Goal: Task Accomplishment & Management: Complete application form

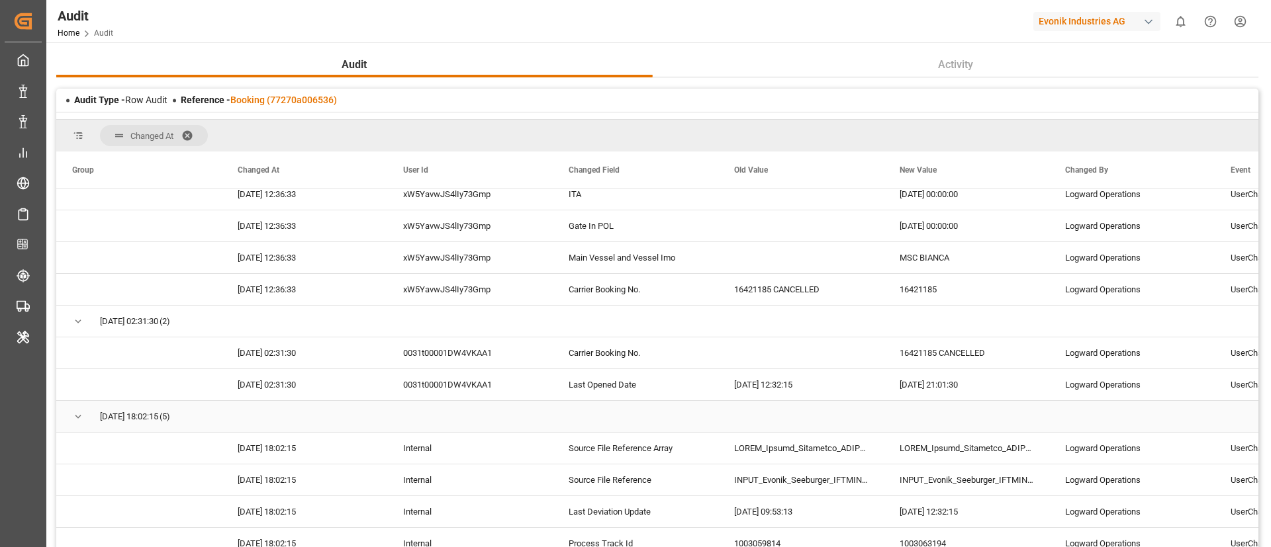
scroll to position [2880, 0]
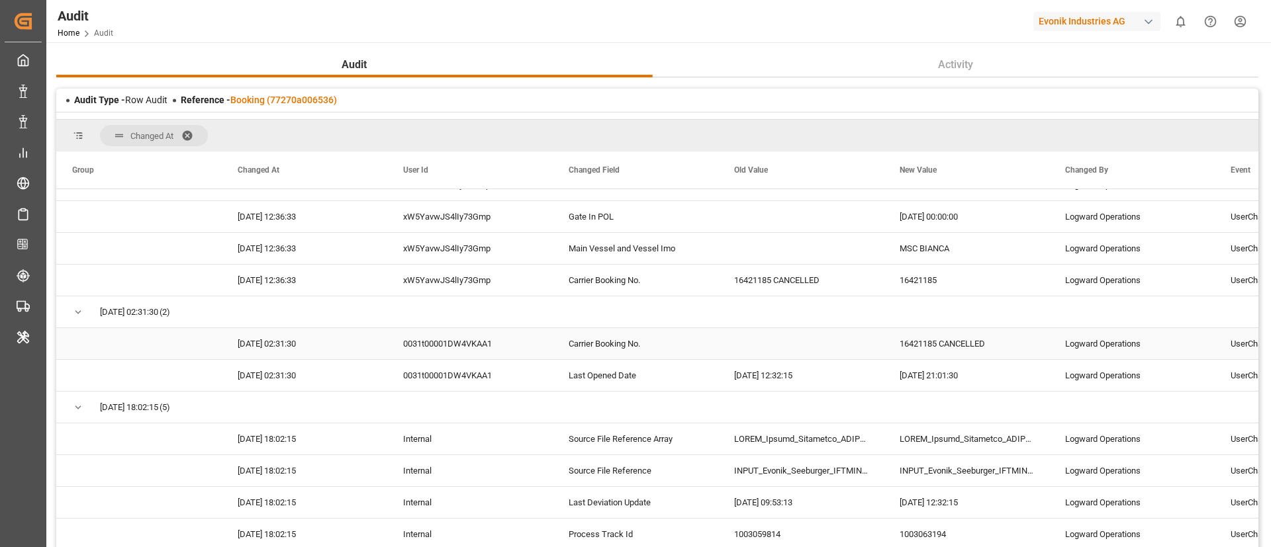
click at [460, 345] on div "0031t00001DW4VKAA1" at bounding box center [470, 343] width 166 height 31
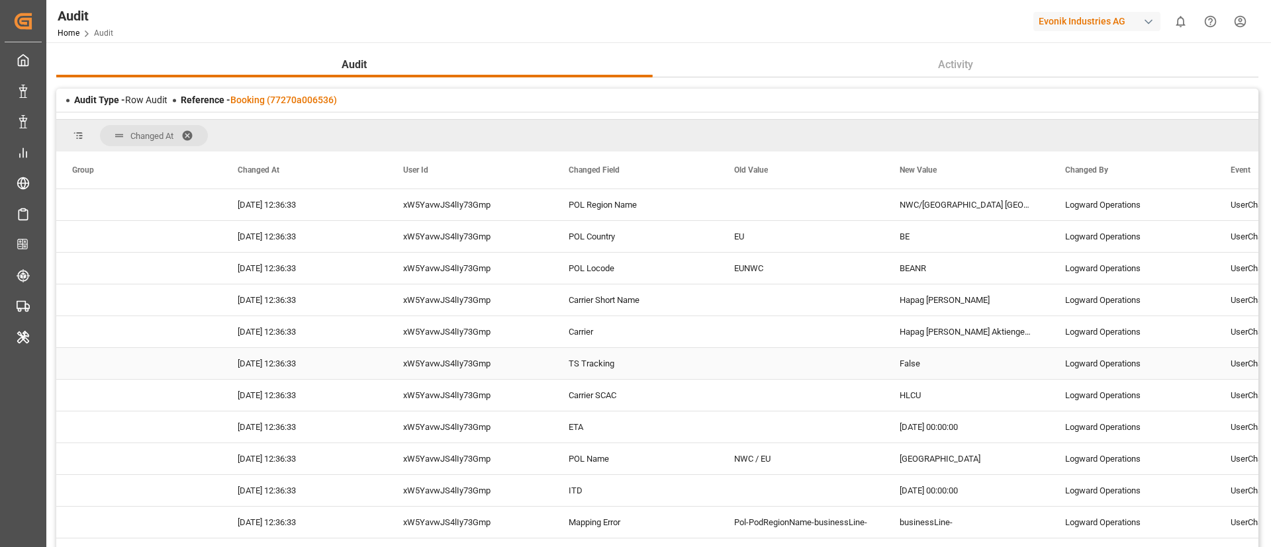
scroll to position [2284, 0]
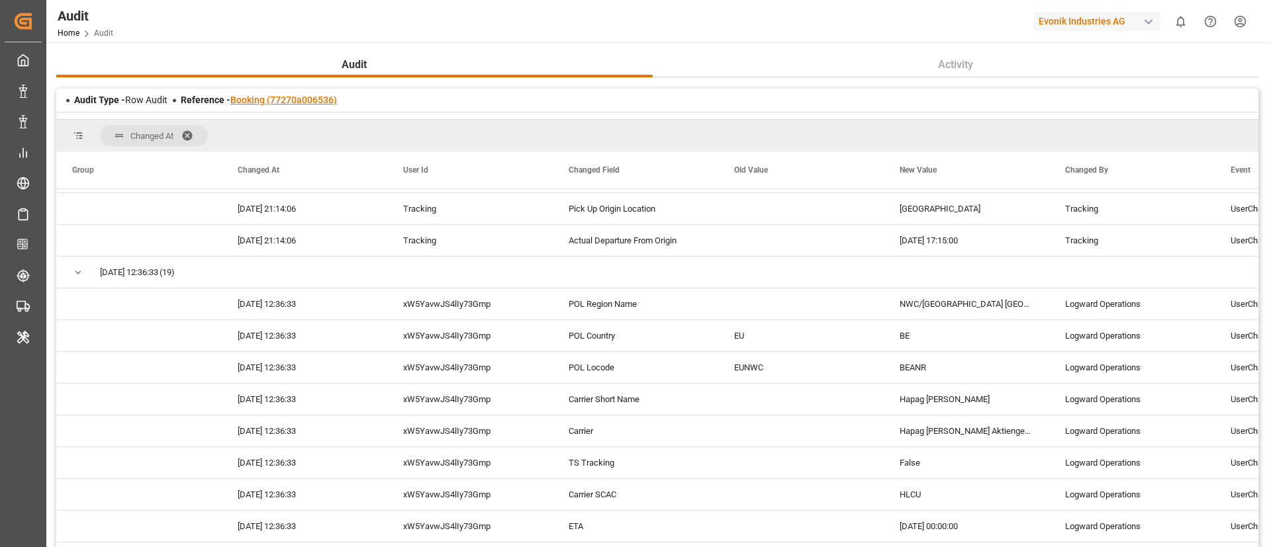
click at [302, 97] on link "Booking (77270a006536)" at bounding box center [283, 100] width 107 height 11
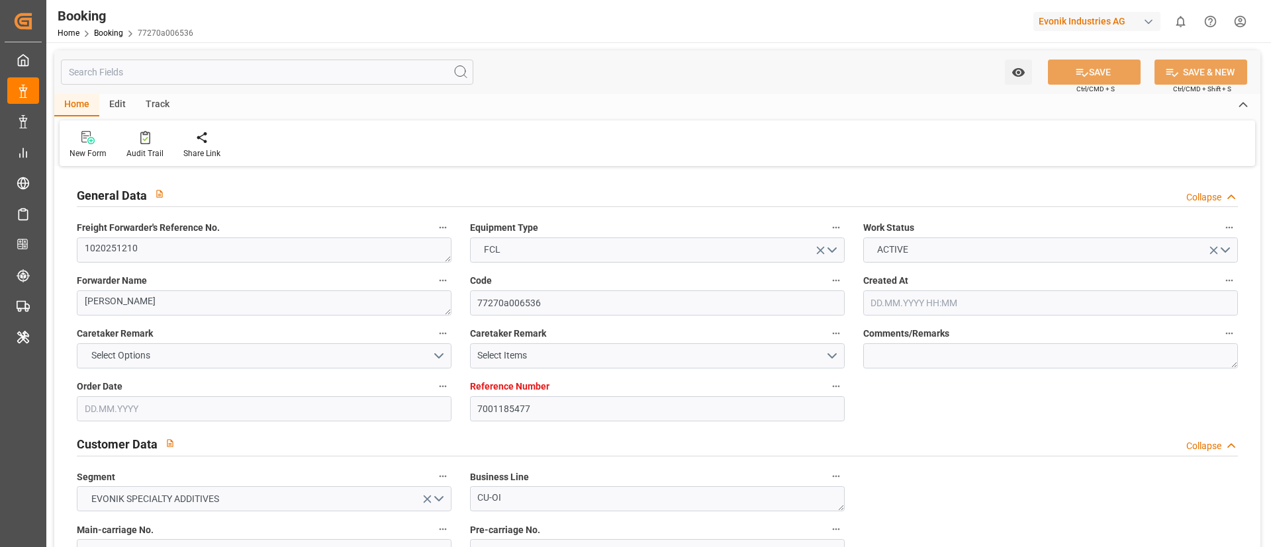
type input "7001185477"
type input "9723241"
type input "9770749"
type input "Hapag Lloyd"
type input "Hapag Lloyd Aktiengesellschaft"
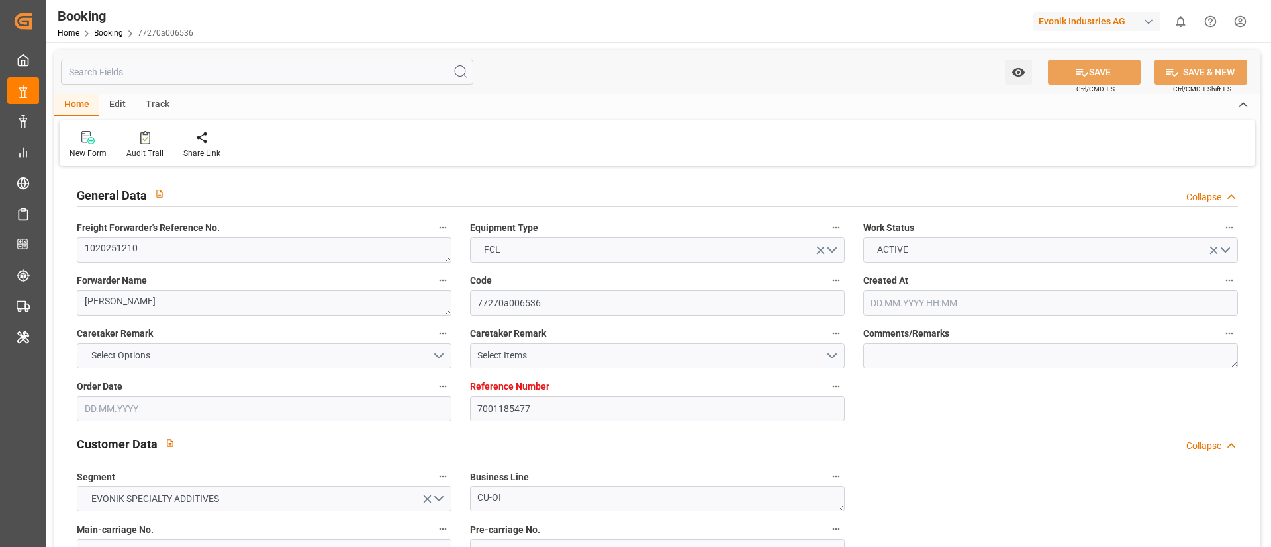
type input "BEANR"
type input "BRSSZ"
type input "0"
type input "BEANR"
type input "BRSSZ"
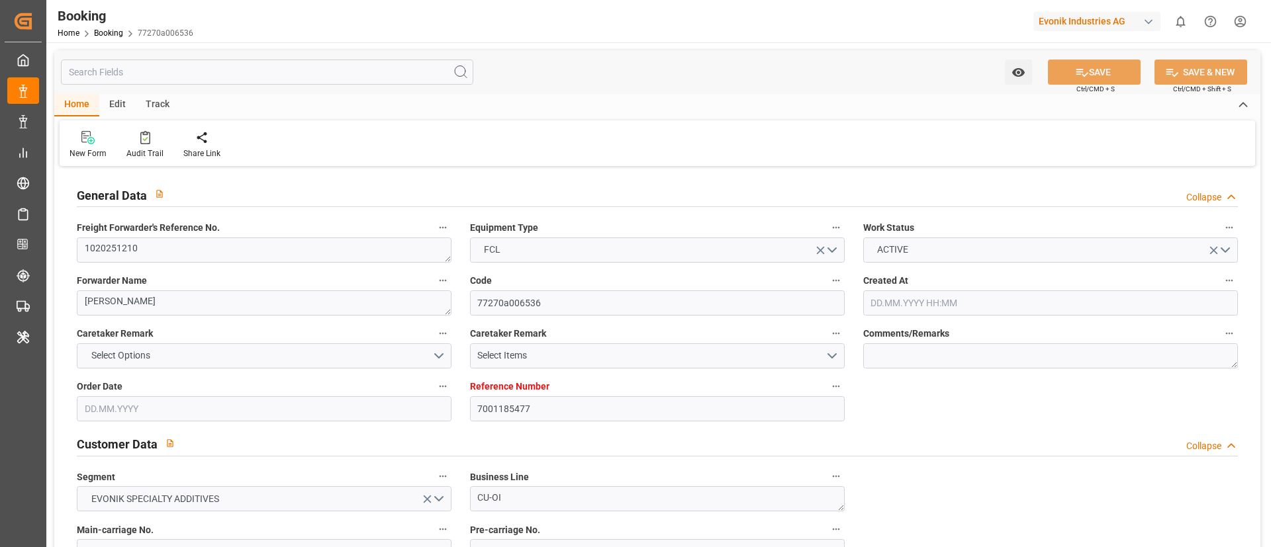
type input "9770749"
type input "03.06.2025 09:29"
type input "03.06.2025"
type input "01.08.2025"
type input "27.06.2025"
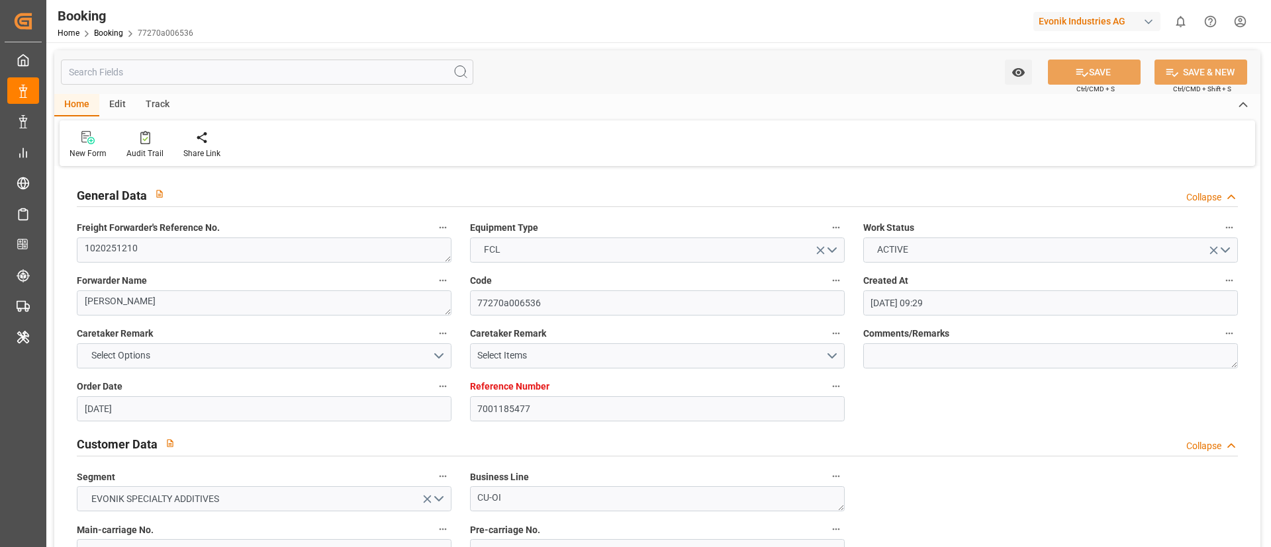
type input "02.09.2025 14:00"
type input "31.08.2025 00:00"
type input "14.07.2025 11:55"
type input "23.09.2025 22:00"
type input "15.09.2025 00:00"
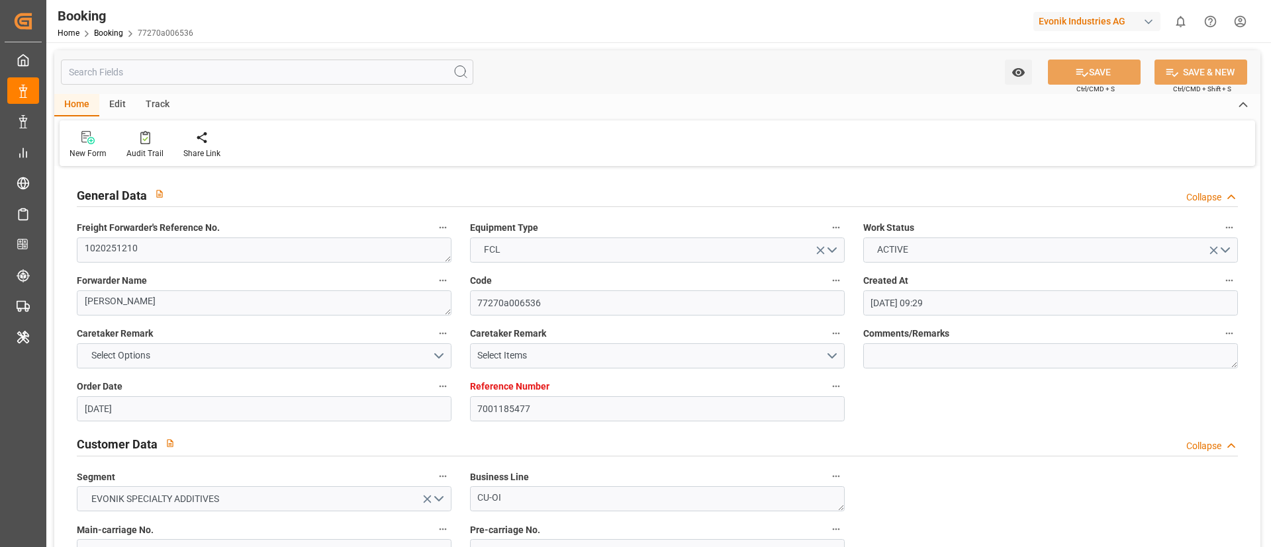
type input "18.08.2025"
type input "02.09.2025 16:01"
type input "02.09.2025"
type input "07.07.2025 11:24"
type input "11.07.2025 17:15"
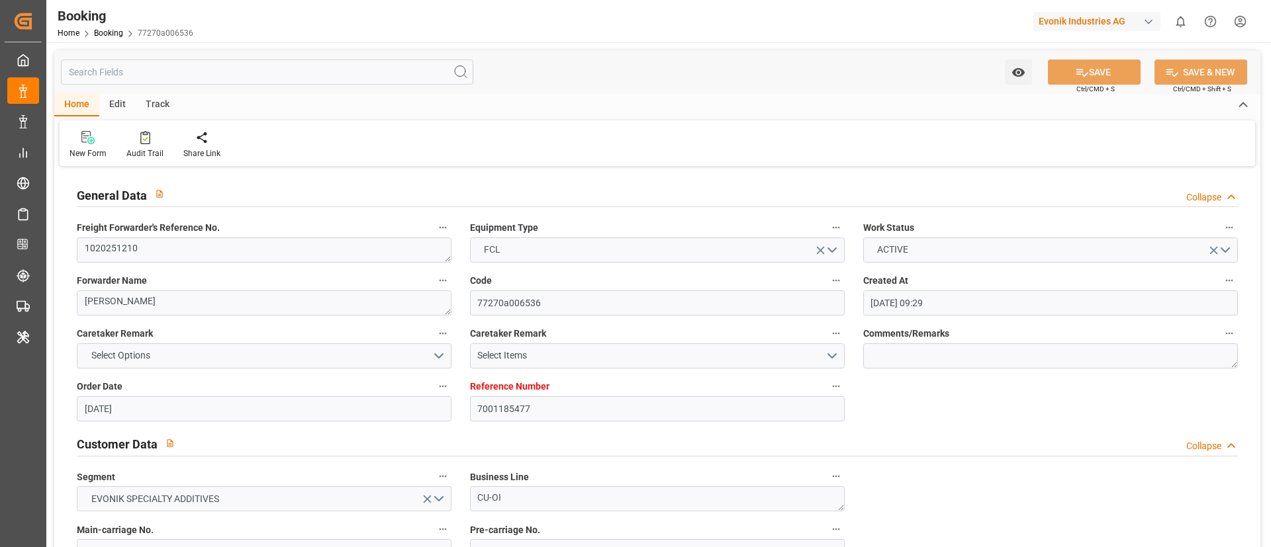
type input "01.09.2025 02:24"
type input "02.09.2025 14:00"
type input "23.09.2025 22:00"
type input "24.09.2025 11:50"
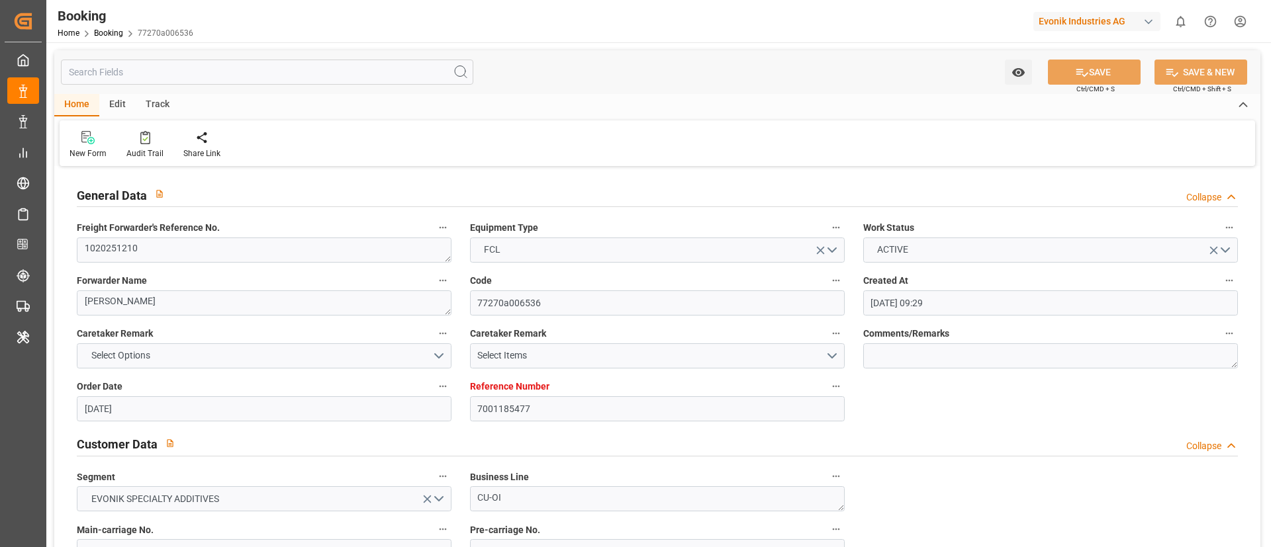
type input "28.09.2025 11:50"
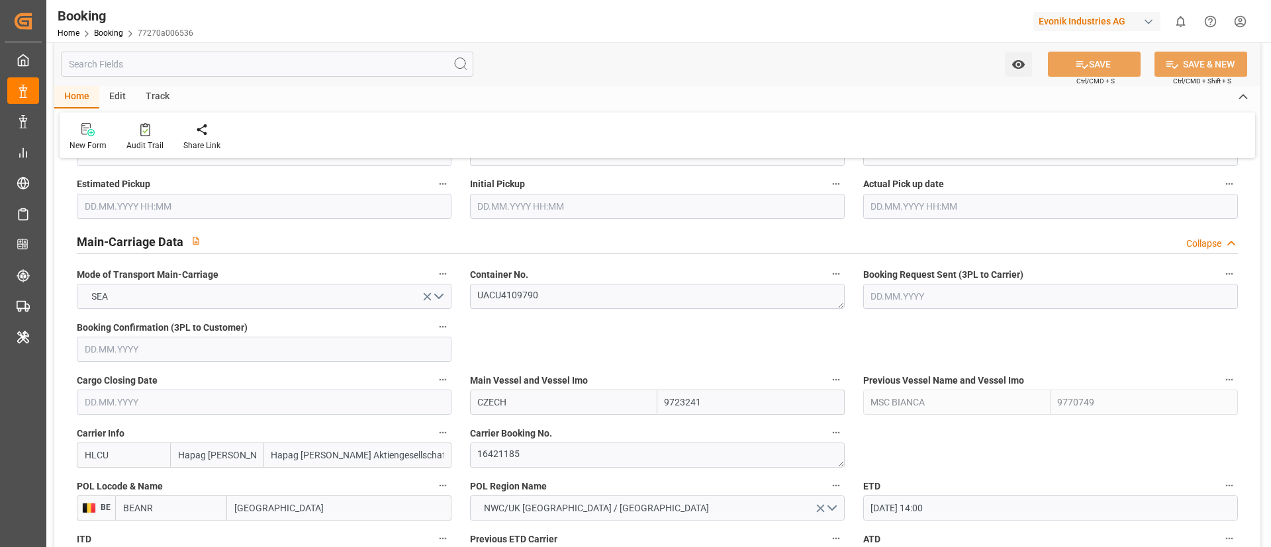
scroll to position [794, 0]
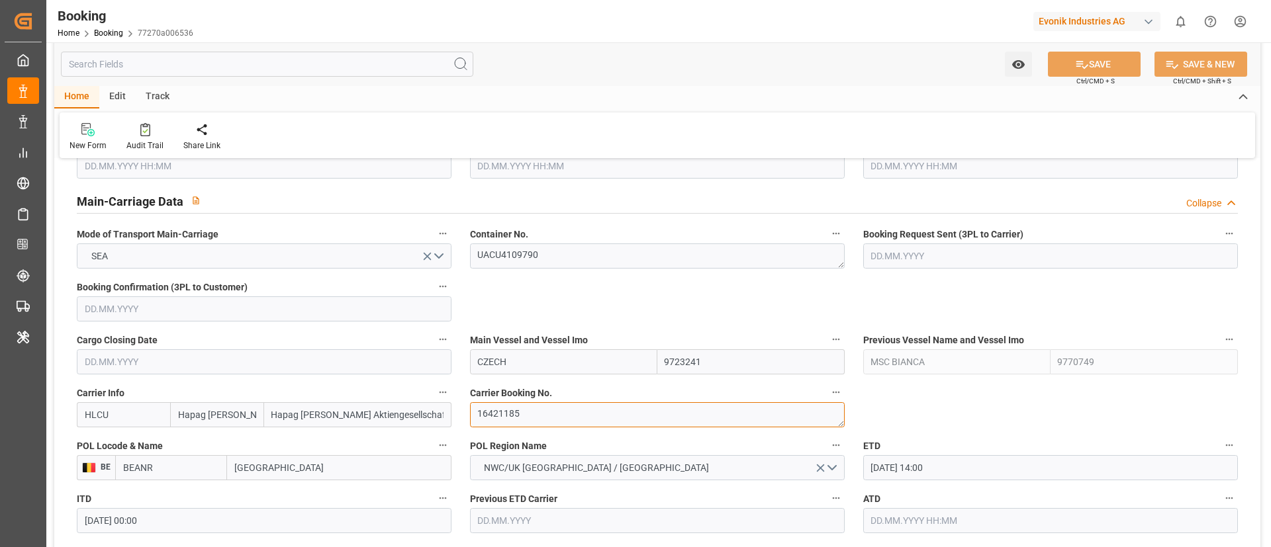
click at [545, 415] on textarea "16421185" at bounding box center [657, 415] width 375 height 25
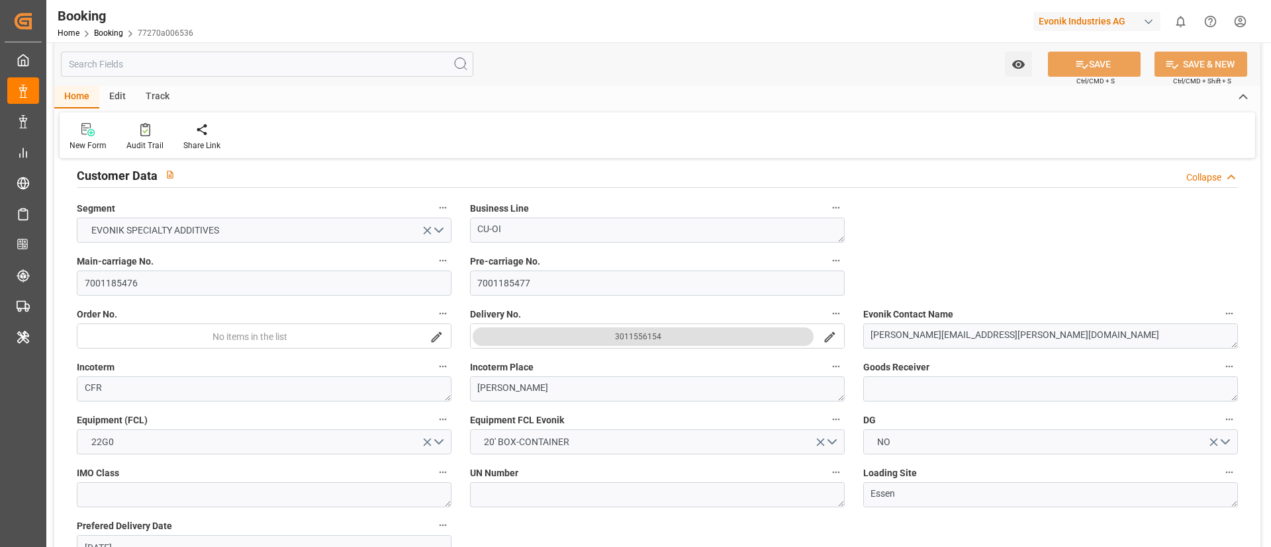
scroll to position [0, 0]
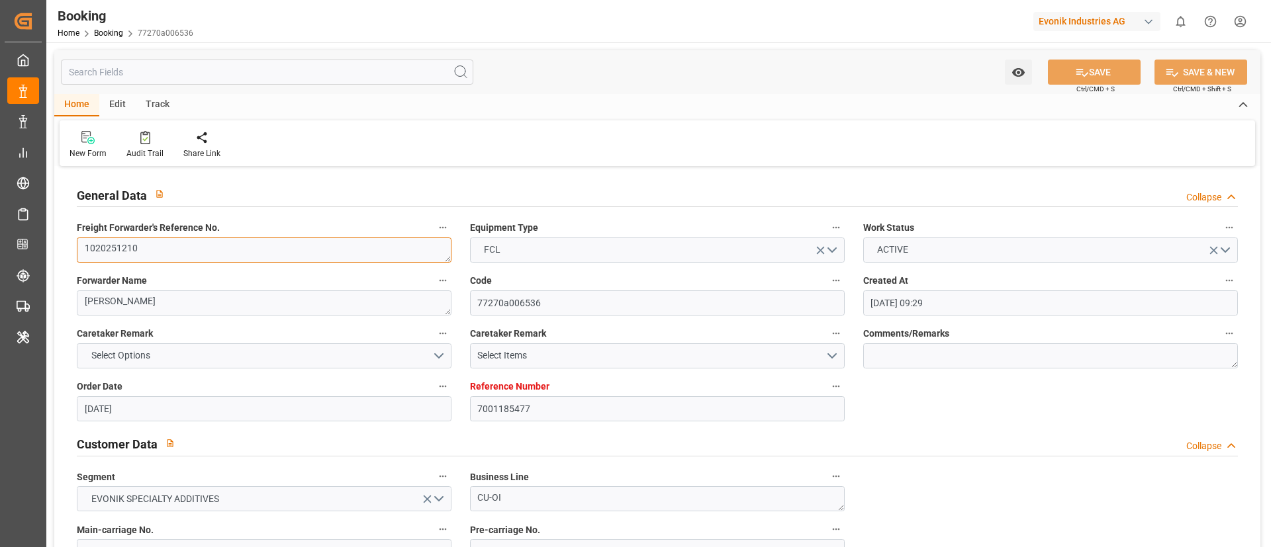
click at [238, 257] on textarea "1020251210" at bounding box center [264, 250] width 375 height 25
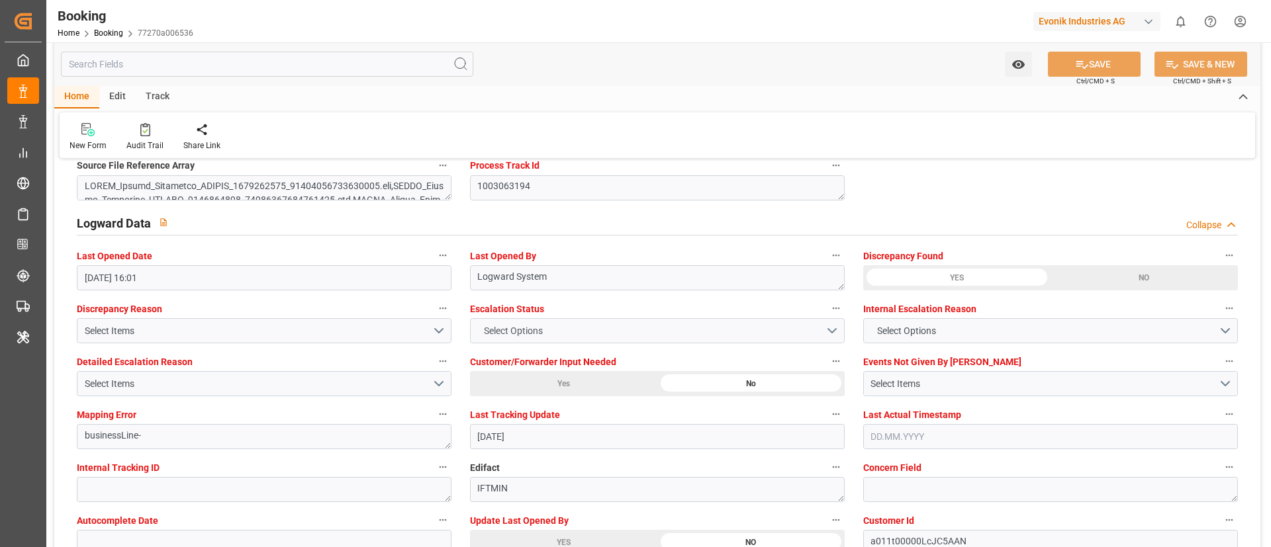
scroll to position [2383, 0]
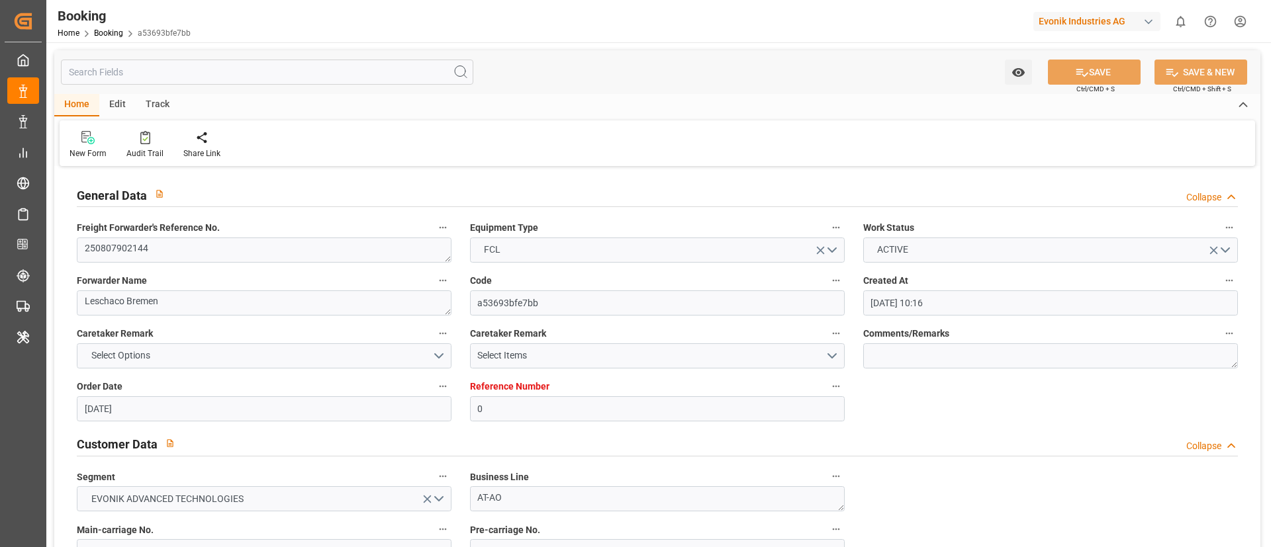
scroll to position [2483, 0]
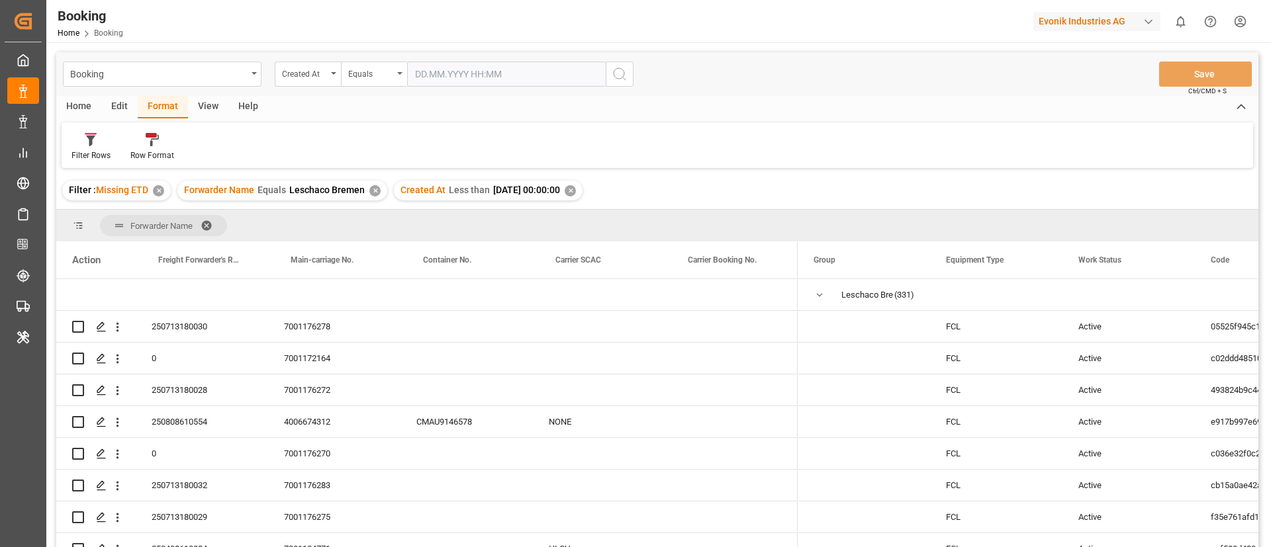
scroll to position [1192, 0]
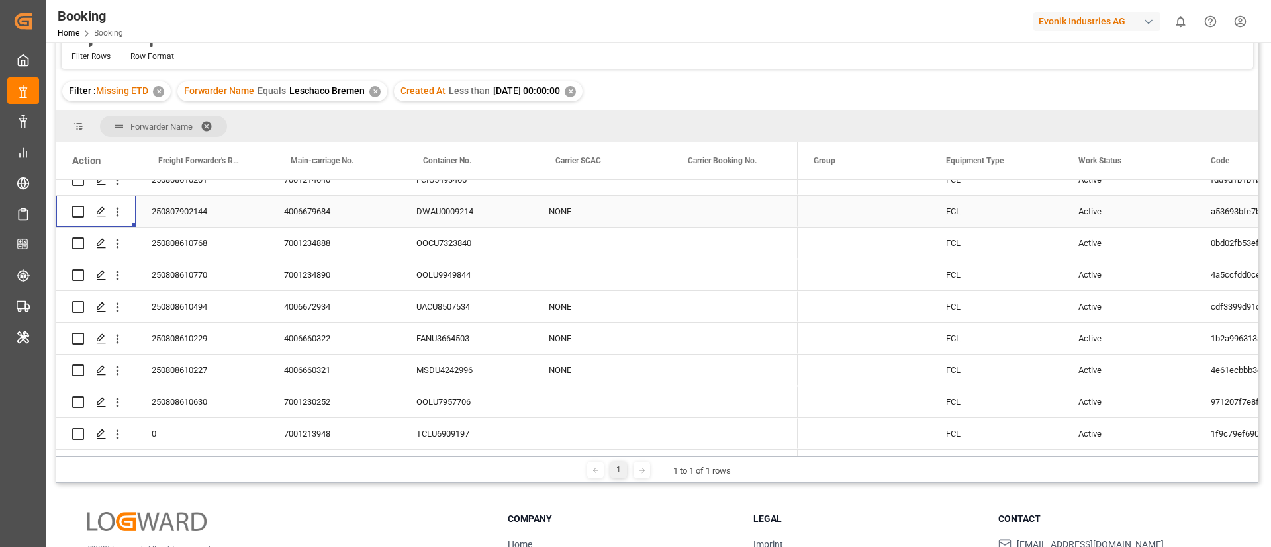
click at [197, 252] on div "250808610768" at bounding box center [202, 243] width 132 height 31
click at [323, 256] on div "7001234888" at bounding box center [334, 243] width 132 height 31
click at [120, 246] on icon "open menu" at bounding box center [118, 244] width 14 height 14
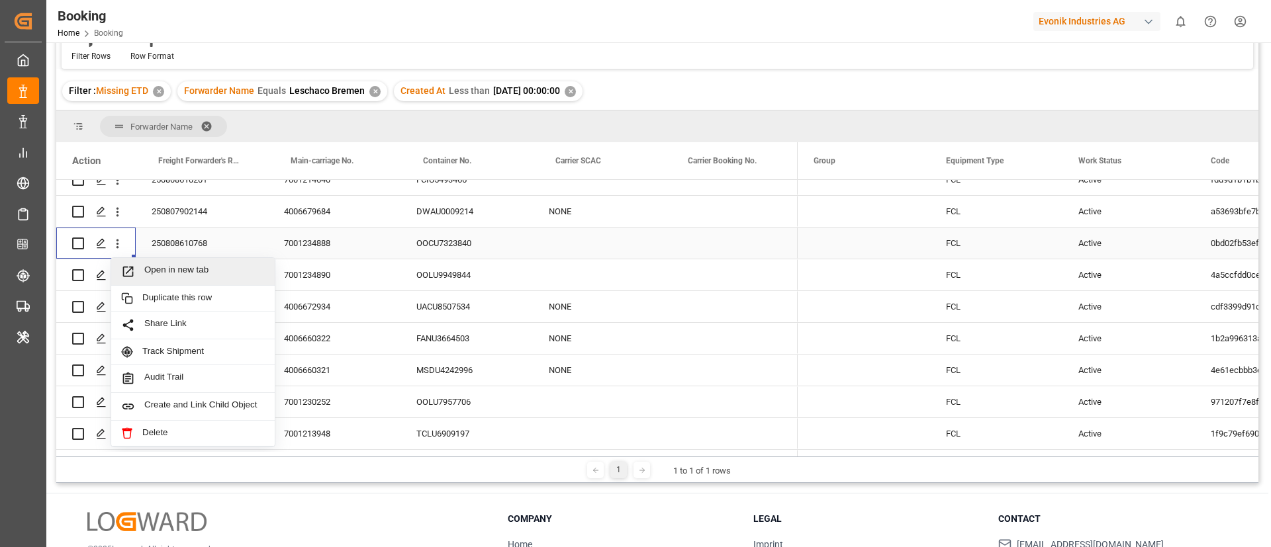
click at [162, 273] on span "Open in new tab" at bounding box center [204, 272] width 120 height 14
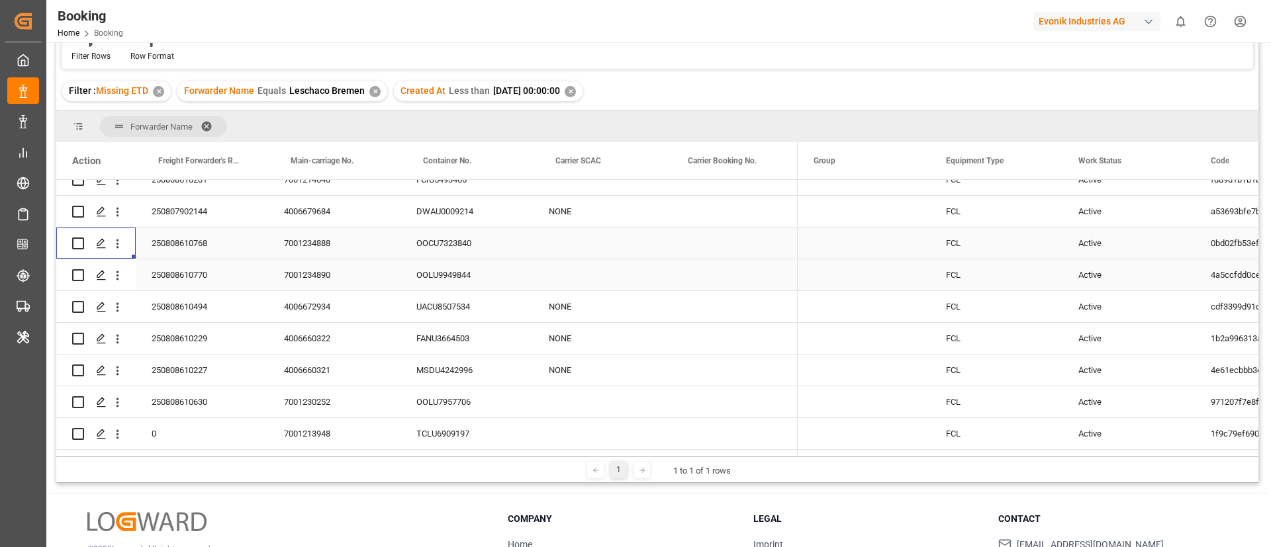
click at [203, 281] on div "250808610770" at bounding box center [202, 275] width 132 height 31
click at [312, 283] on div "7001234890" at bounding box center [334, 275] width 132 height 31
click at [120, 285] on button "open menu" at bounding box center [118, 275] width 14 height 25
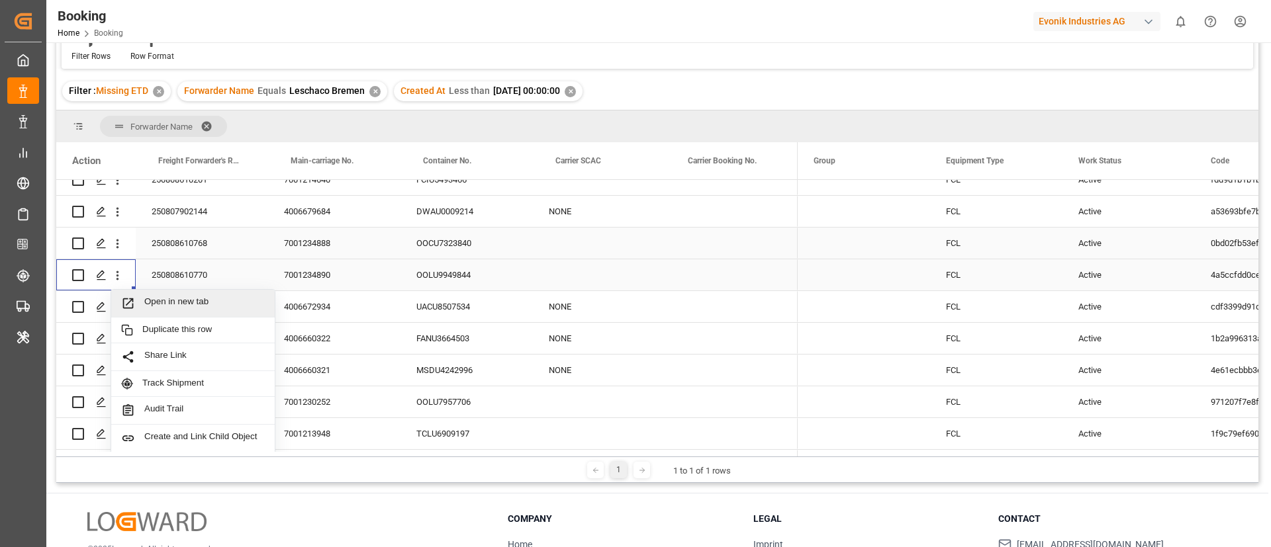
click at [156, 306] on span "Open in new tab" at bounding box center [204, 304] width 120 height 14
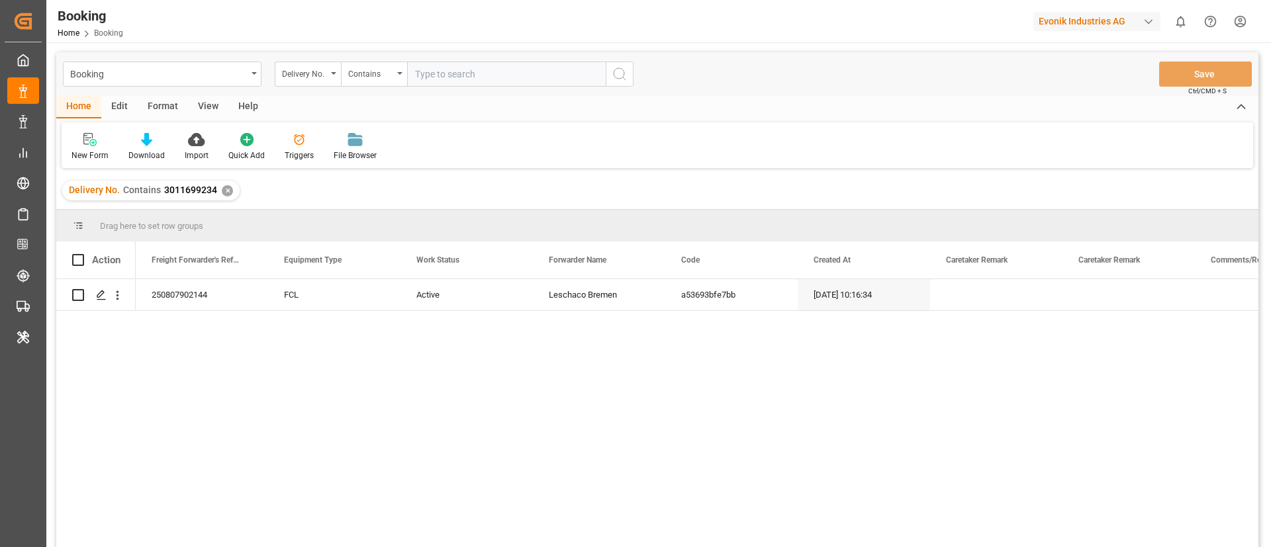
click at [516, 77] on input "text" at bounding box center [506, 74] width 199 height 25
paste input "3011695663"
type input "3011695663"
click at [626, 73] on icon "search button" at bounding box center [620, 74] width 16 height 16
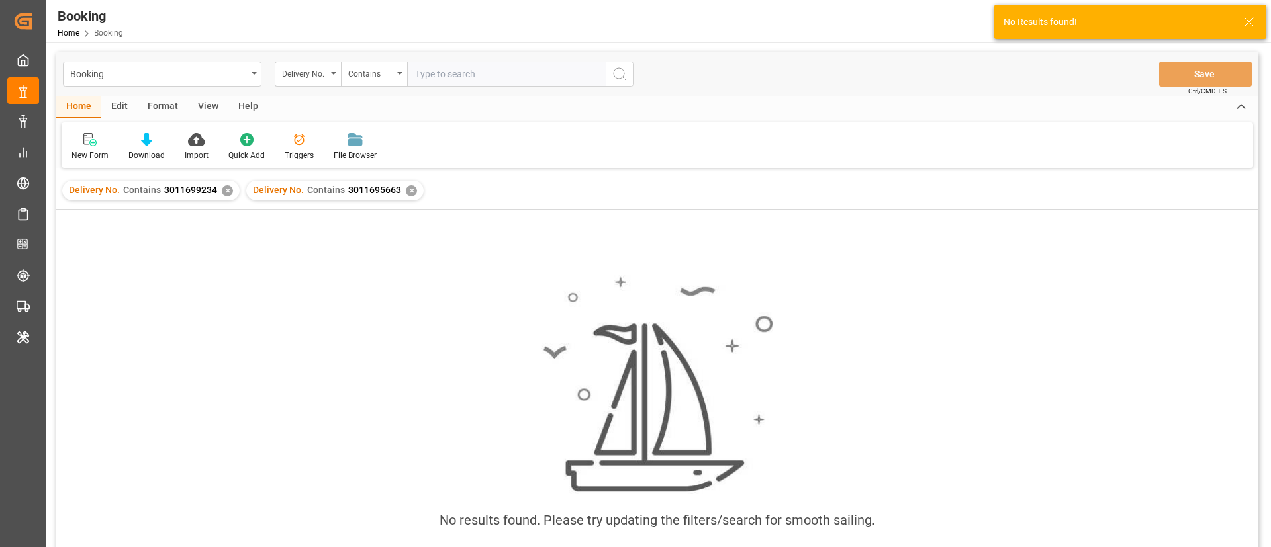
click at [222, 189] on div "✕" at bounding box center [227, 190] width 11 height 11
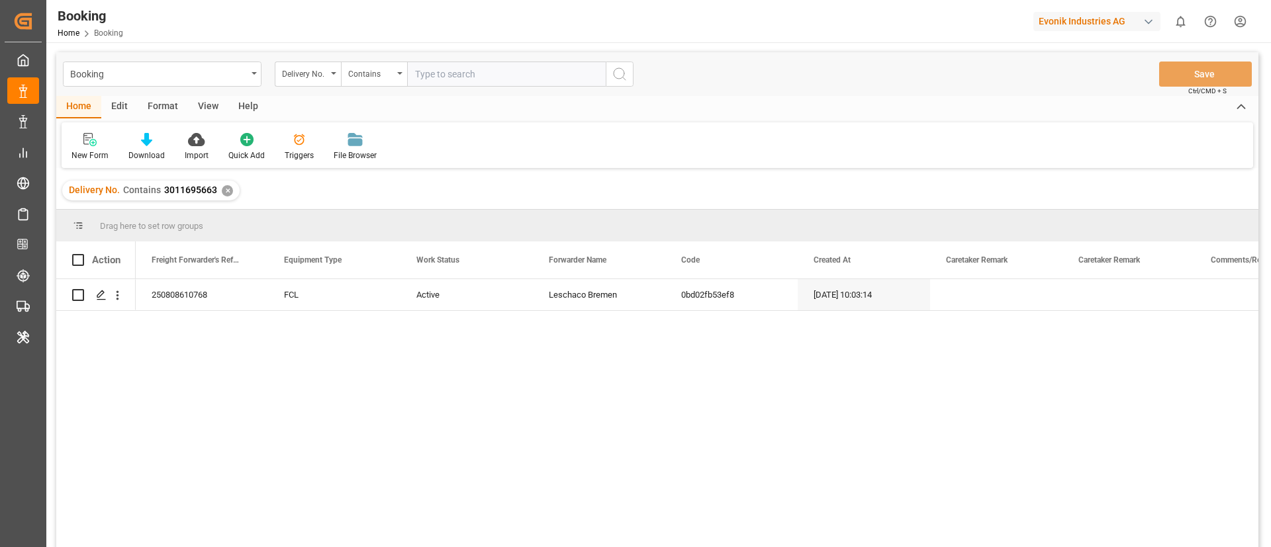
click at [490, 70] on input "text" at bounding box center [506, 74] width 199 height 25
paste input "3011695859"
type input "3011695859"
click at [626, 79] on icon "search button" at bounding box center [620, 74] width 16 height 16
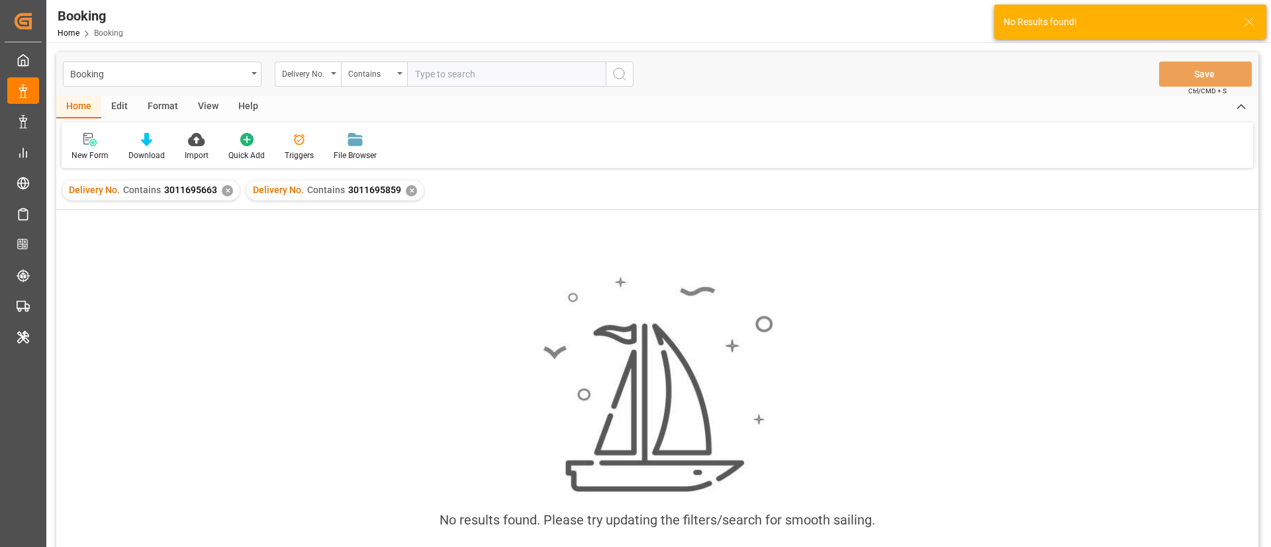
click at [226, 191] on div "✕" at bounding box center [227, 190] width 11 height 11
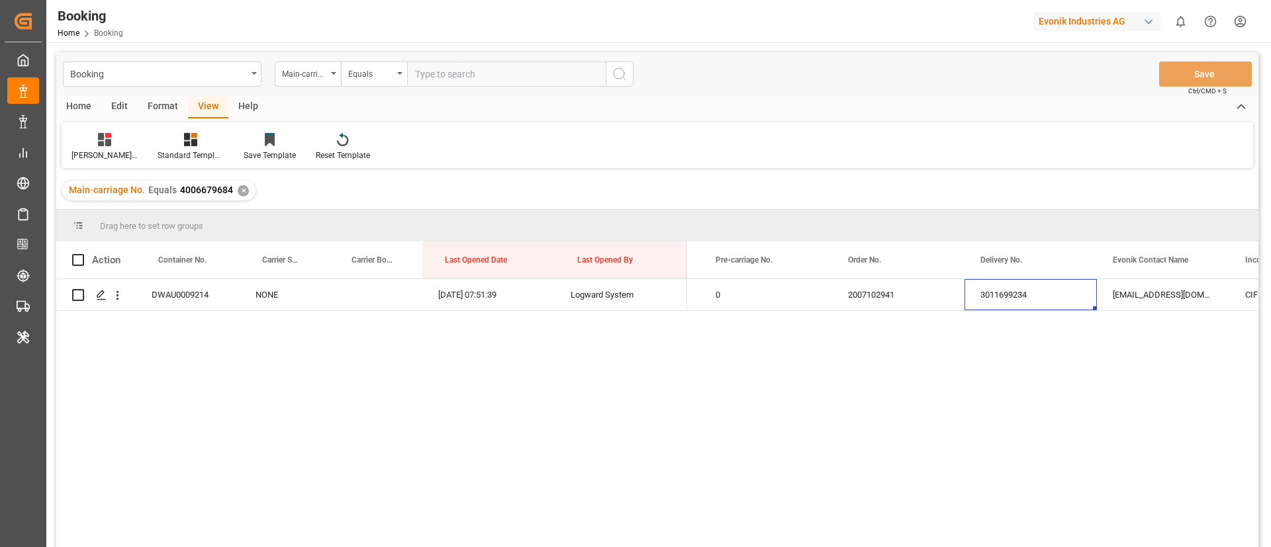
scroll to position [0, 1841]
click at [469, 69] on input "text" at bounding box center [506, 74] width 199 height 25
paste input "7001234888"
type input "7001234888"
click at [618, 78] on circle "search button" at bounding box center [619, 73] width 11 height 11
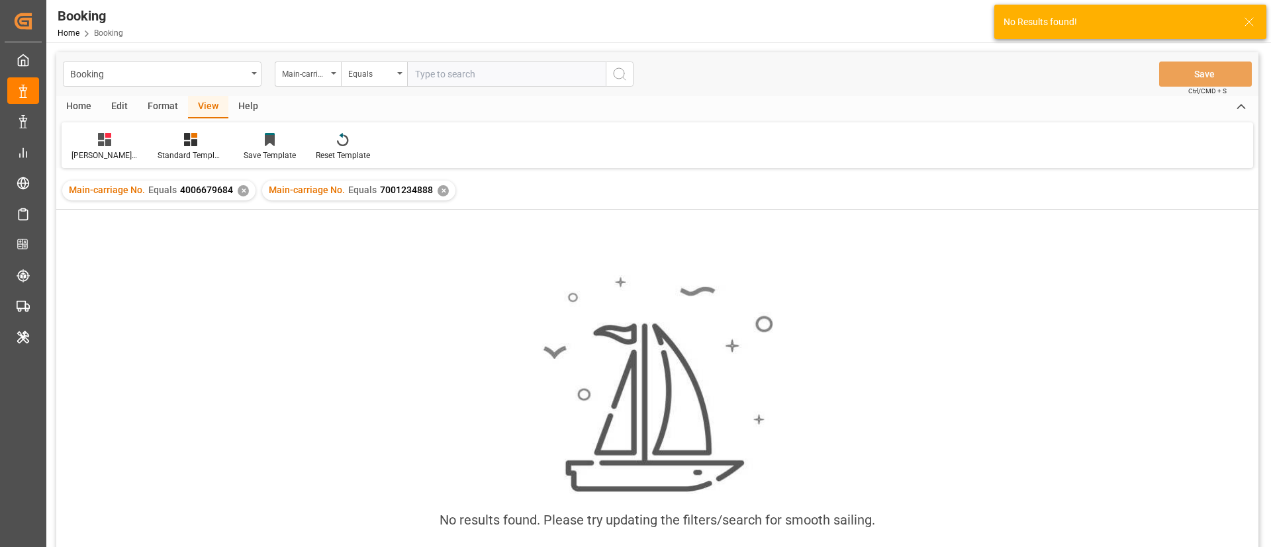
click at [242, 192] on div "✕" at bounding box center [243, 190] width 11 height 11
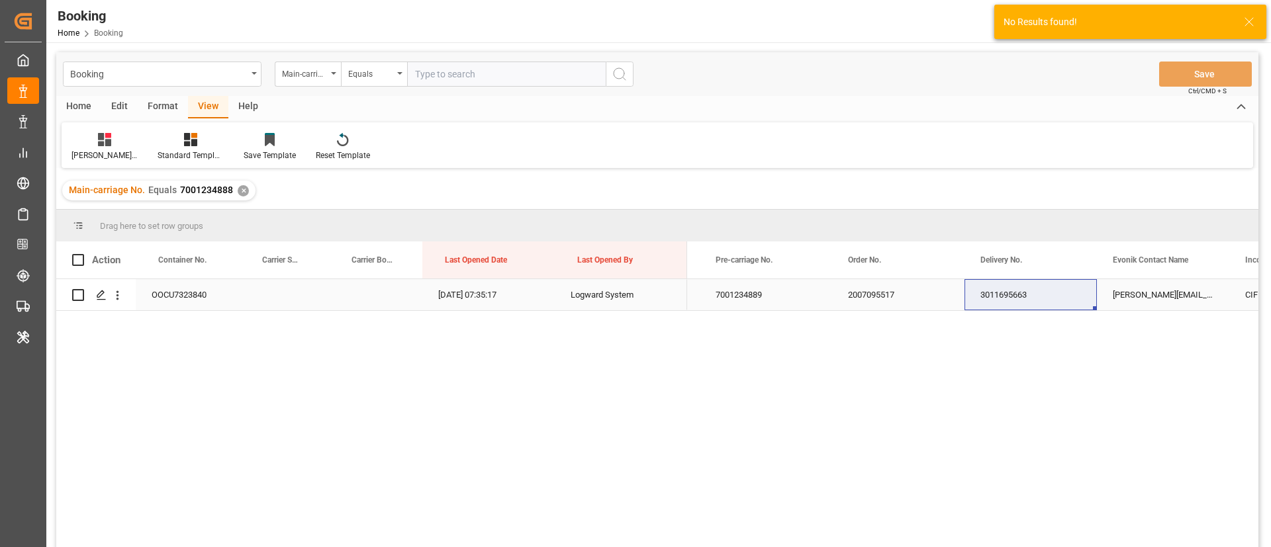
click at [908, 307] on div "2007095517" at bounding box center [898, 294] width 132 height 31
click at [991, 306] on div "3011695663" at bounding box center [1031, 294] width 132 height 31
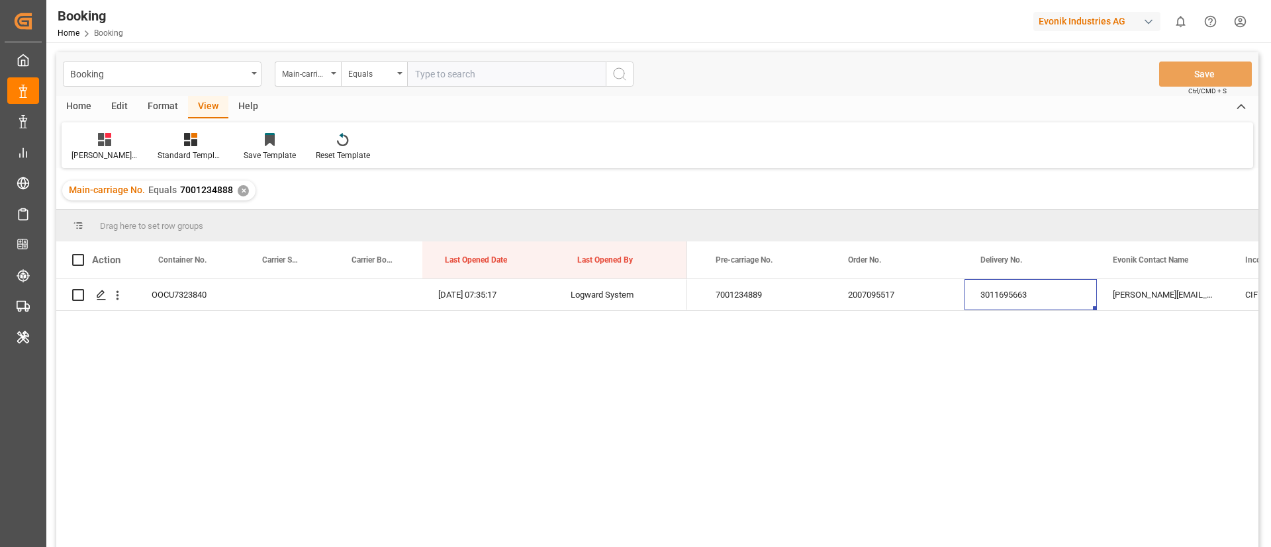
click at [477, 77] on input "text" at bounding box center [506, 74] width 199 height 25
paste input "7001234890"
type input "7001234890"
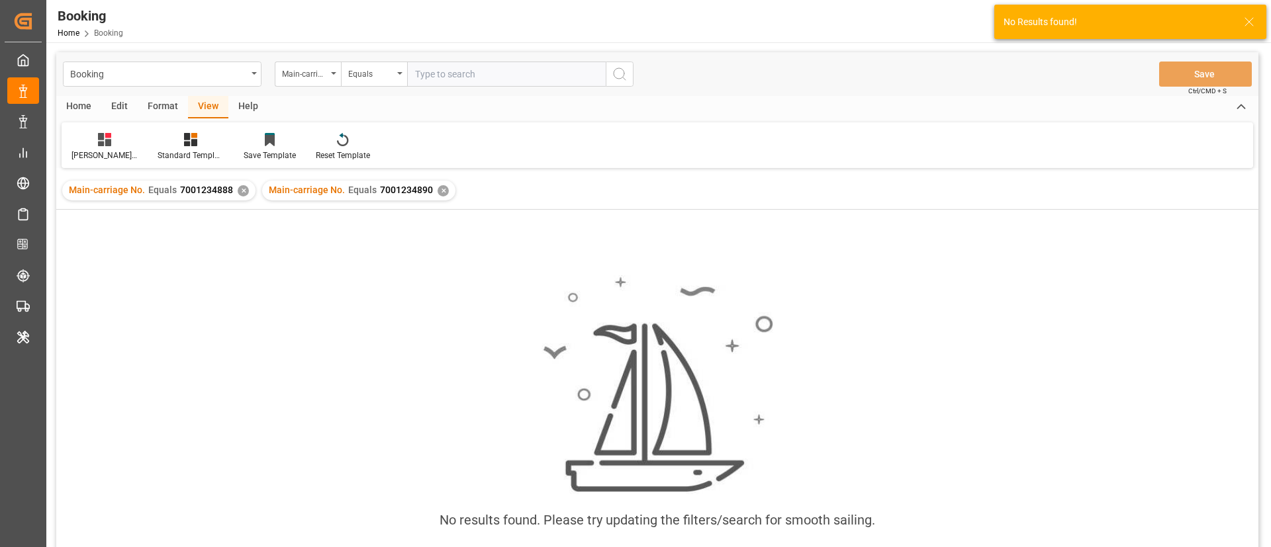
click at [240, 189] on div "✕" at bounding box center [243, 190] width 11 height 11
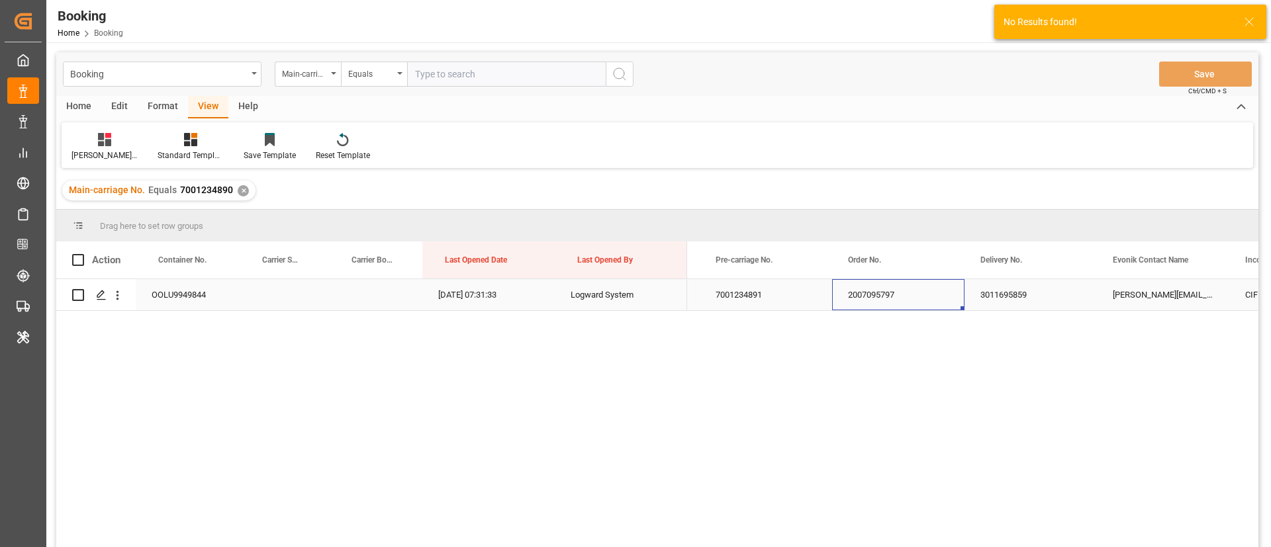
click at [871, 301] on div "2007095797" at bounding box center [898, 294] width 132 height 31
click at [1013, 305] on div "3011695859" at bounding box center [1031, 294] width 132 height 31
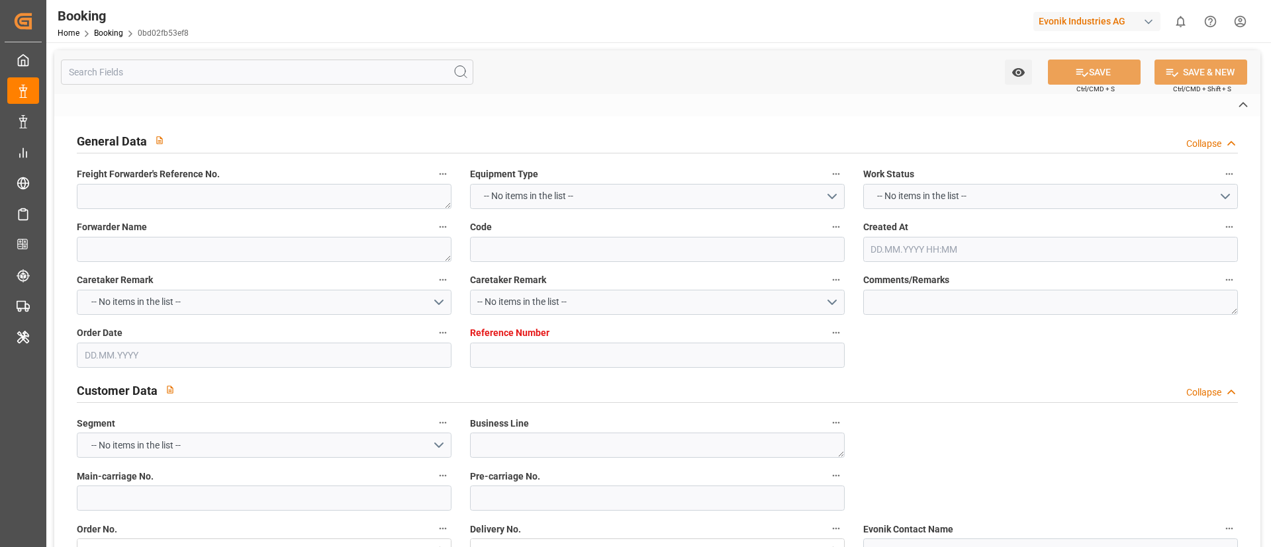
type textarea "250808610768"
type textarea "Leschaco Bremen"
type input "0bd02fb53ef8"
type input "7001234889"
type textarea "Oxeno"
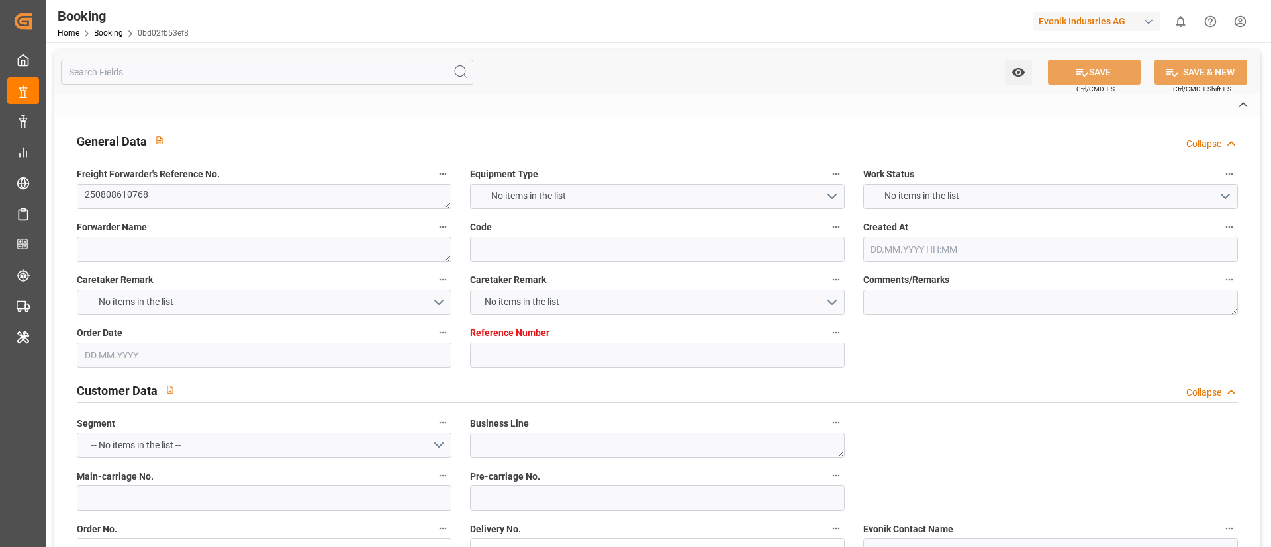
type input "7001234888"
type textarea "[PERSON_NAME][EMAIL_ADDRESS][PERSON_NAME][DOMAIN_NAME]"
type textarea "CIF"
type textarea "SHANGHAI PORT"
type textarea "Marl"
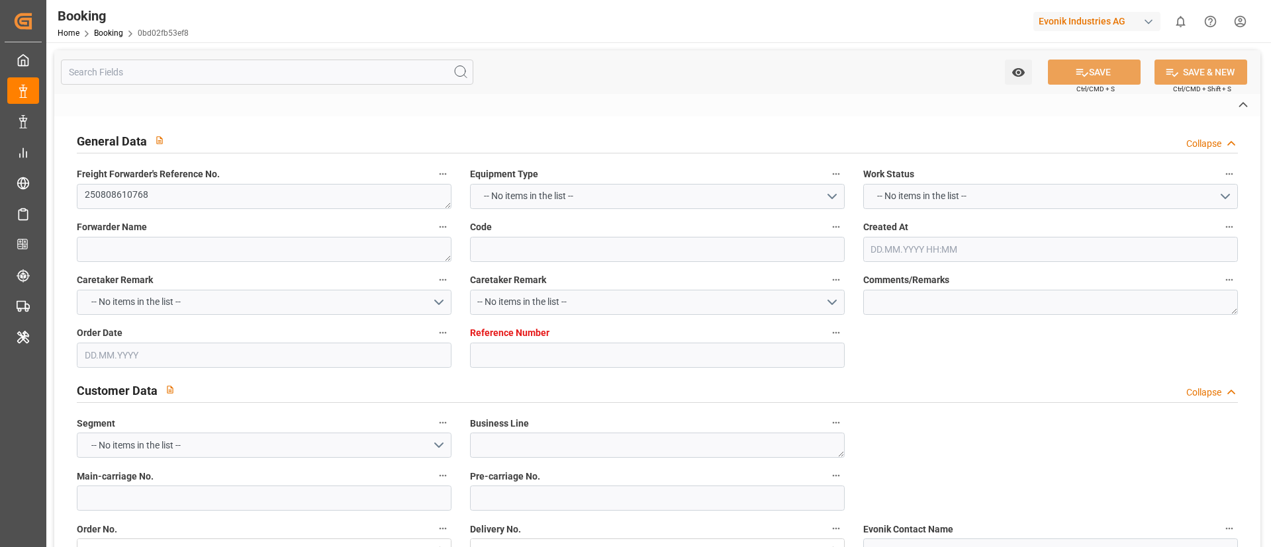
type textarea "OOCU7323840"
type input "NWC / EU"
type input "[GEOGRAPHIC_DATA]"
type textarea "vesselName etd [PERSON_NAME]"
type textarea "INPUT_Evonik_Seeburger_IFTMIN_1003070390_20250820093449178.edi"
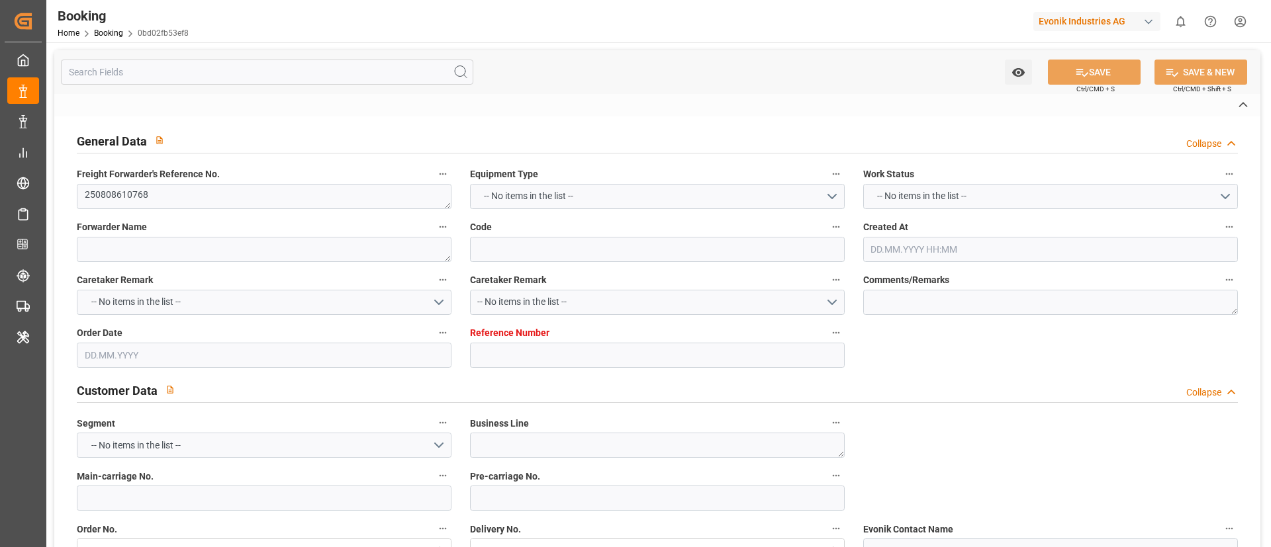
type textarea "INPUT_Evonik_Seeburger_IFTMIN_1003000857_20250729120210312.edi,INPUT_Evonik_See…"
type textarea "1003070390"
type textarea "Logward System"
type textarea "Pol-PodRegionName-businessLine-"
type textarea "IFTMIN"
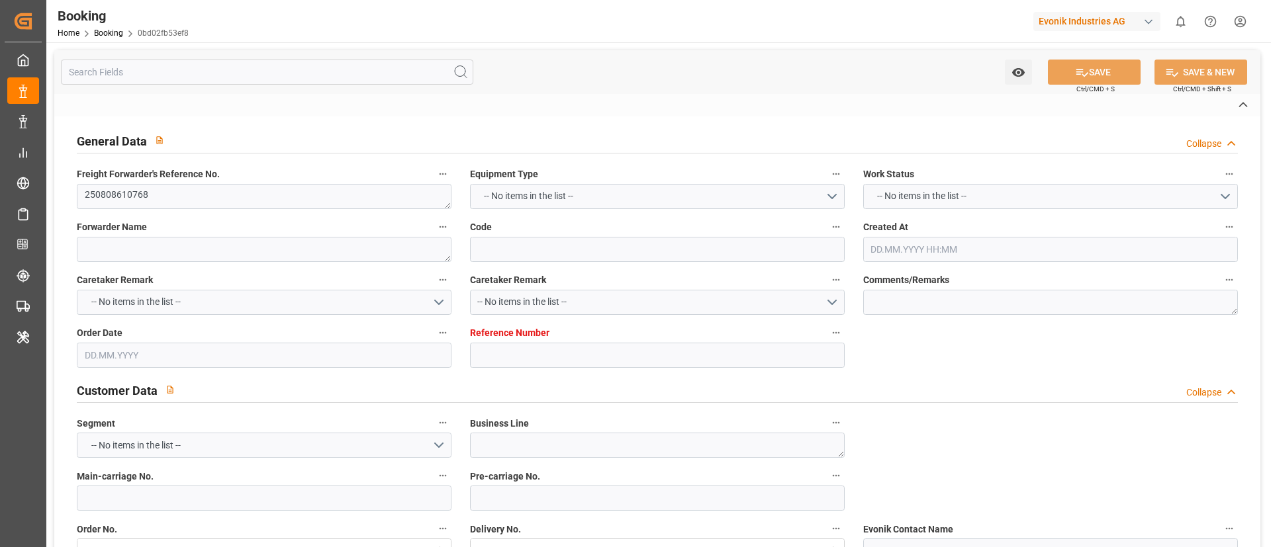
type textarea "a011t00000LcJC5AAN"
type textarea "No"
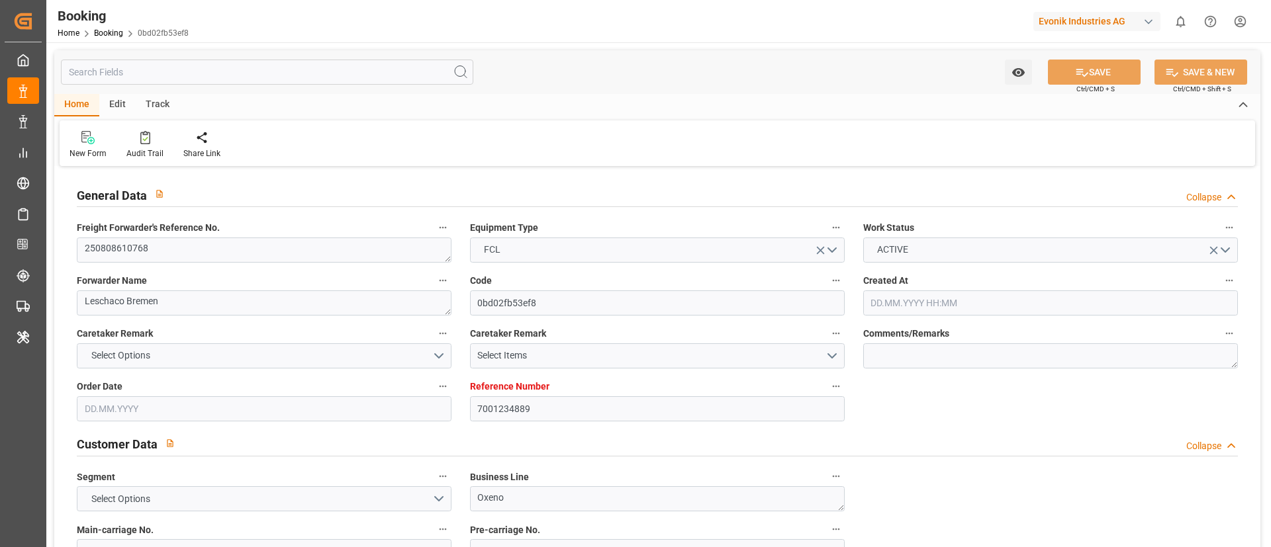
type input "7001234889"
type input "EUNWC"
type input "CNSHA"
type input "[DATE] 10:03"
type input "[DATE]"
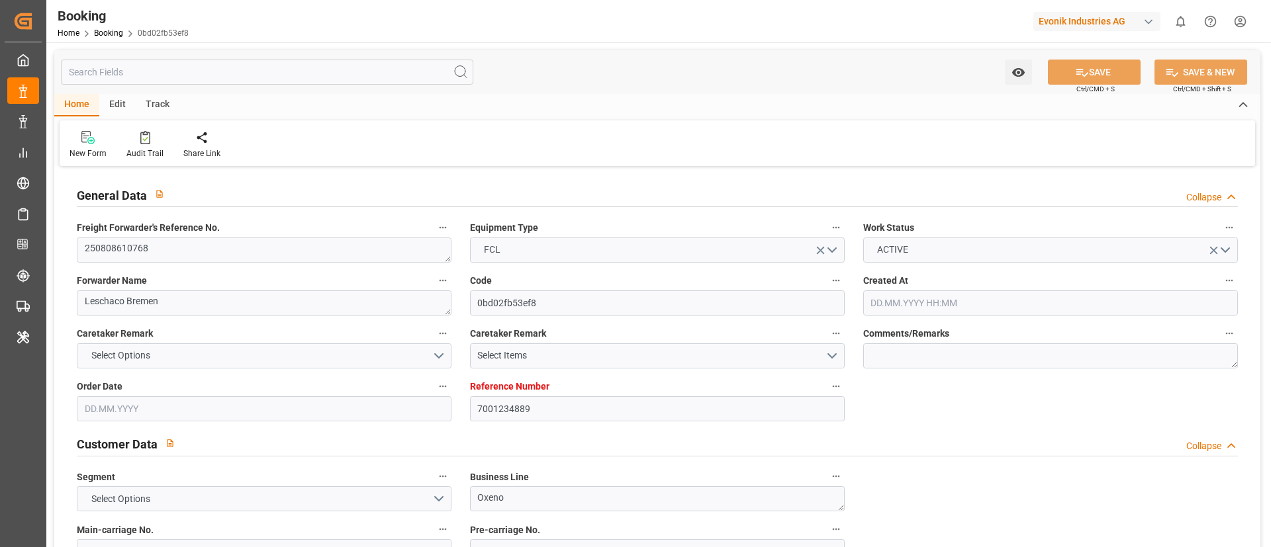
type input "[DATE]"
type input "20.08.2025 07:35"
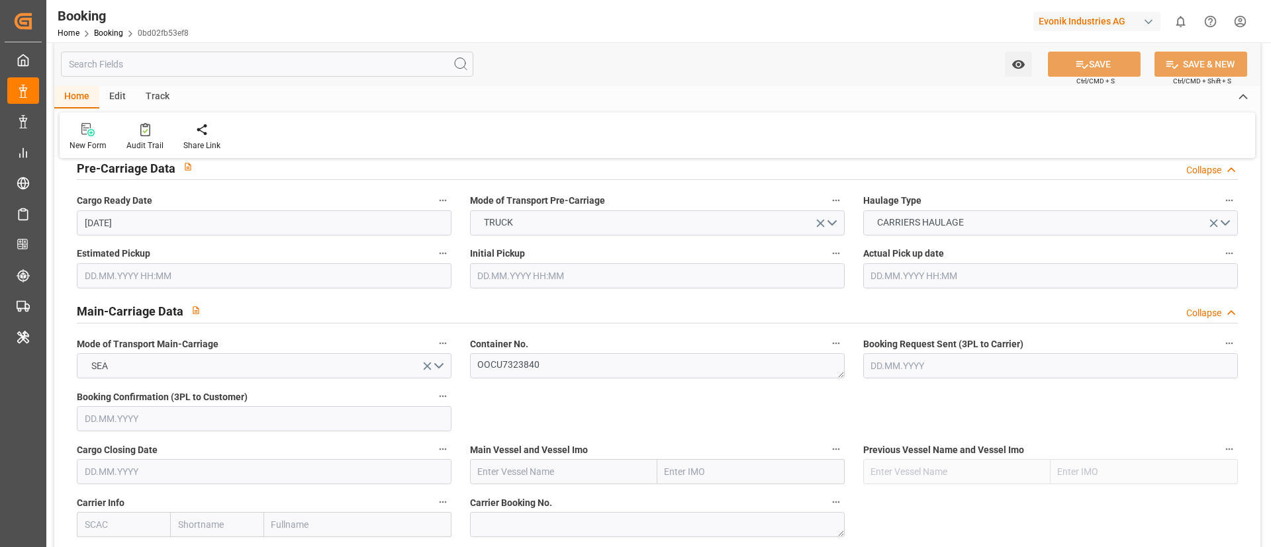
scroll to position [794, 0]
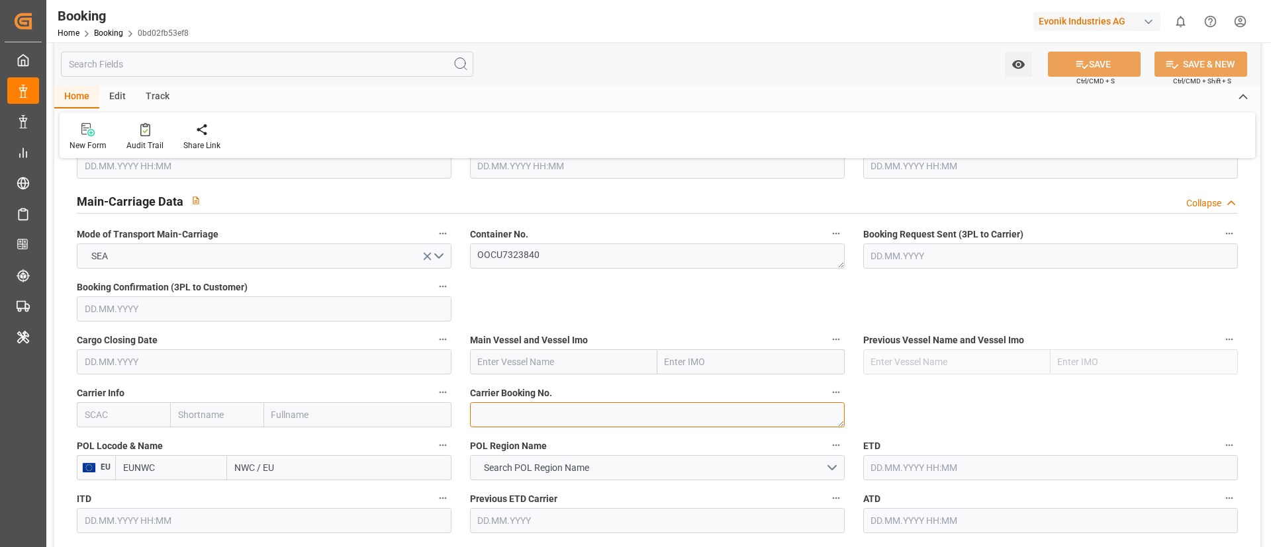
click at [514, 413] on textarea at bounding box center [657, 415] width 375 height 25
paste textarea "6426152380"
type textarea "6426152380"
click at [536, 359] on input "text" at bounding box center [563, 362] width 187 height 25
paste input "COSCO SHIPPING ARIES"
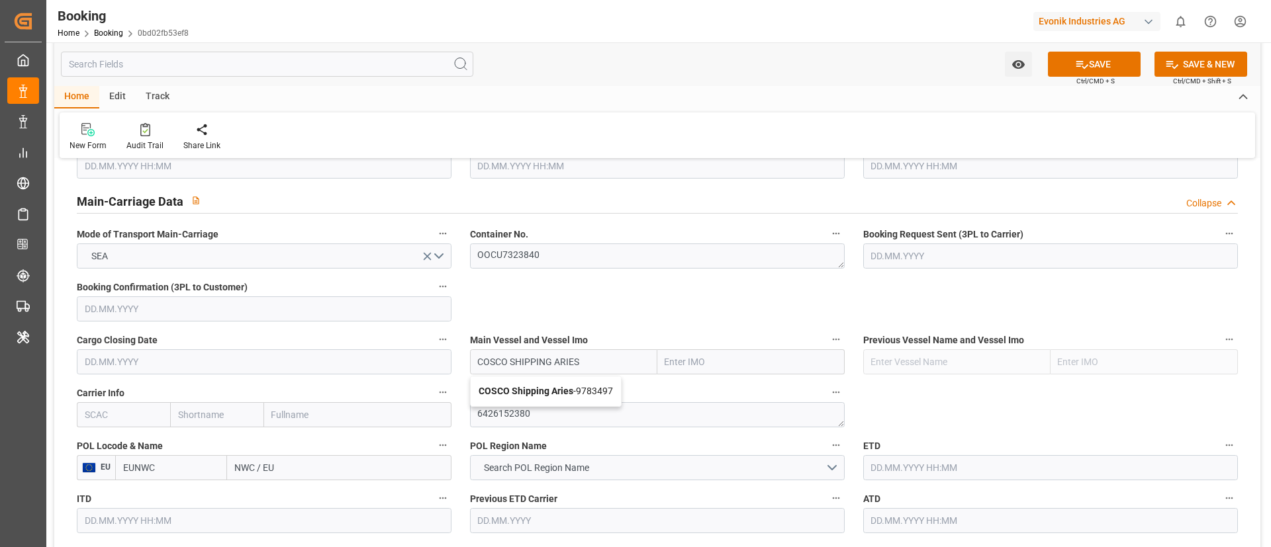
click at [524, 390] on b "COSCO Shipping Aries" at bounding box center [526, 391] width 95 height 11
type input "COSCO Shipping Aries"
type input "9783497"
type input "COSCO Shipping Aries"
click at [124, 420] on input "text" at bounding box center [123, 415] width 93 height 25
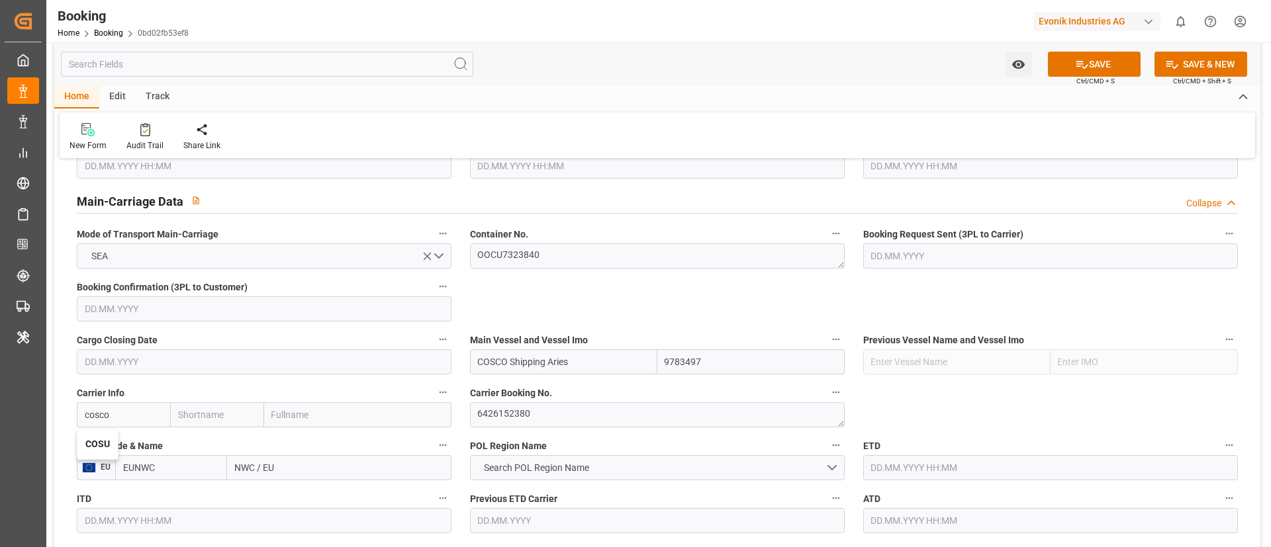
click at [99, 439] on b "COSU" at bounding box center [97, 444] width 24 height 11
type input "COSU"
type input "Cosco"
type input "COSCO Shipping Co. Ltd."
type input "COSU"
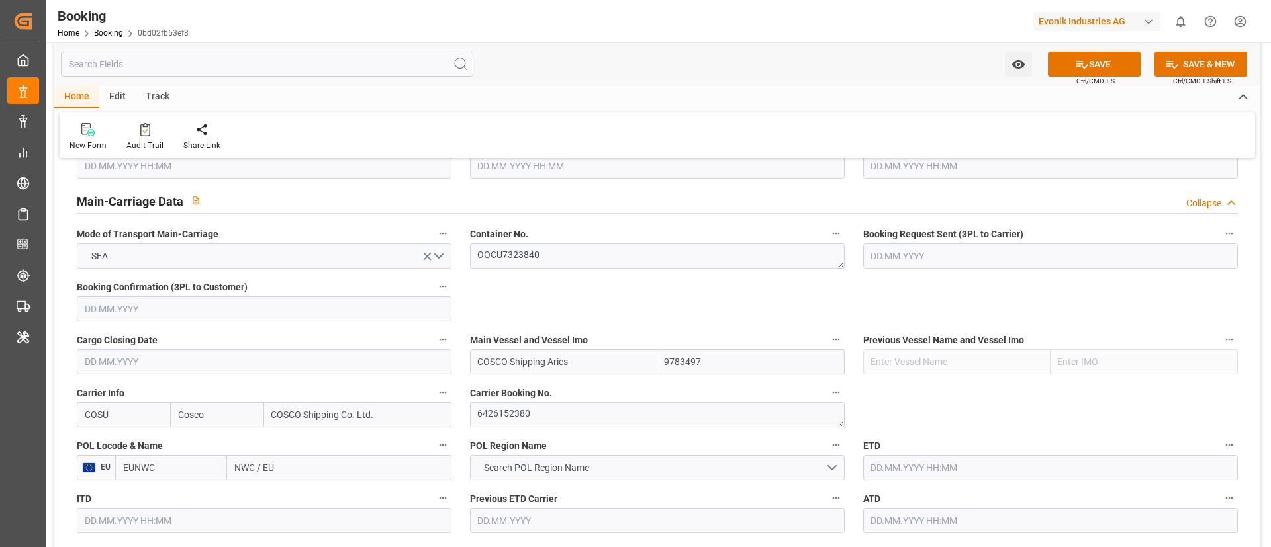
click at [282, 468] on input "NWC / EU" at bounding box center [339, 467] width 224 height 25
paste input "[GEOGRAPHIC_DATA]"
type input "[GEOGRAPHIC_DATA]"
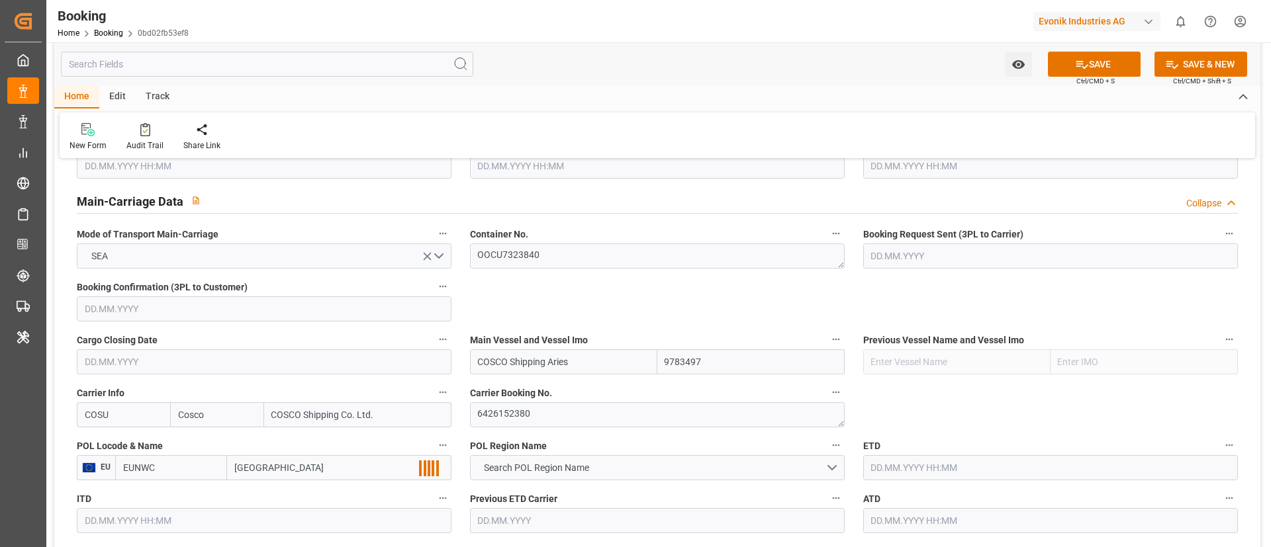
scroll to position [894, 0]
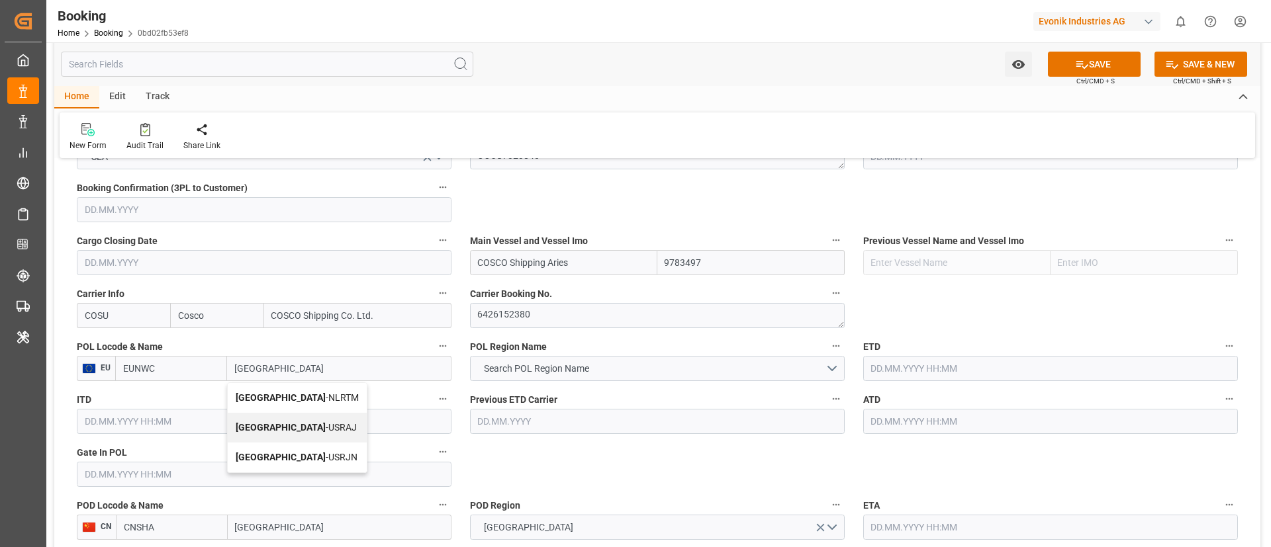
click at [279, 397] on b "[GEOGRAPHIC_DATA]" at bounding box center [281, 398] width 90 height 11
type input "NLRTM"
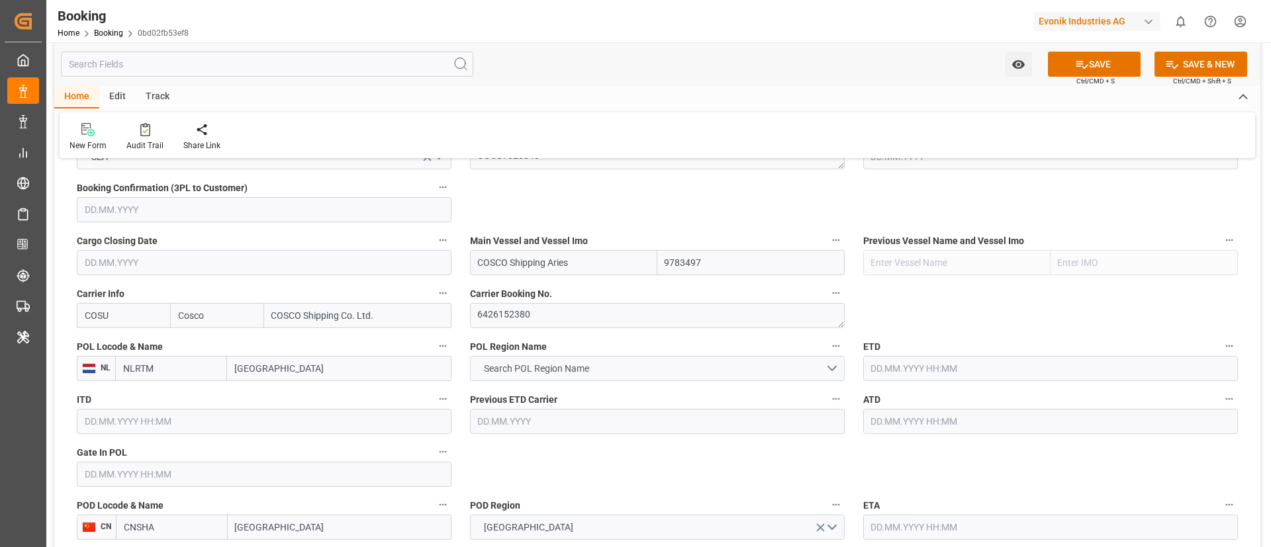
type input "[GEOGRAPHIC_DATA]"
click at [541, 369] on span "Search POL Region Name" at bounding box center [536, 369] width 119 height 14
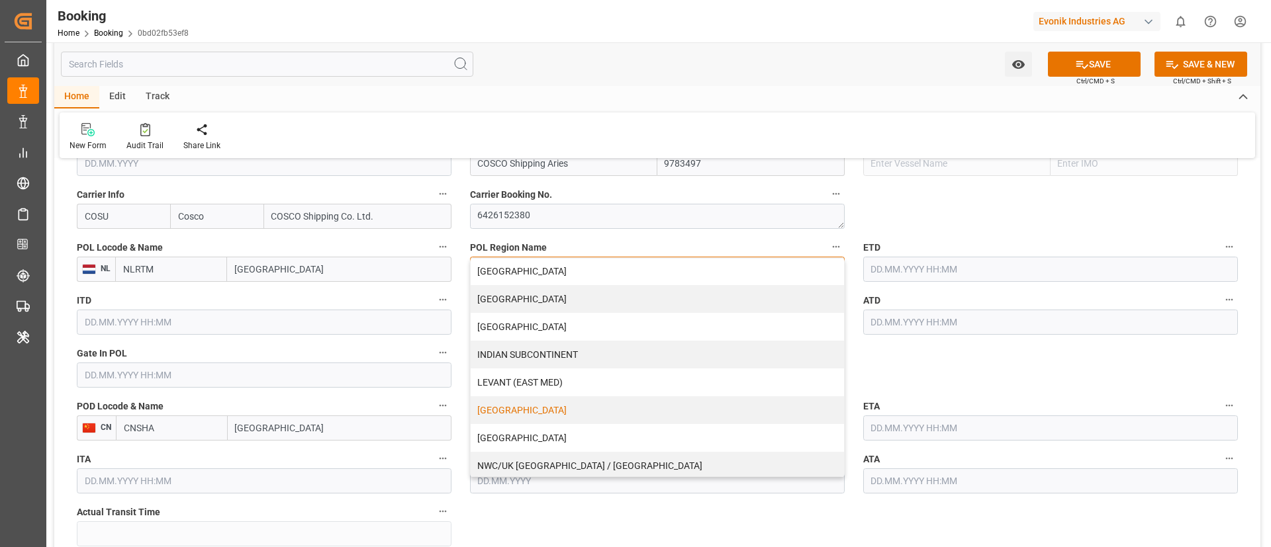
scroll to position [199, 0]
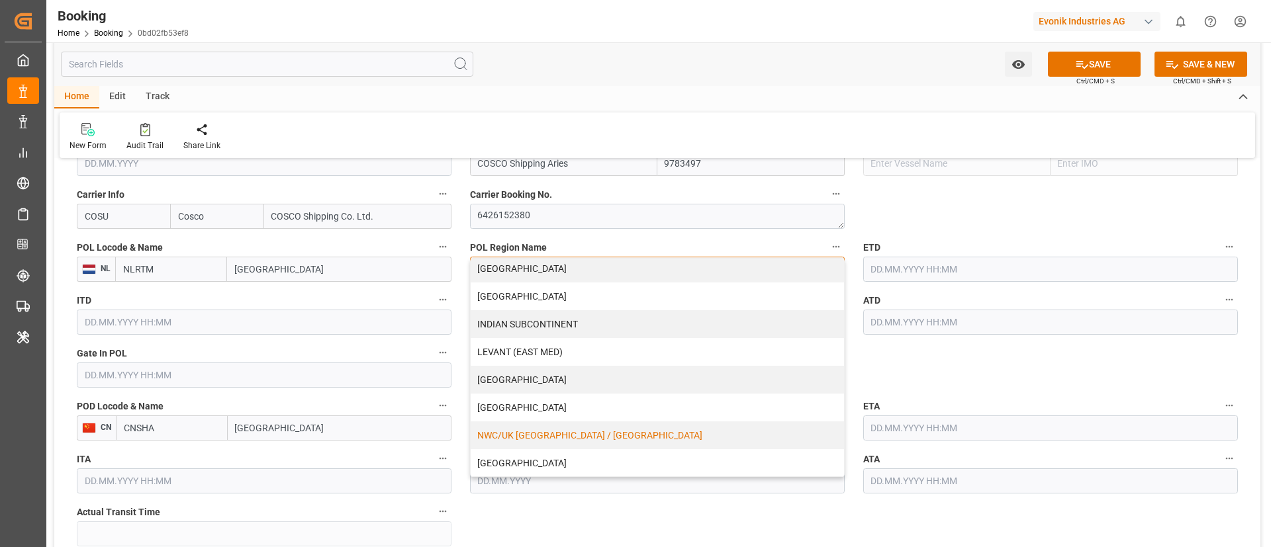
click at [530, 432] on div "NWC/UK [GEOGRAPHIC_DATA] / [GEOGRAPHIC_DATA]" at bounding box center [657, 436] width 373 height 28
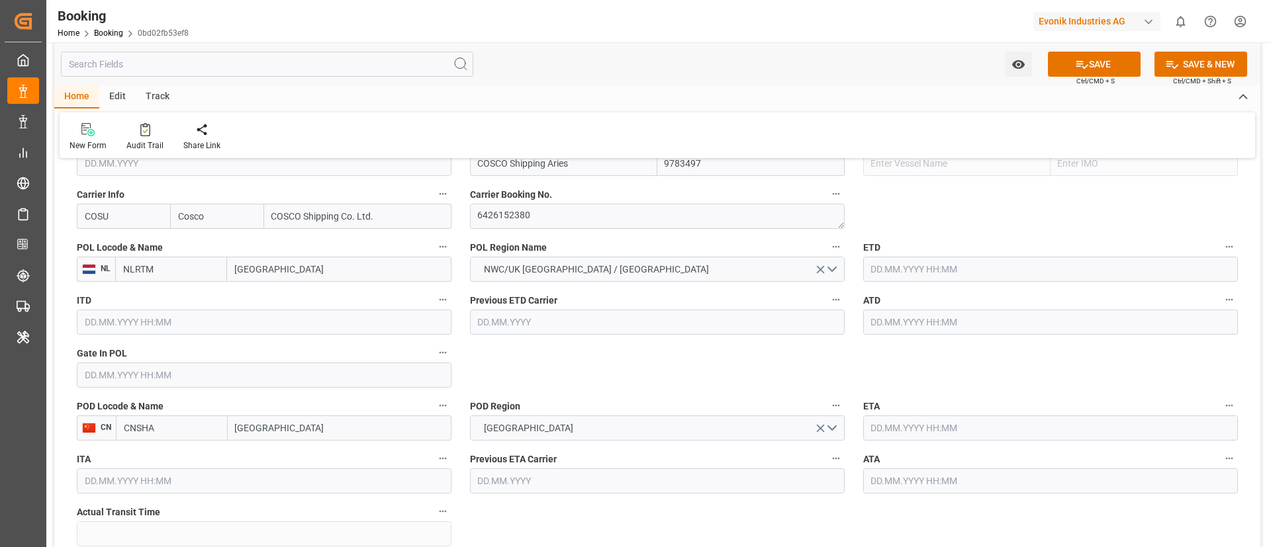
click at [154, 376] on input "text" at bounding box center [264, 375] width 375 height 25
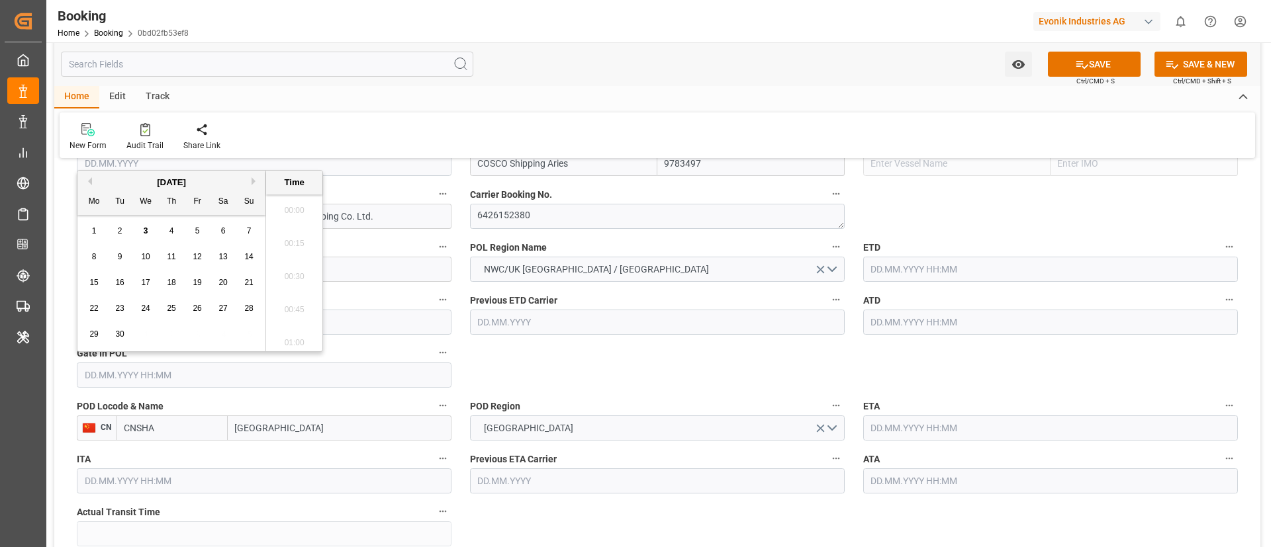
scroll to position [1924, 0]
click at [88, 182] on button "Previous Month" at bounding box center [88, 181] width 8 height 8
click at [142, 335] on span "27" at bounding box center [145, 334] width 9 height 9
type input "[DATE] 00:00"
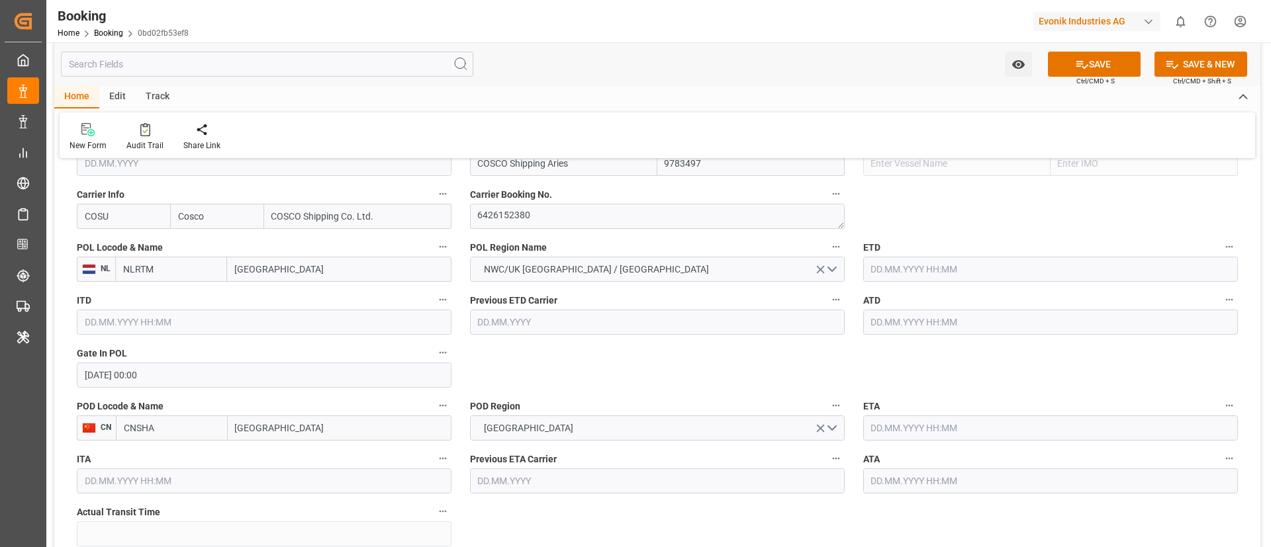
click at [908, 271] on input "text" at bounding box center [1050, 269] width 375 height 25
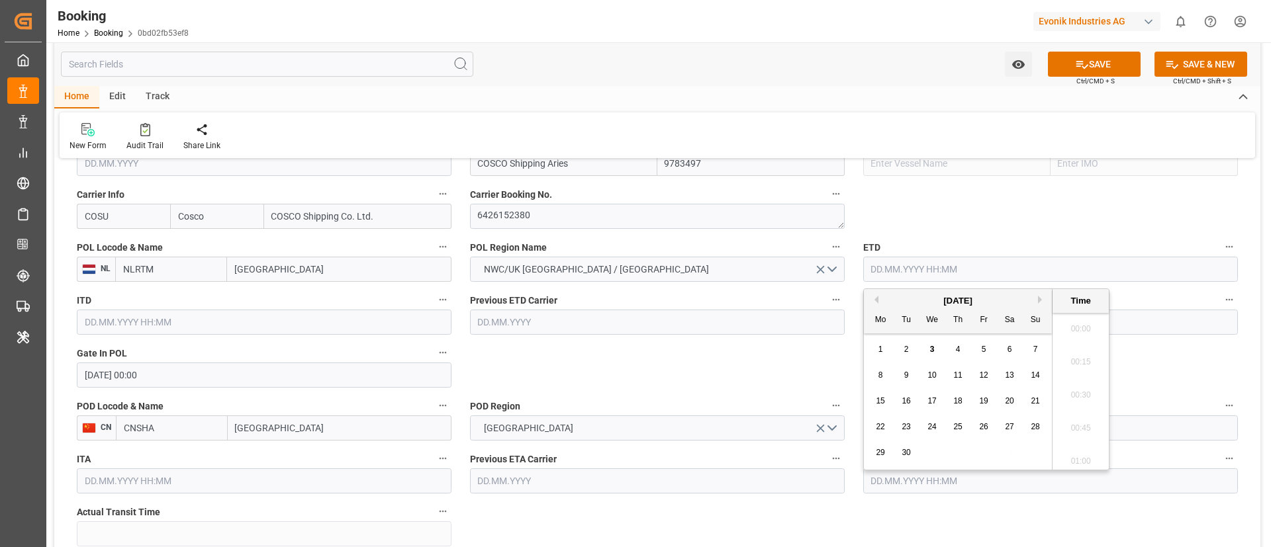
paste input "2025-08-30"
type input "30.08.2025 05:30"
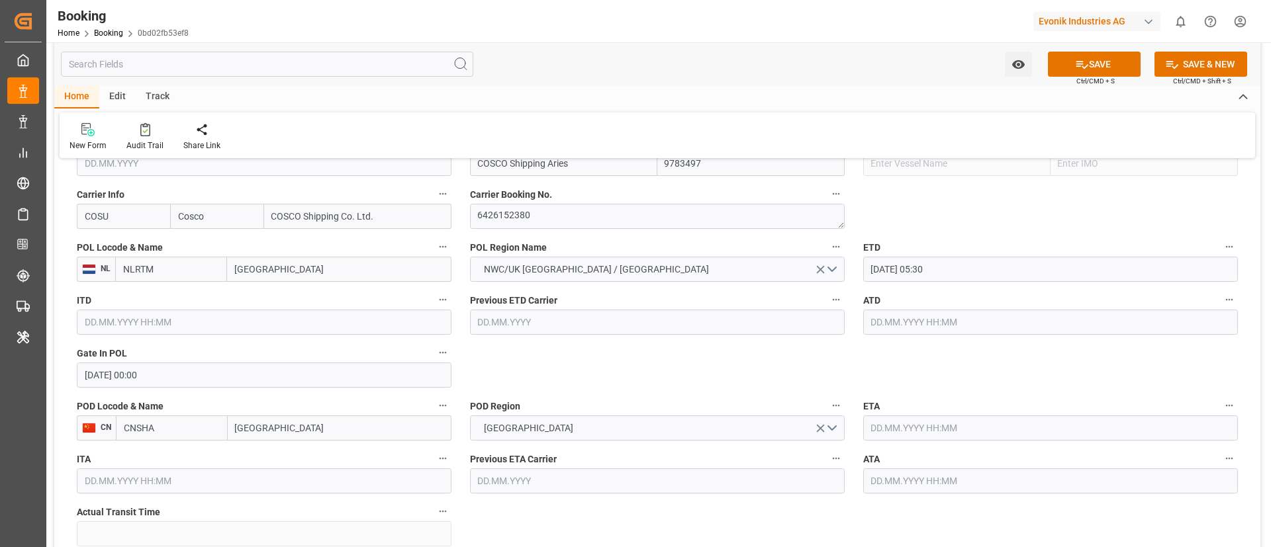
click at [969, 268] on input "30.08.2025 05:30" at bounding box center [1050, 269] width 375 height 25
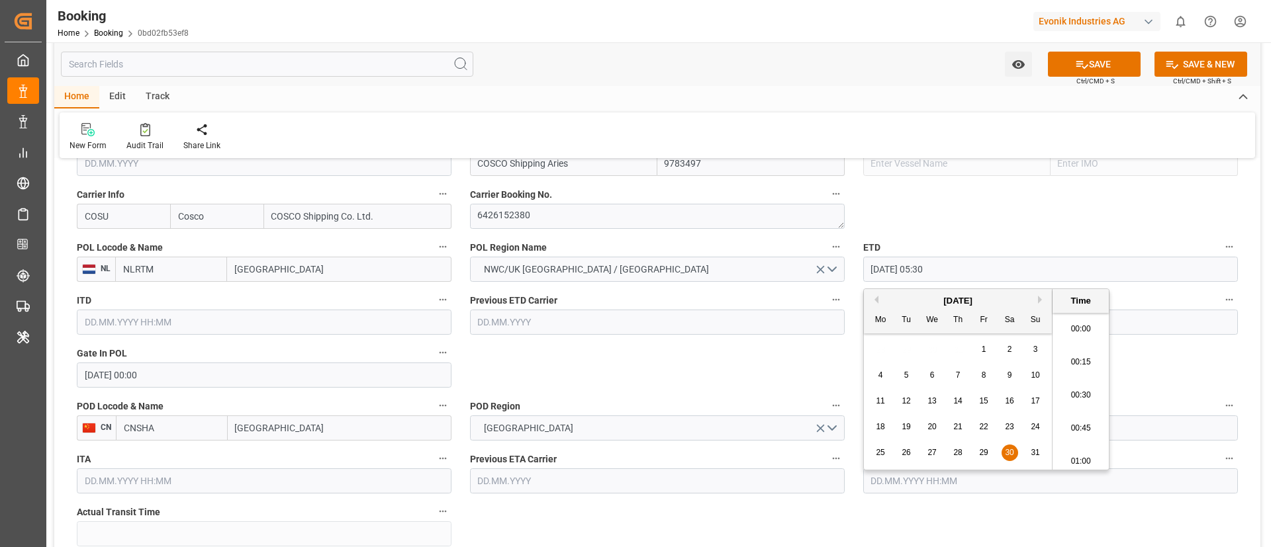
scroll to position [667, 0]
click at [969, 268] on input "30.08.2025 05:30" at bounding box center [1050, 269] width 375 height 25
type input "NWC / EU"
click at [183, 269] on input "NLRTM" at bounding box center [171, 269] width 112 height 25
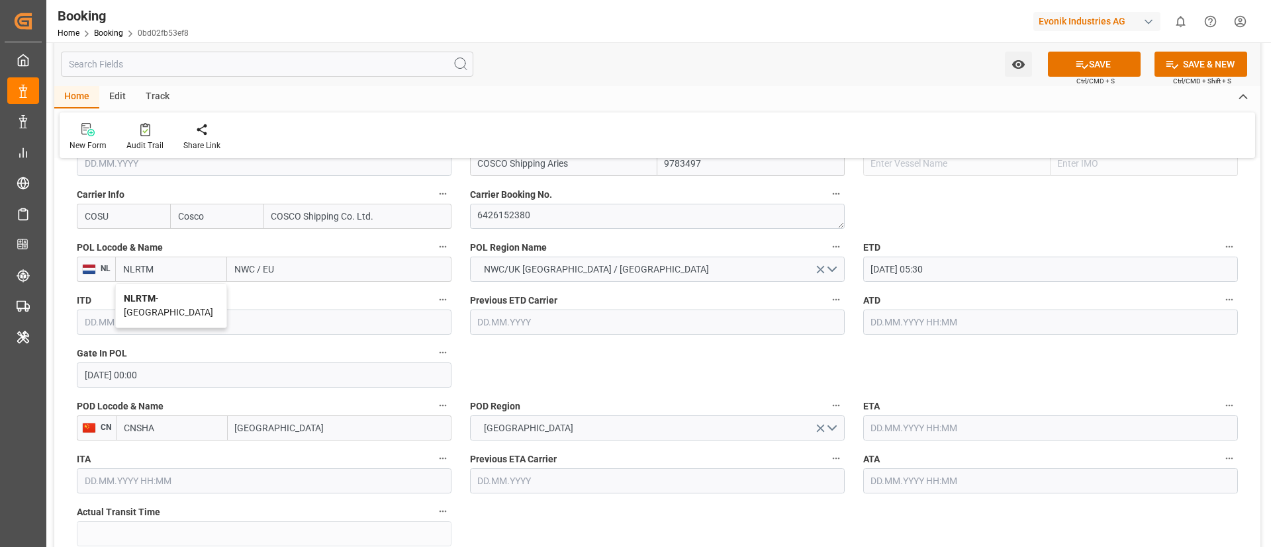
click at [169, 299] on span "NLRTM - Rotterdam" at bounding box center [168, 305] width 89 height 24
type input "NLRTM"
type input "[GEOGRAPHIC_DATA]"
click at [946, 272] on input "30.08.2025 05:30" at bounding box center [1050, 269] width 375 height 25
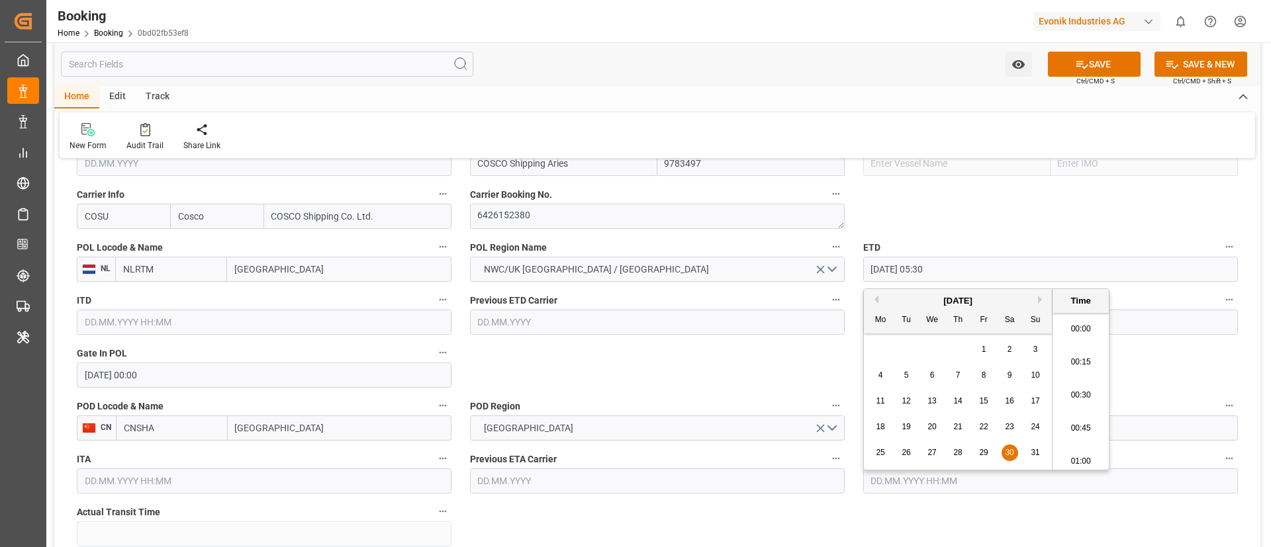
scroll to position [667, 0]
drag, startPoint x: 949, startPoint y: 267, endPoint x: 868, endPoint y: 271, distance: 81.5
click at [868, 271] on input "30.08.2025 05:30" at bounding box center [1050, 269] width 375 height 25
click at [1010, 451] on span "30" at bounding box center [1009, 452] width 9 height 9
type input "[DATE] 00:00"
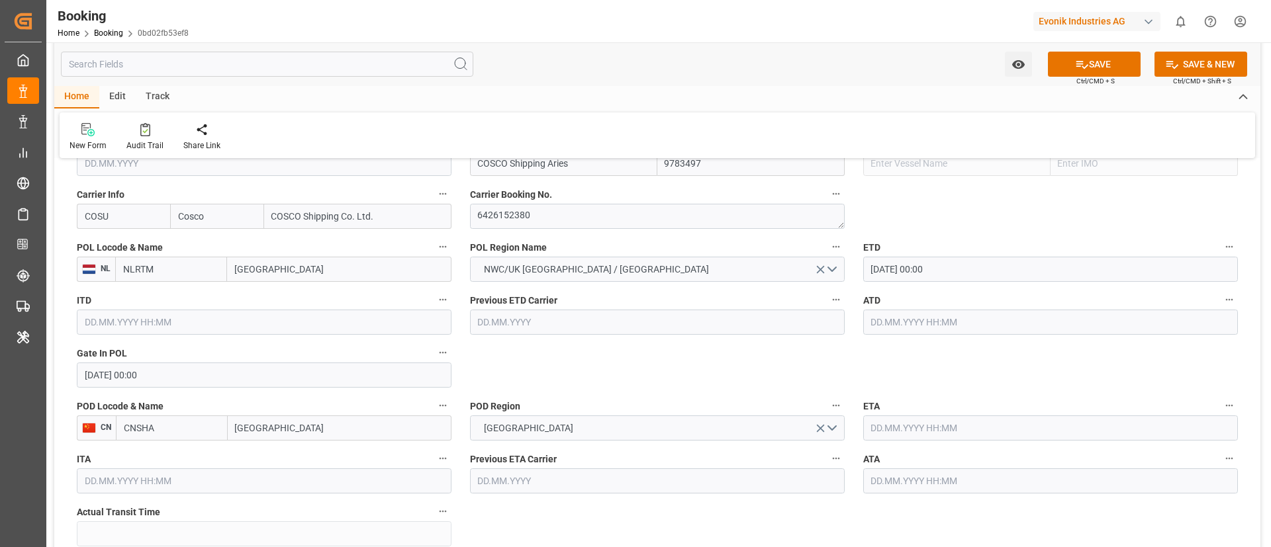
click at [970, 271] on input "[DATE] 00:00" at bounding box center [1050, 269] width 375 height 25
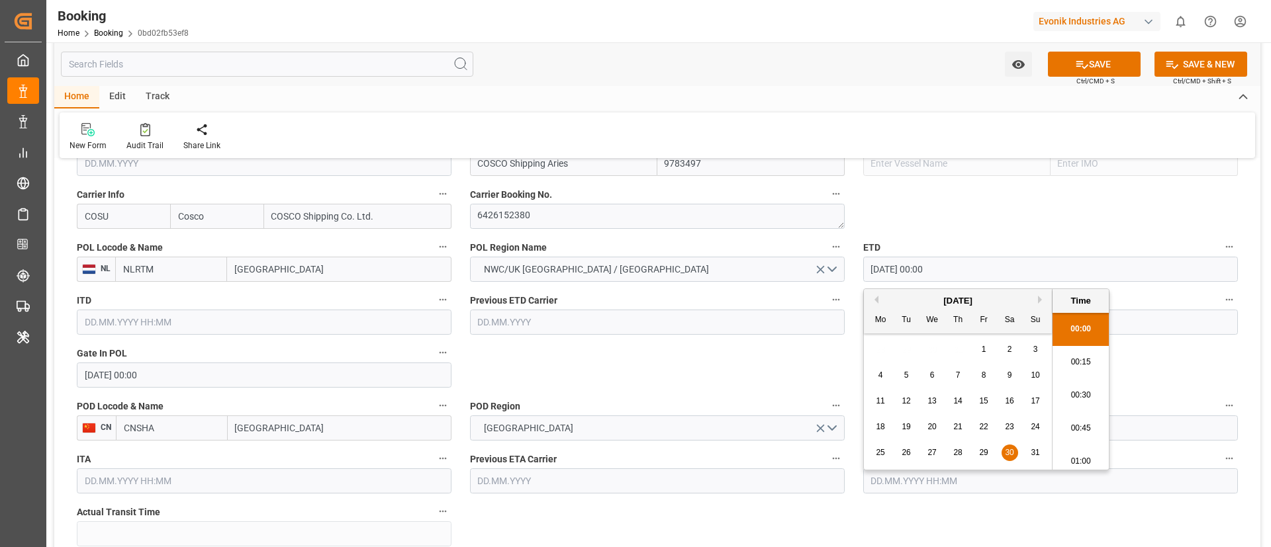
click at [970, 271] on input "[DATE] 00:00" at bounding box center [1050, 269] width 375 height 25
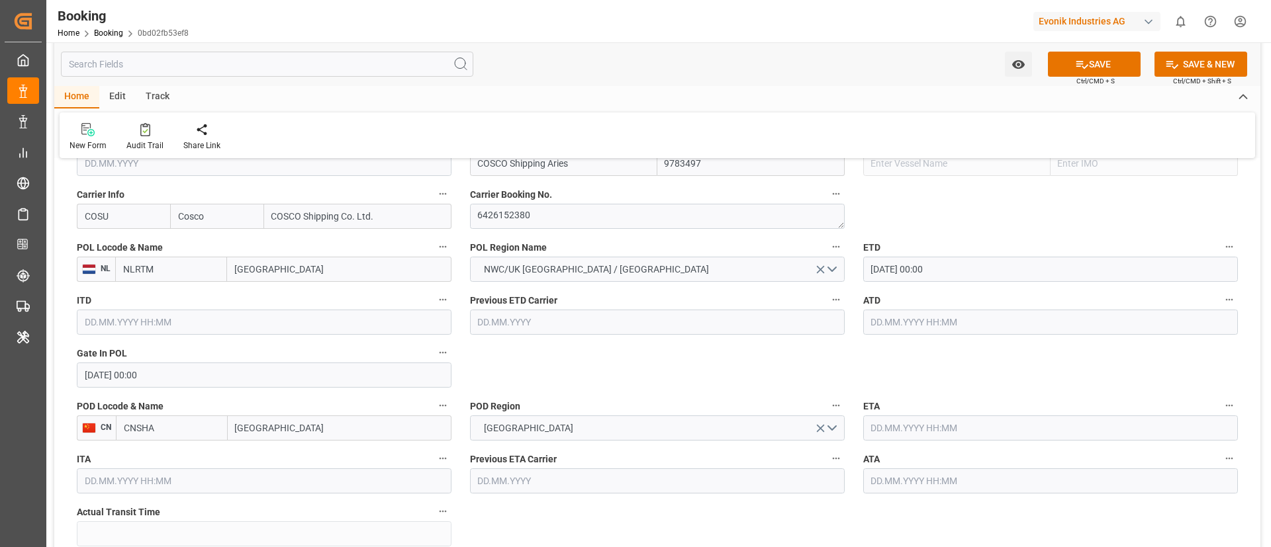
click at [898, 320] on input "text" at bounding box center [1050, 322] width 375 height 25
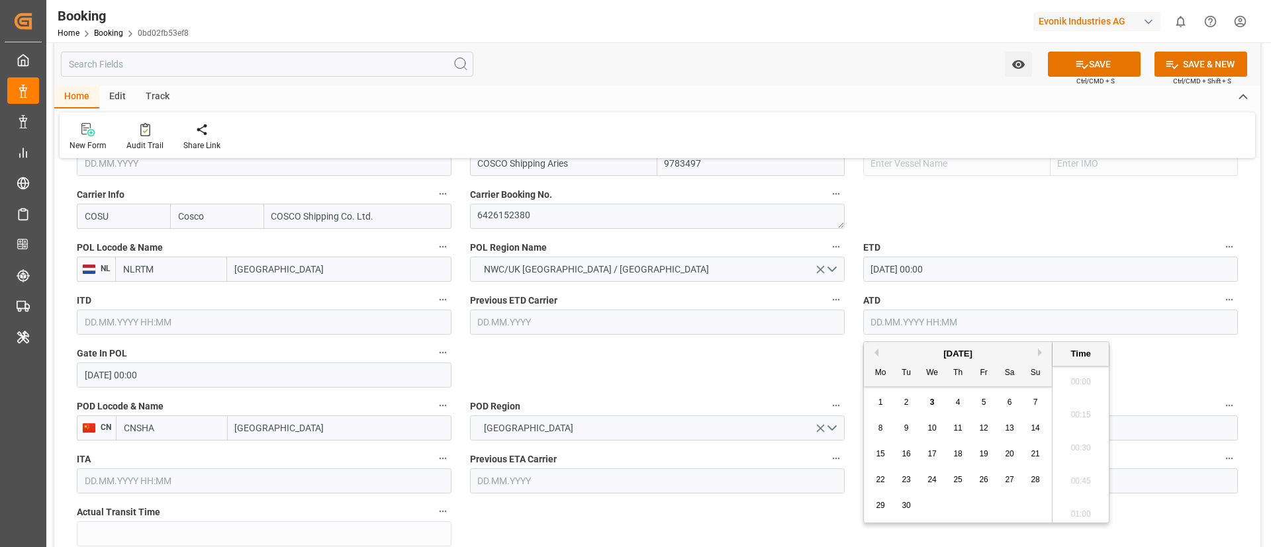
paste input "[DATE] 00:00"
type input "[DATE] 00:00"
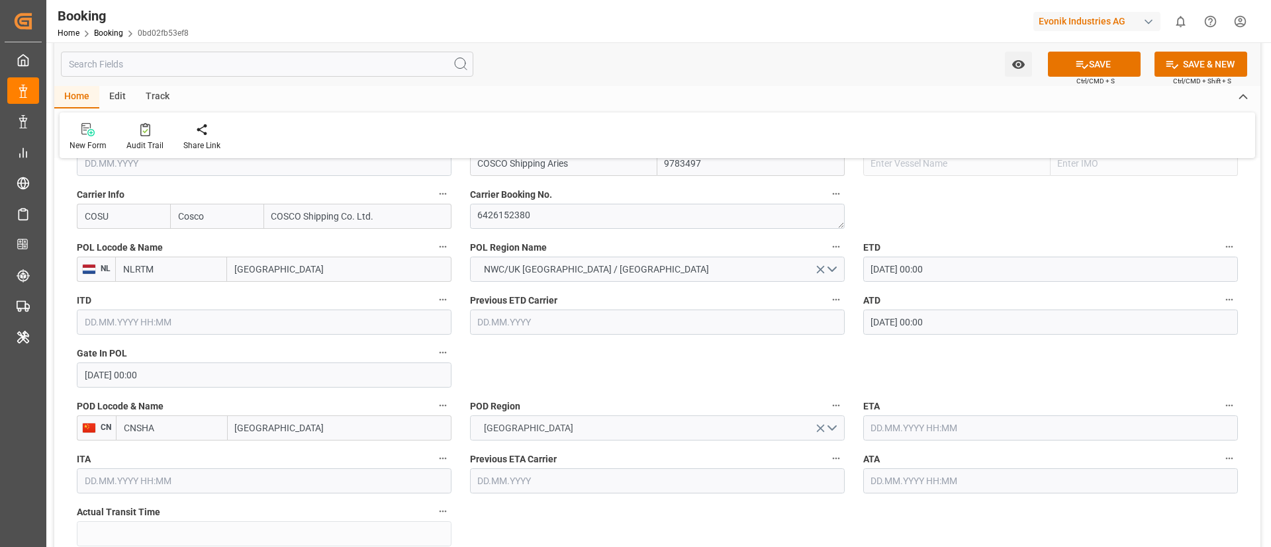
scroll to position [1092, 0]
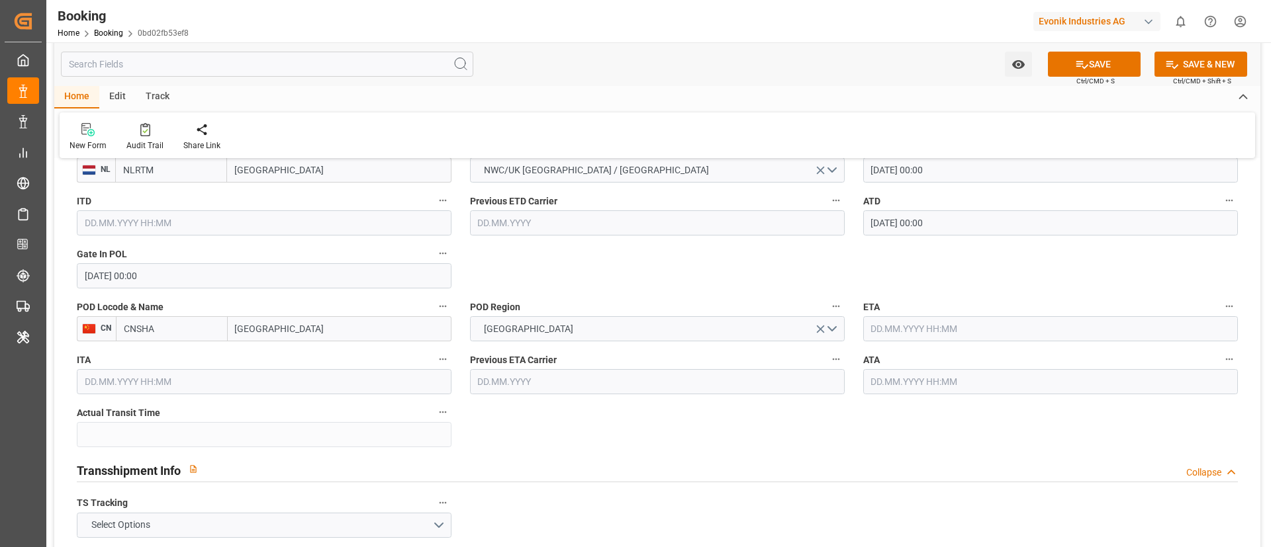
click at [335, 321] on input "[GEOGRAPHIC_DATA]" at bounding box center [340, 328] width 224 height 25
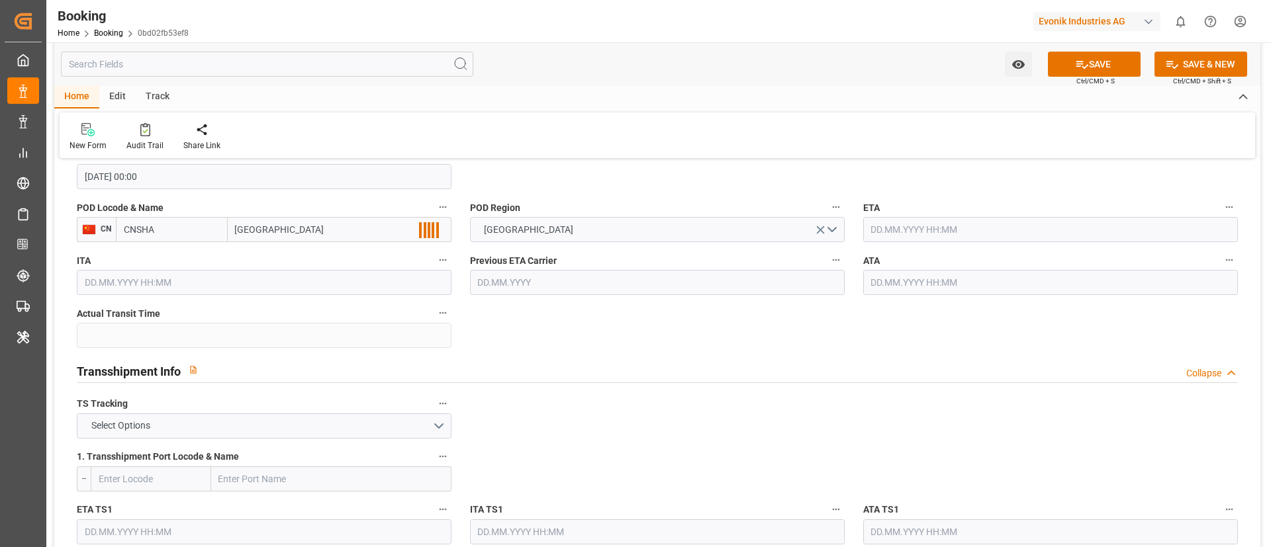
type input "[GEOGRAPHIC_DATA]"
type input "CNSGH"
click at [920, 226] on input "text" at bounding box center [1050, 229] width 375 height 25
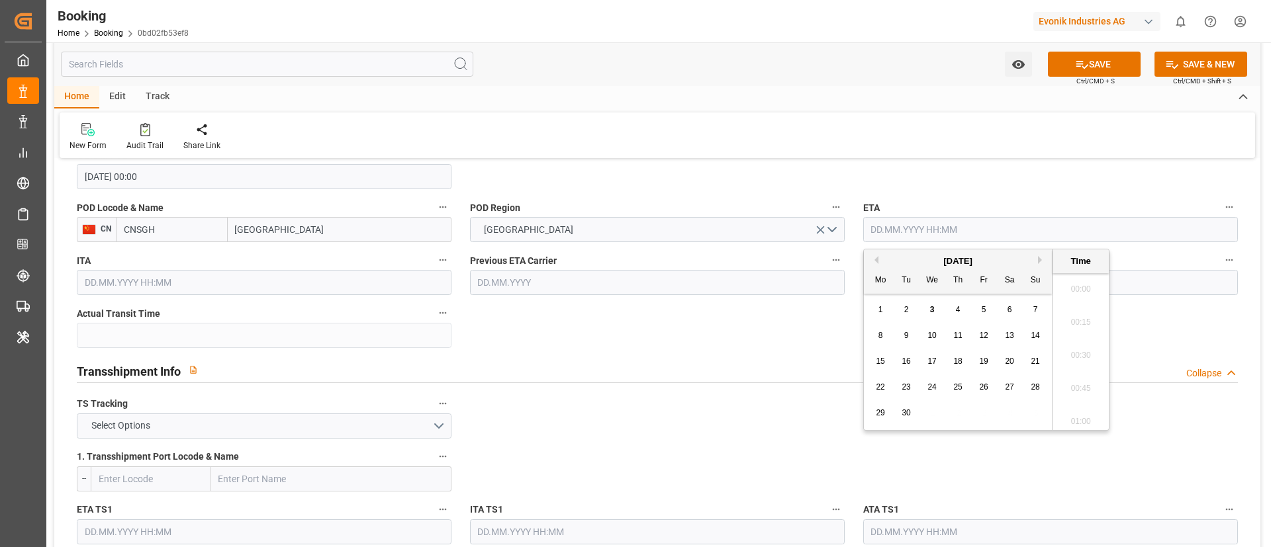
click at [1039, 260] on button "Next Month" at bounding box center [1042, 260] width 8 height 8
click at [908, 359] on span "14" at bounding box center [906, 361] width 9 height 9
type input "[DATE] 00:00"
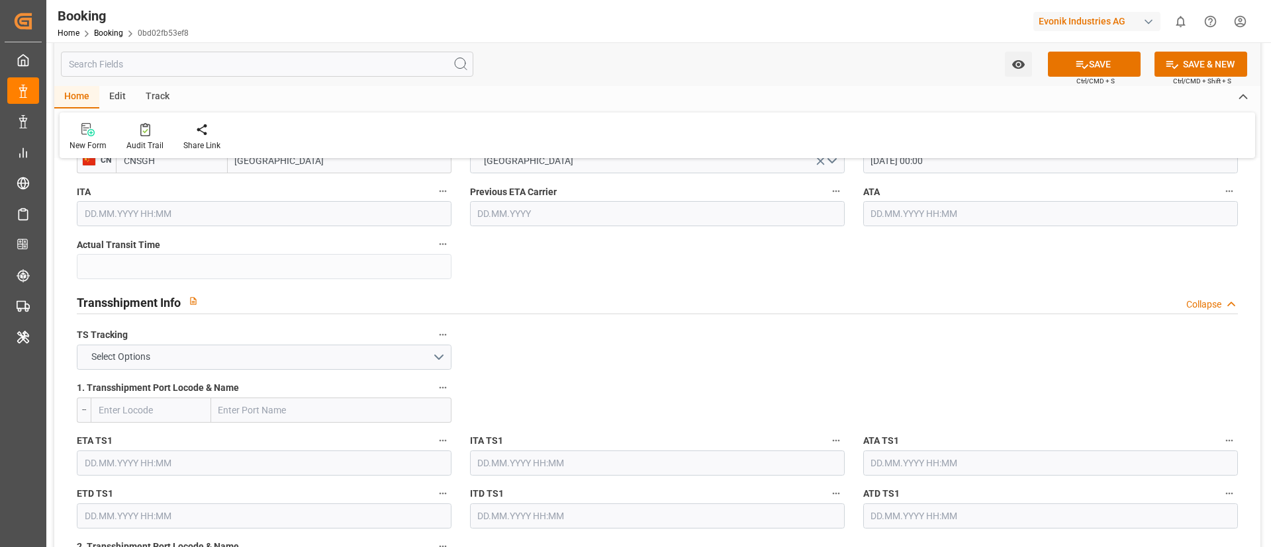
scroll to position [1291, 0]
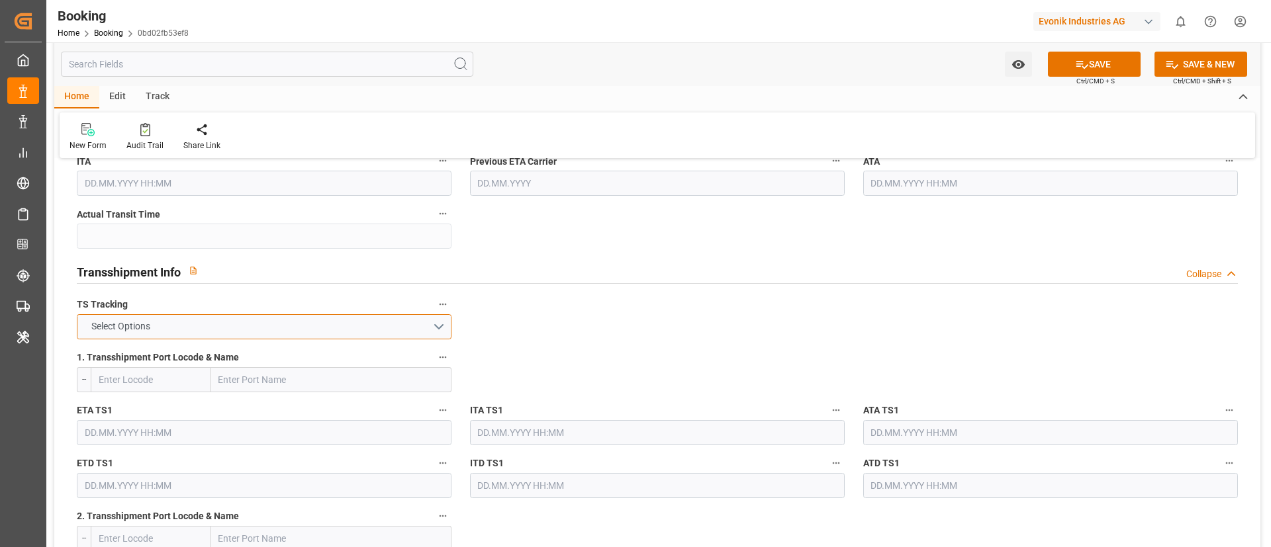
click at [321, 328] on button "Select Options" at bounding box center [264, 326] width 375 height 25
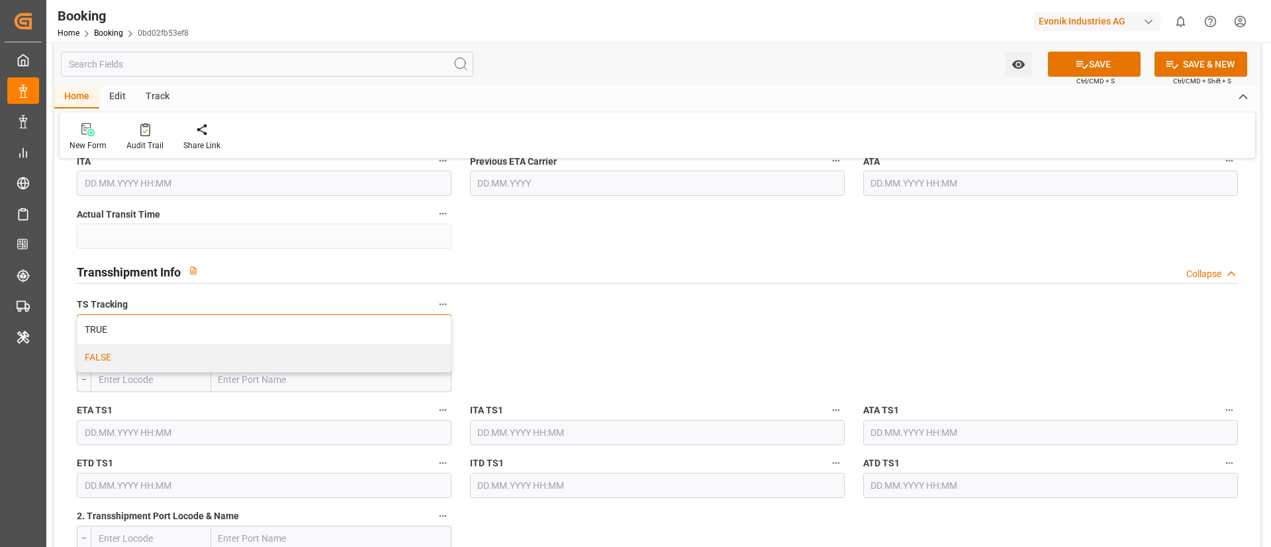
click at [279, 357] on div "FALSE" at bounding box center [263, 358] width 373 height 28
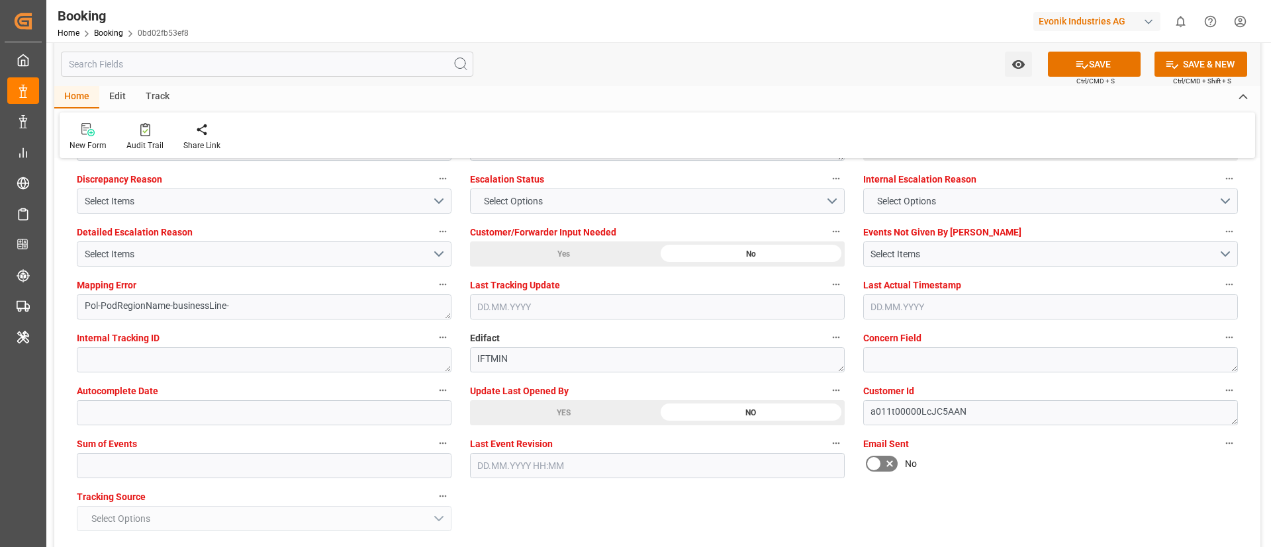
scroll to position [2483, 0]
click at [188, 460] on input "text" at bounding box center [264, 465] width 375 height 25
type input "0"
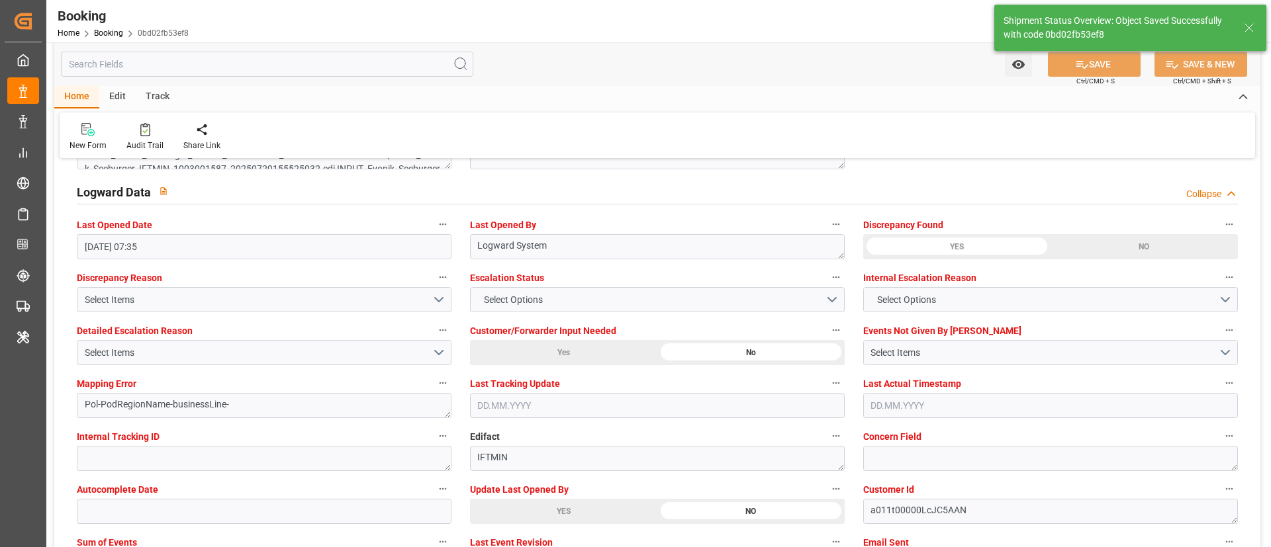
type textarea "NWC/UK North West Continent / UK_CNSGH_COSU_Oxeno"
type textarea "Vismitha Mahadev"
type textarea "Pod-PodRegionName-businessLine-"
type input "[DATE] 00:00"
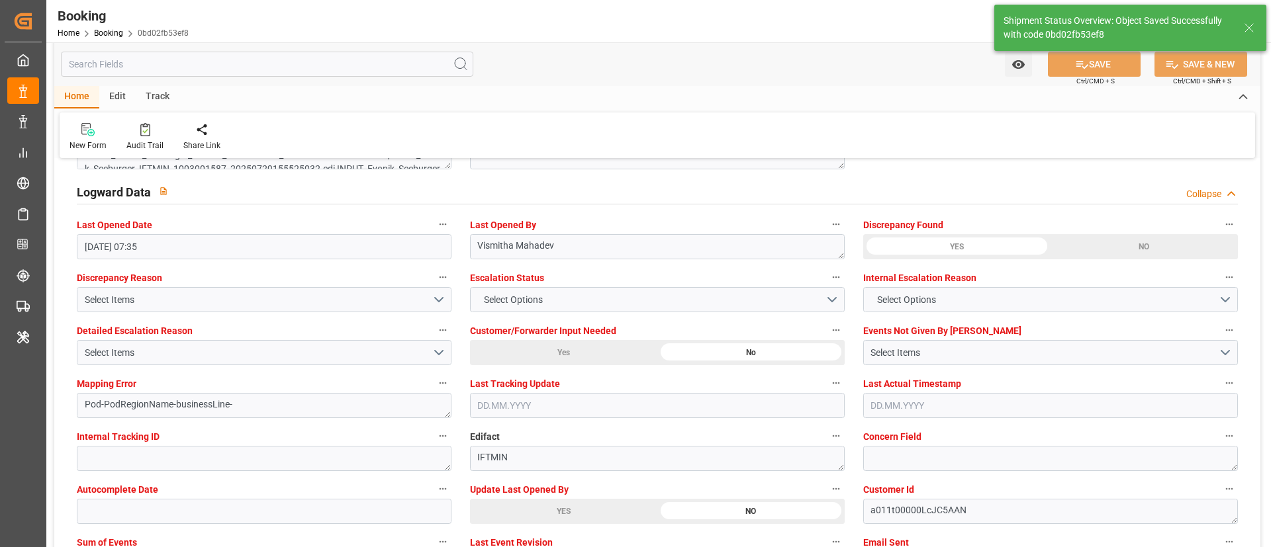
type input "03.09.2025 09:42"
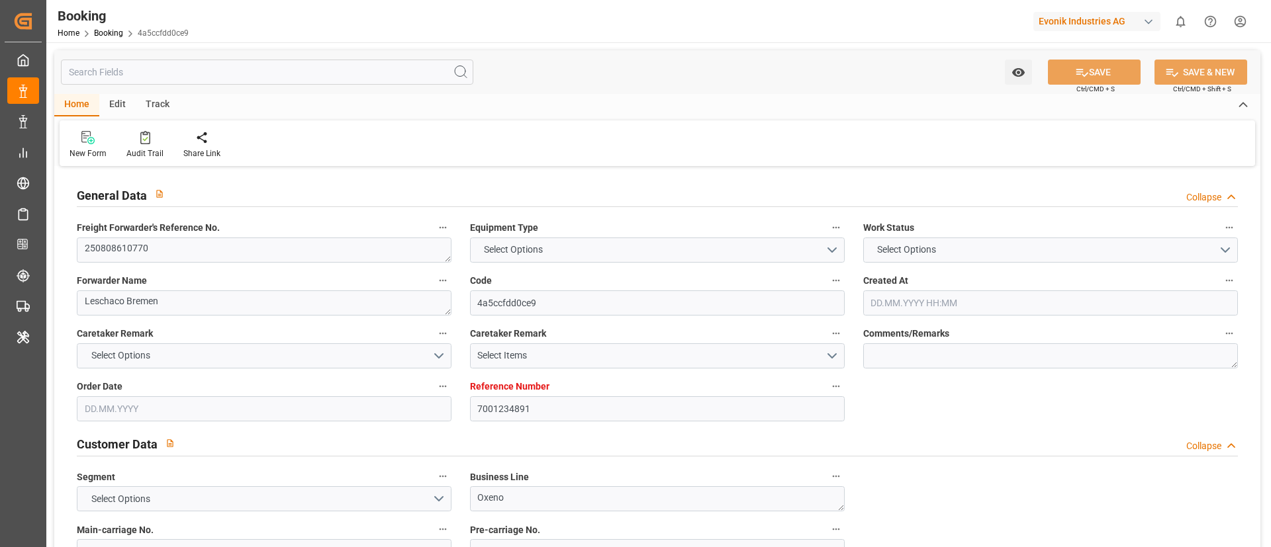
type input "7001234891"
type input "EUNWC"
type input "CNSHA"
type input "[DATE] 10:03"
type input "[DATE]"
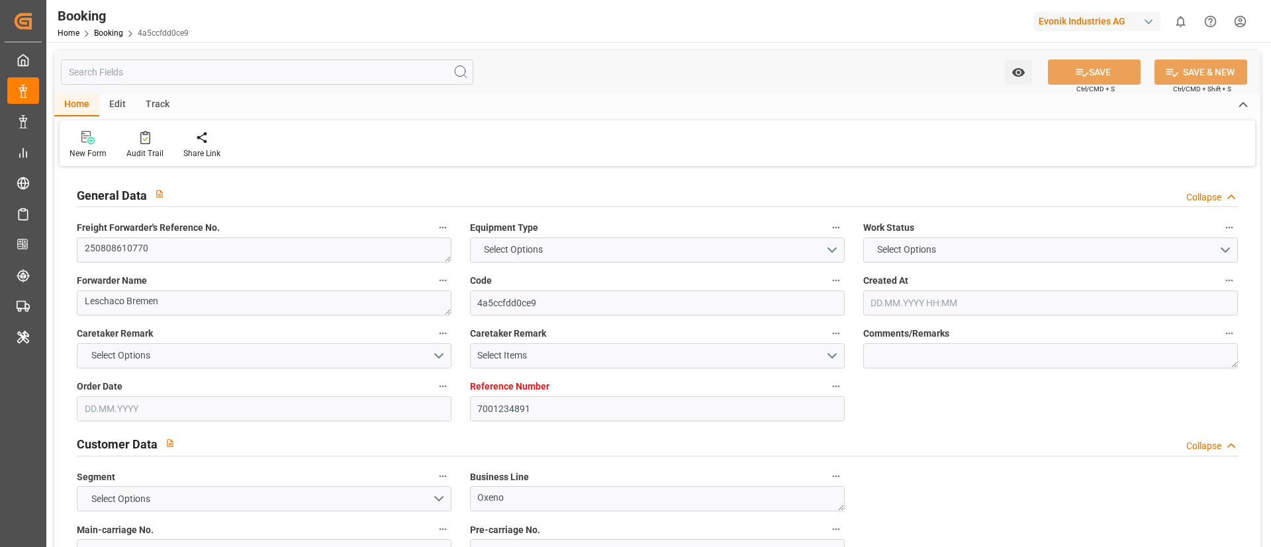
type input "[DATE]"
type input "[DATE] 07:31"
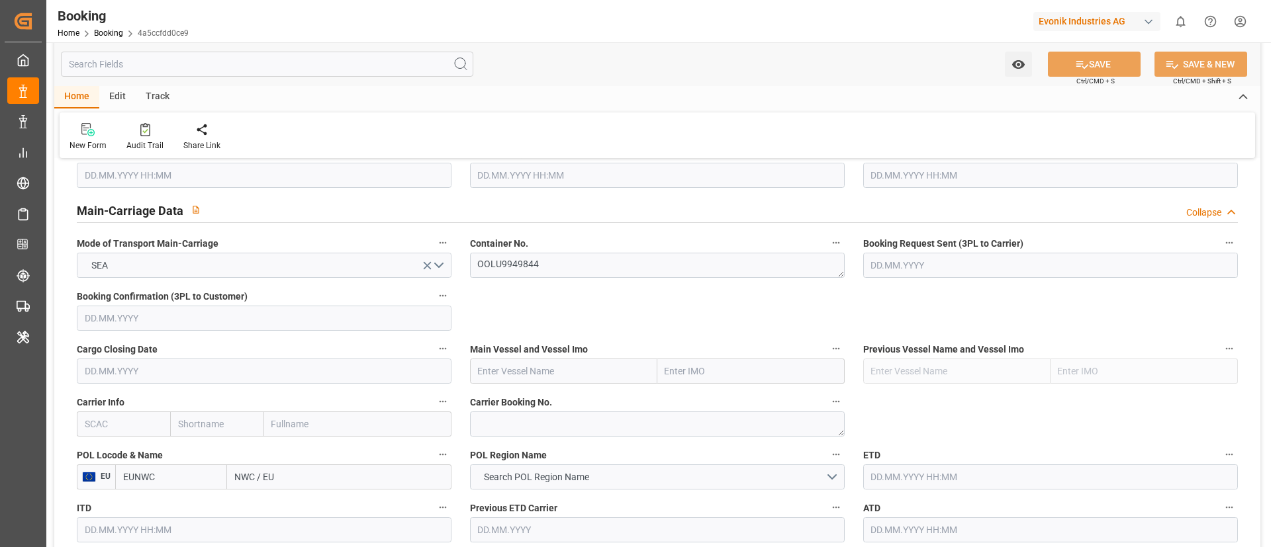
scroll to position [794, 0]
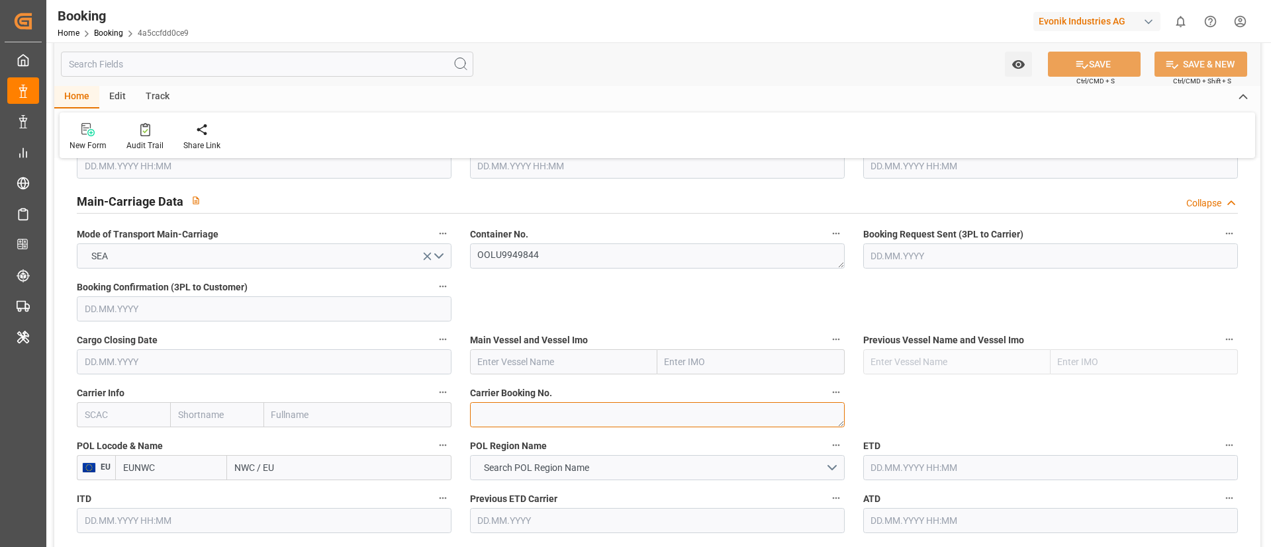
click at [519, 414] on textarea at bounding box center [657, 415] width 375 height 25
paste textarea "6426153270"
type textarea "6426153270"
click at [121, 412] on input "text" at bounding box center [123, 415] width 93 height 25
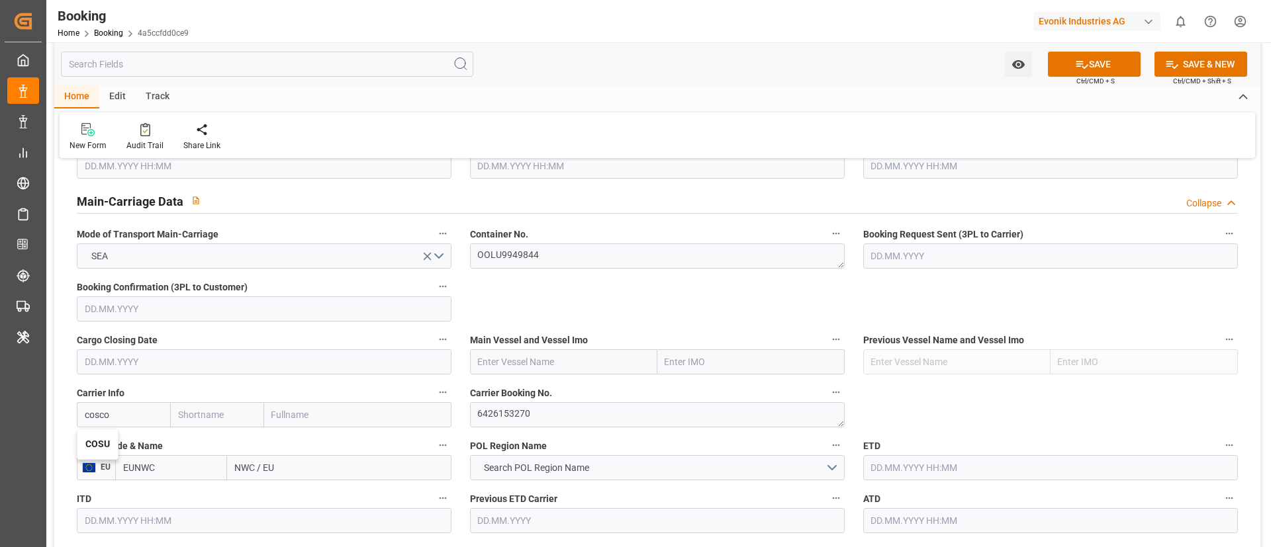
click at [99, 444] on b "COSU" at bounding box center [97, 444] width 24 height 11
type input "COSU"
type input "Cosco"
type input "COSCO Shipping Co. Ltd."
type input "COSU"
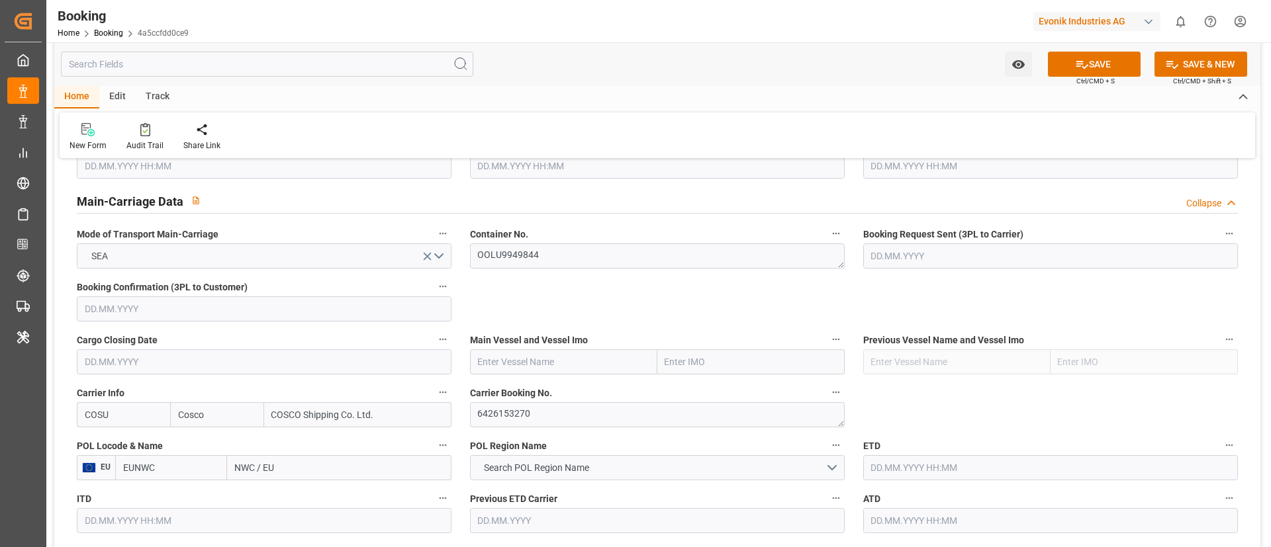
click at [544, 359] on input "text" at bounding box center [563, 362] width 187 height 25
paste input "COSCO SHIPPING ARIES"
click at [530, 388] on b "COSCO Shipping Aries" at bounding box center [526, 391] width 95 height 11
type input "COSCO Shipping Aries"
type input "9783497"
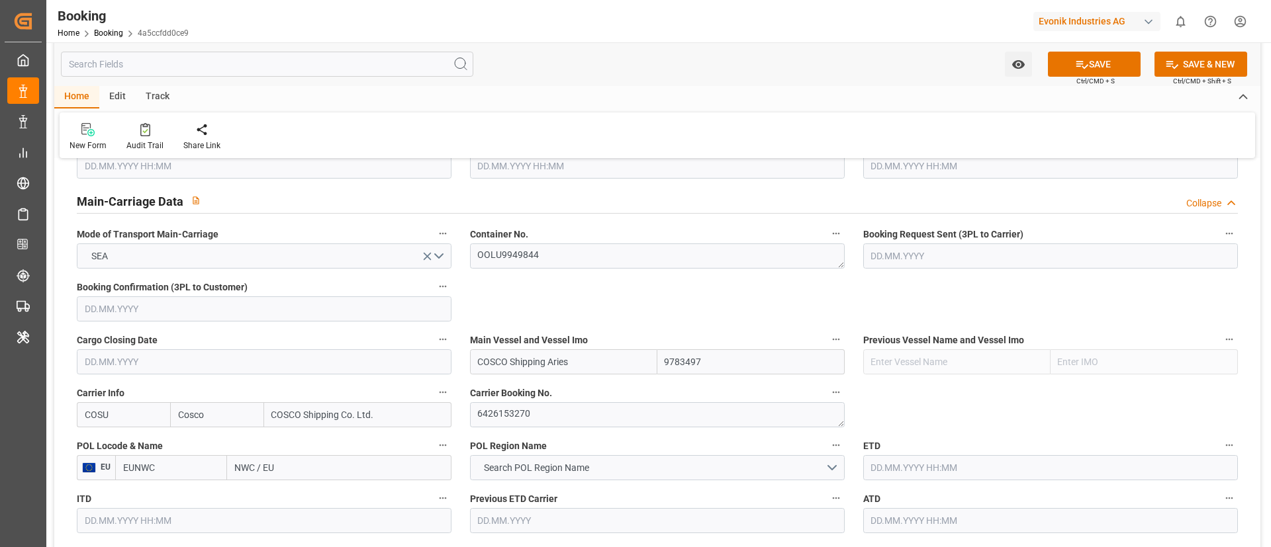
scroll to position [894, 0]
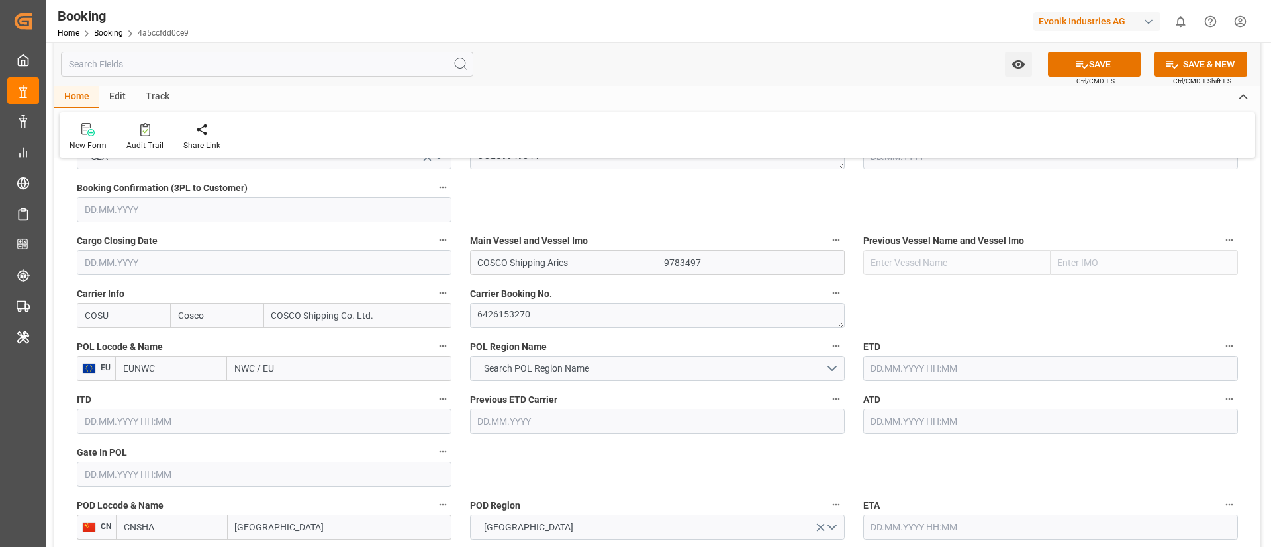
type input "COSCO Shipping Aries"
click at [290, 368] on input "NWC / EU" at bounding box center [339, 368] width 224 height 25
paste input "[GEOGRAPHIC_DATA]"
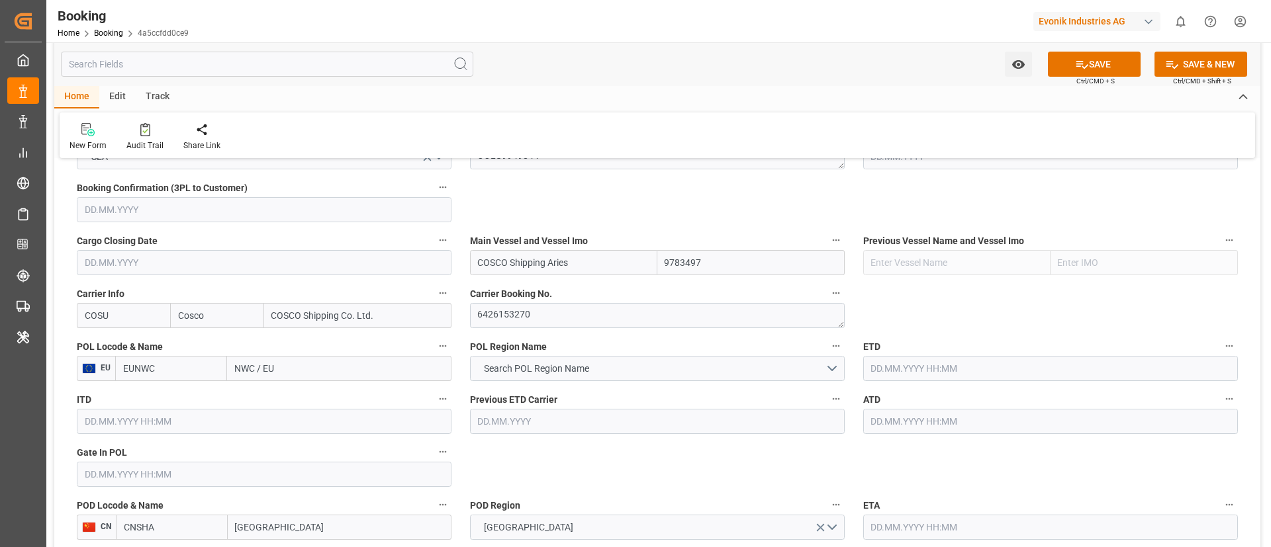
type input "[GEOGRAPHIC_DATA]"
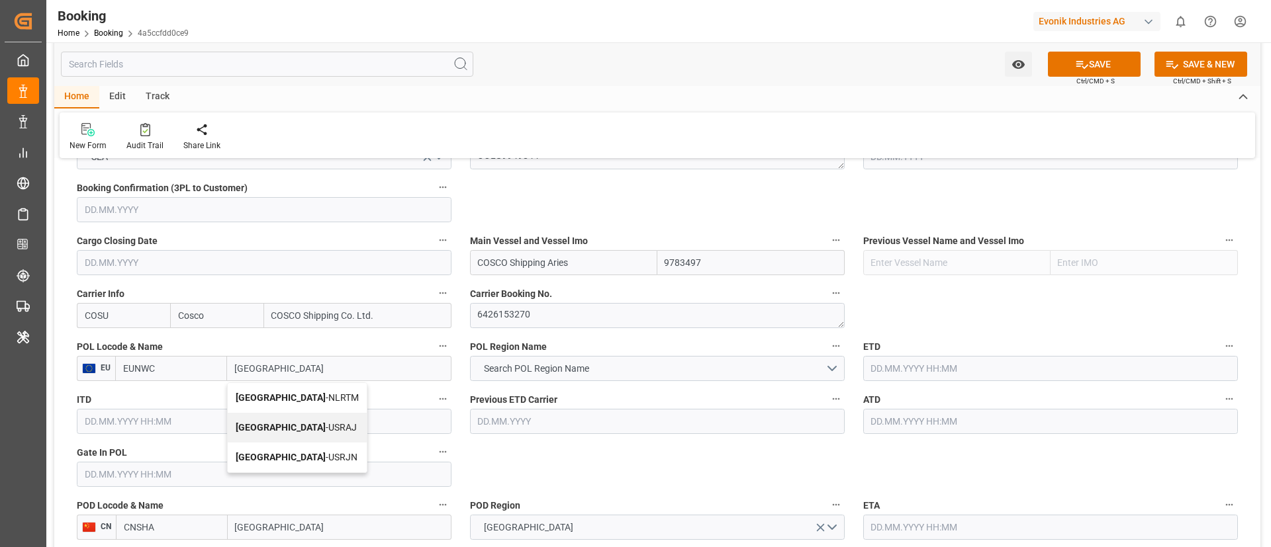
click at [276, 397] on b "[GEOGRAPHIC_DATA]" at bounding box center [281, 398] width 90 height 11
type input "NLRTM"
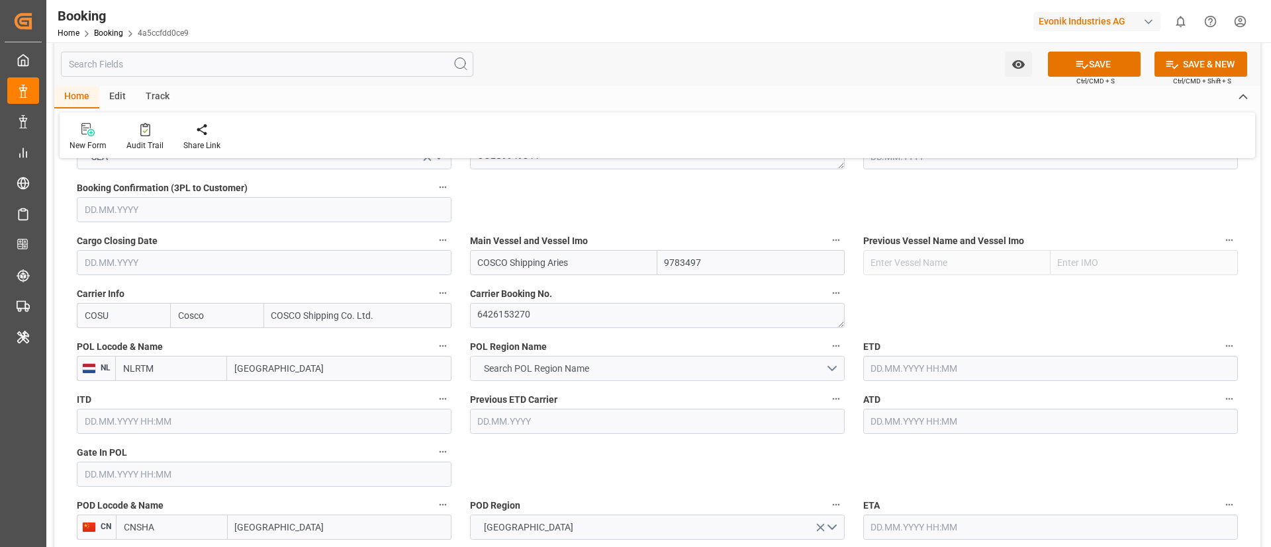
type input "[GEOGRAPHIC_DATA]"
drag, startPoint x: 534, startPoint y: 371, endPoint x: 624, endPoint y: 332, distance: 97.5
click at [535, 371] on span "Search POL Region Name" at bounding box center [536, 369] width 119 height 14
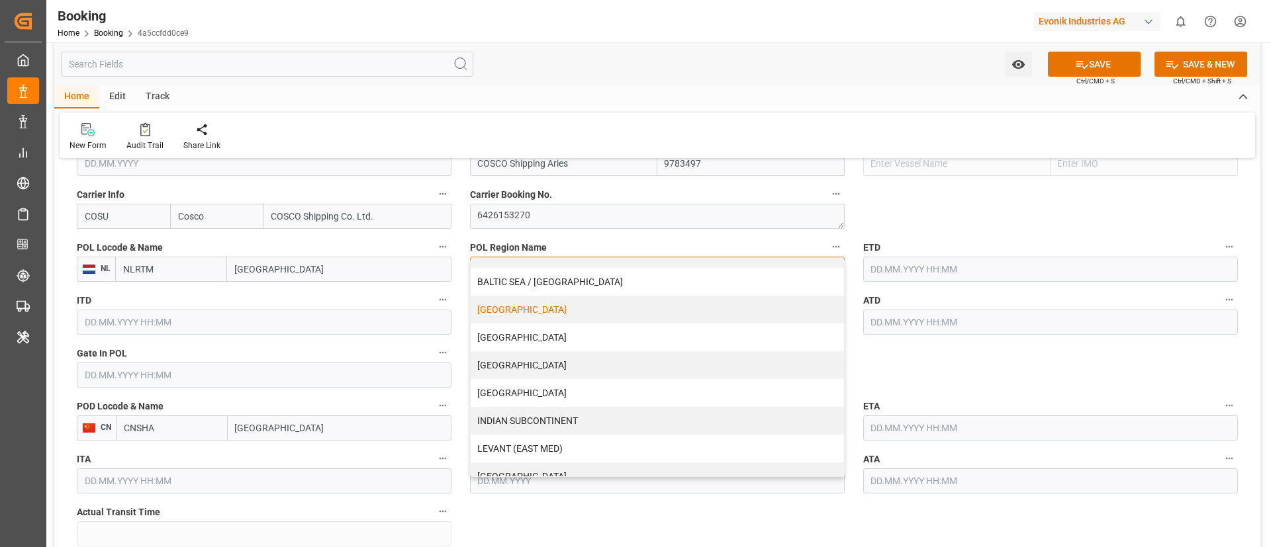
scroll to position [199, 0]
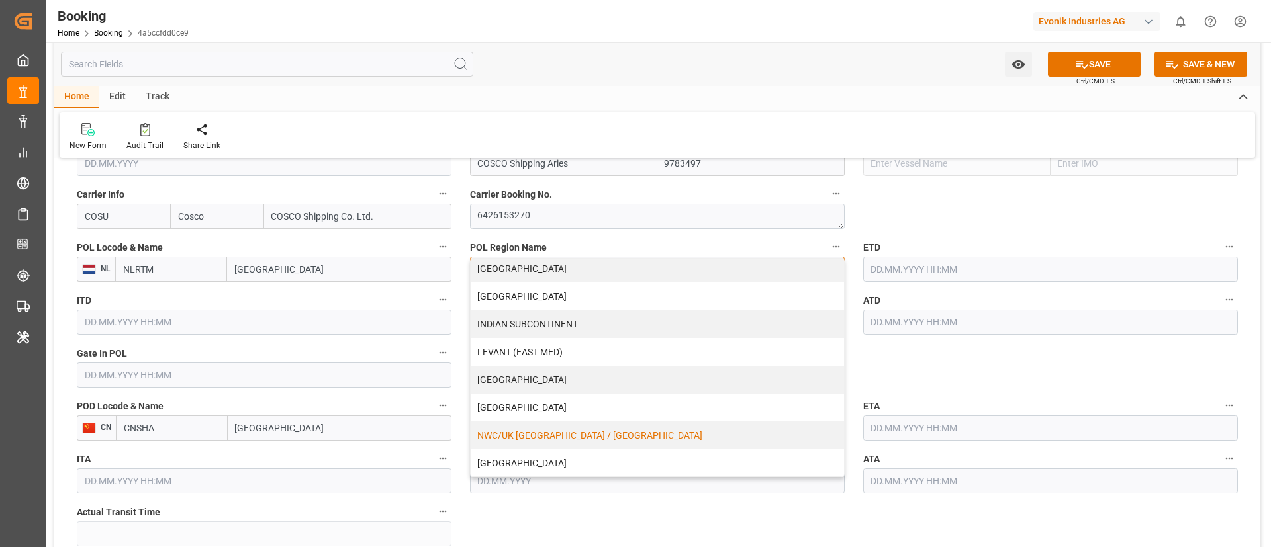
click at [522, 437] on div "NWC/UK [GEOGRAPHIC_DATA] / [GEOGRAPHIC_DATA]" at bounding box center [657, 436] width 373 height 28
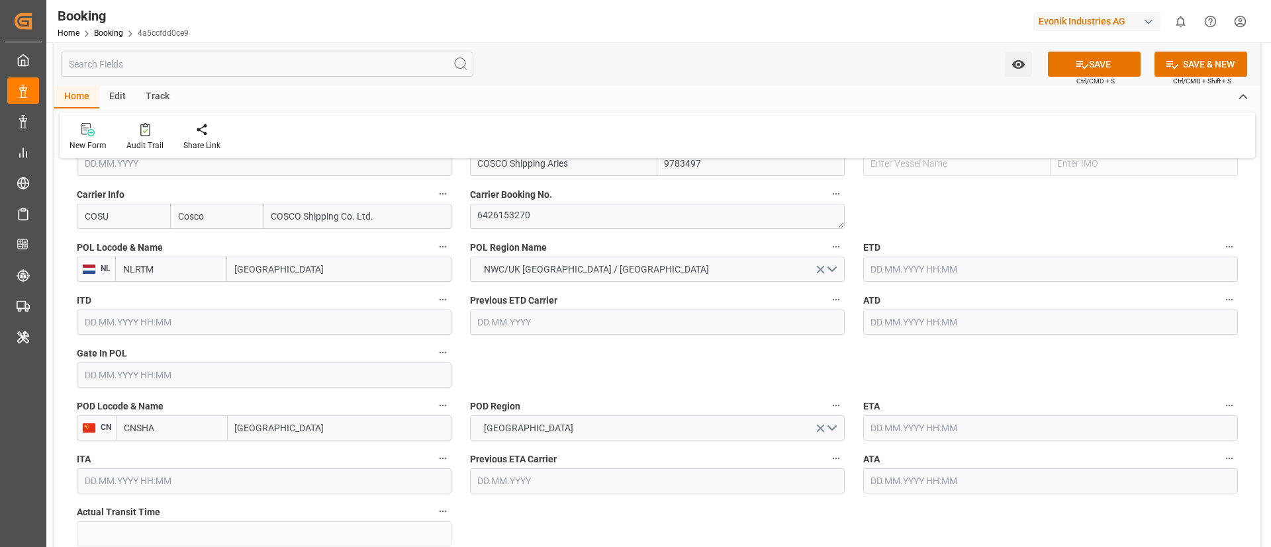
click at [151, 375] on input "text" at bounding box center [264, 375] width 375 height 25
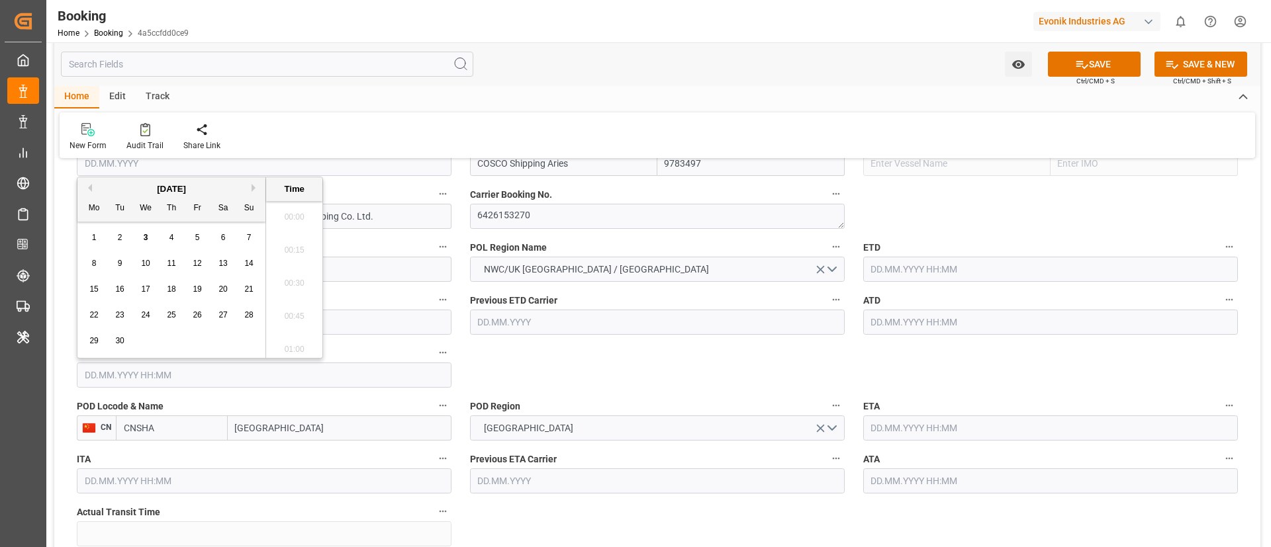
scroll to position [1924, 0]
click at [90, 179] on button "Previous Month" at bounding box center [88, 181] width 8 height 8
click at [144, 334] on span "27" at bounding box center [145, 334] width 9 height 9
type input "[DATE] 00:00"
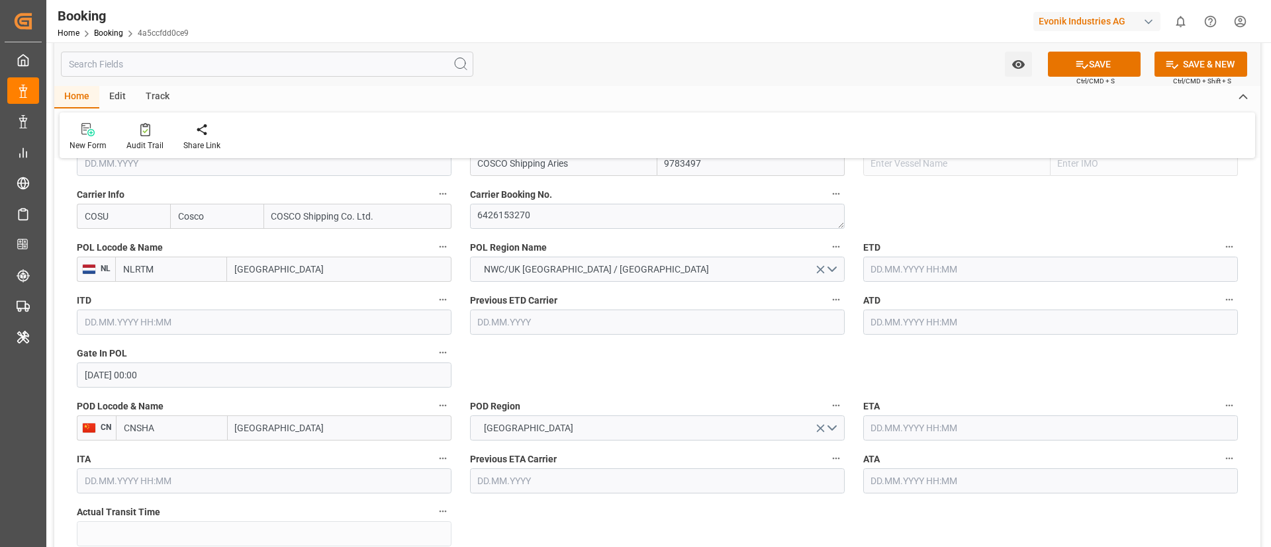
click at [929, 271] on input "text" at bounding box center [1050, 269] width 375 height 25
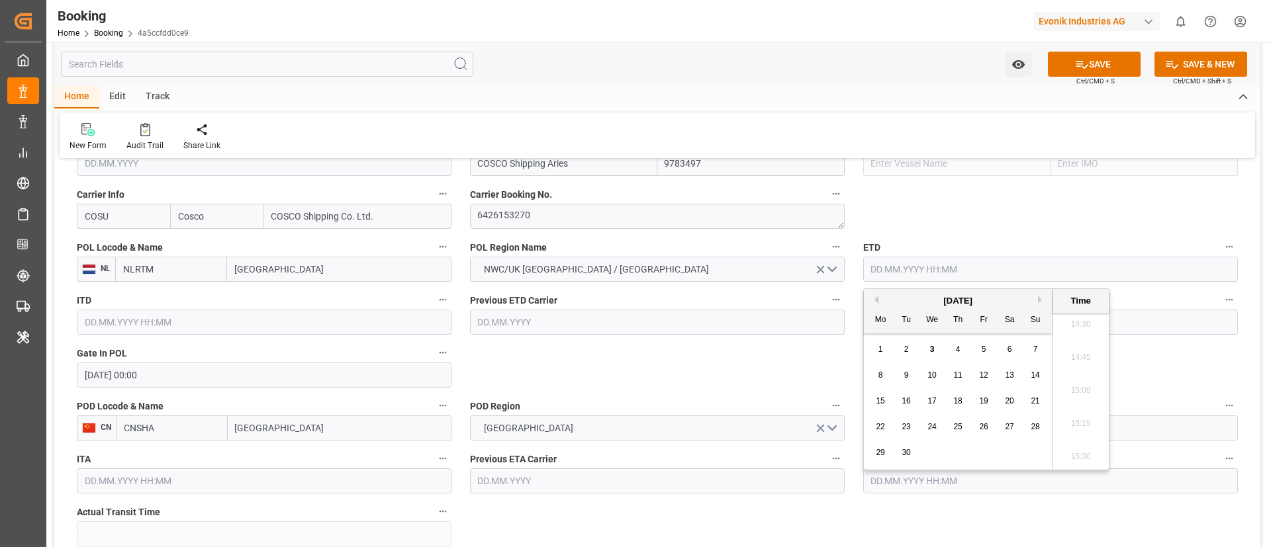
click at [877, 297] on button "Previous Month" at bounding box center [875, 300] width 8 height 8
click at [1011, 449] on span "30" at bounding box center [1009, 452] width 9 height 9
type input "[DATE] 00:00"
click at [963, 263] on input "[DATE] 00:00" at bounding box center [1050, 269] width 375 height 25
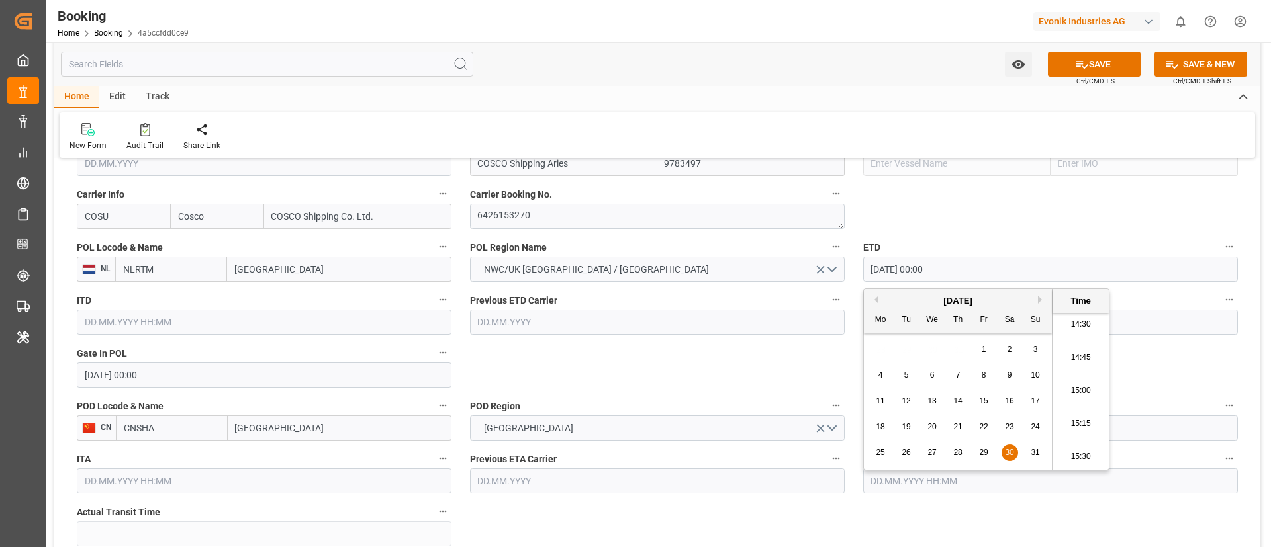
click at [963, 263] on input "[DATE] 00:00" at bounding box center [1050, 269] width 375 height 25
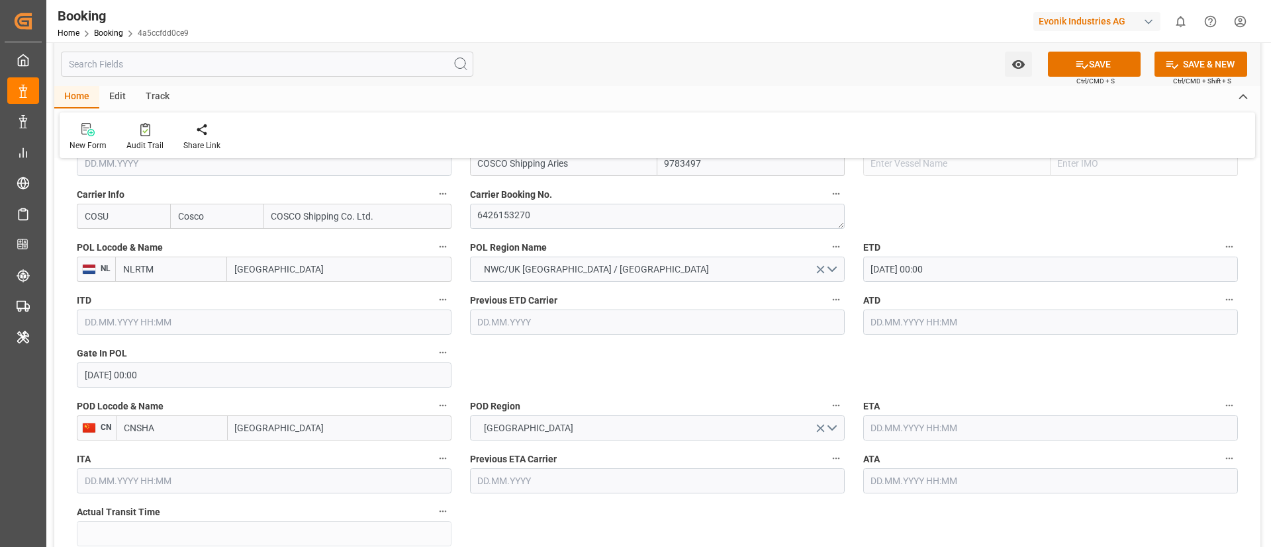
click at [905, 324] on input "text" at bounding box center [1050, 322] width 375 height 25
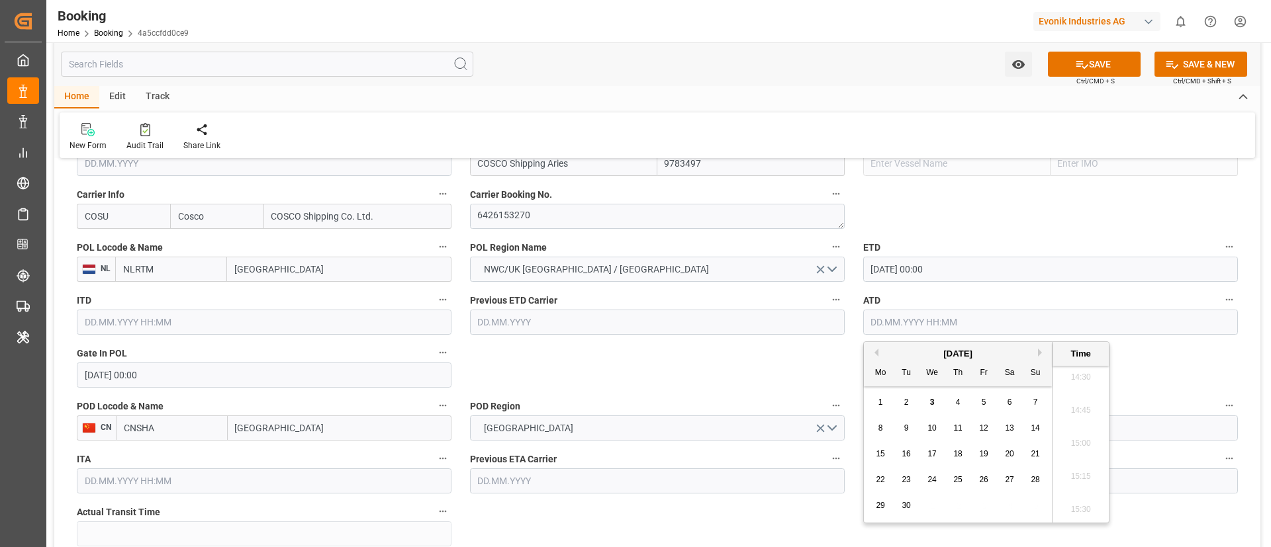
paste input "[DATE] 00:00"
type input "[DATE] 00:00"
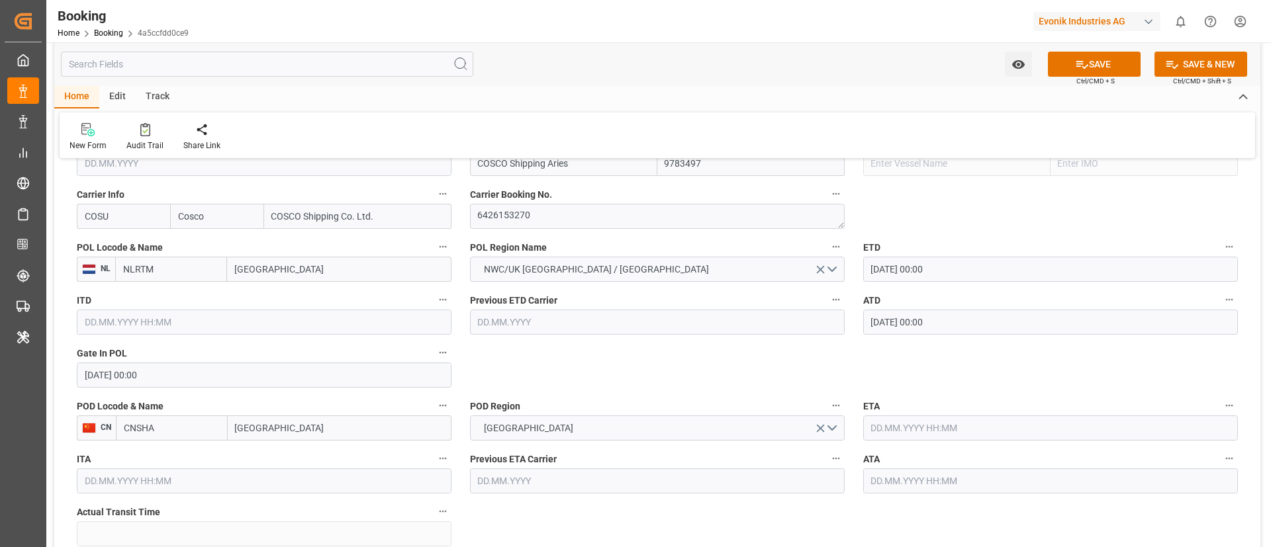
scroll to position [1092, 0]
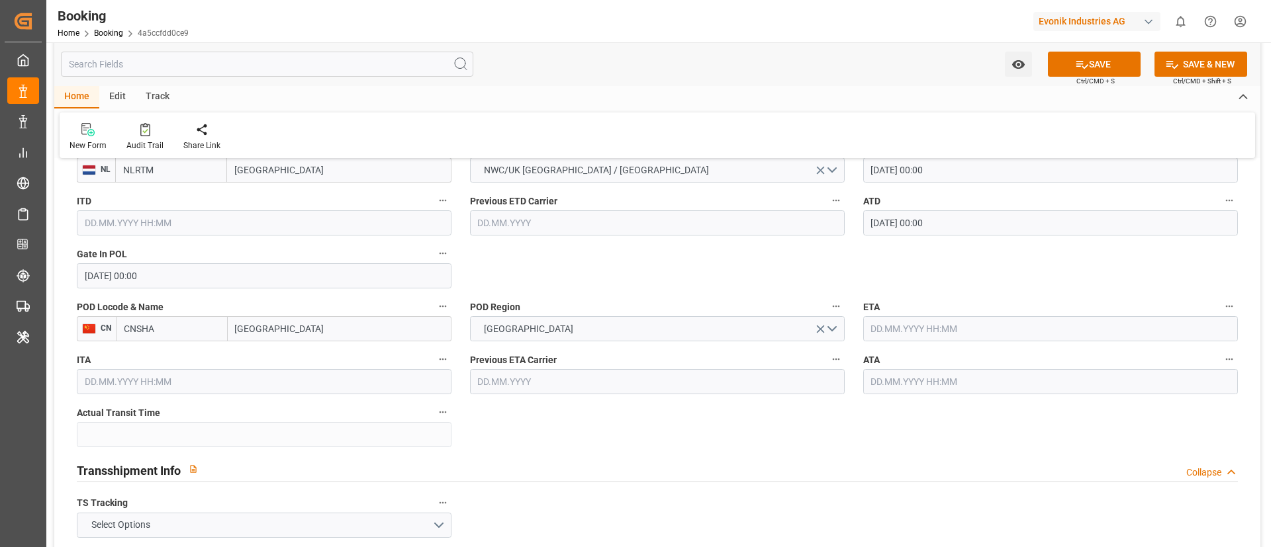
click at [299, 330] on input "[GEOGRAPHIC_DATA]" at bounding box center [340, 328] width 224 height 25
type input "[GEOGRAPHIC_DATA]"
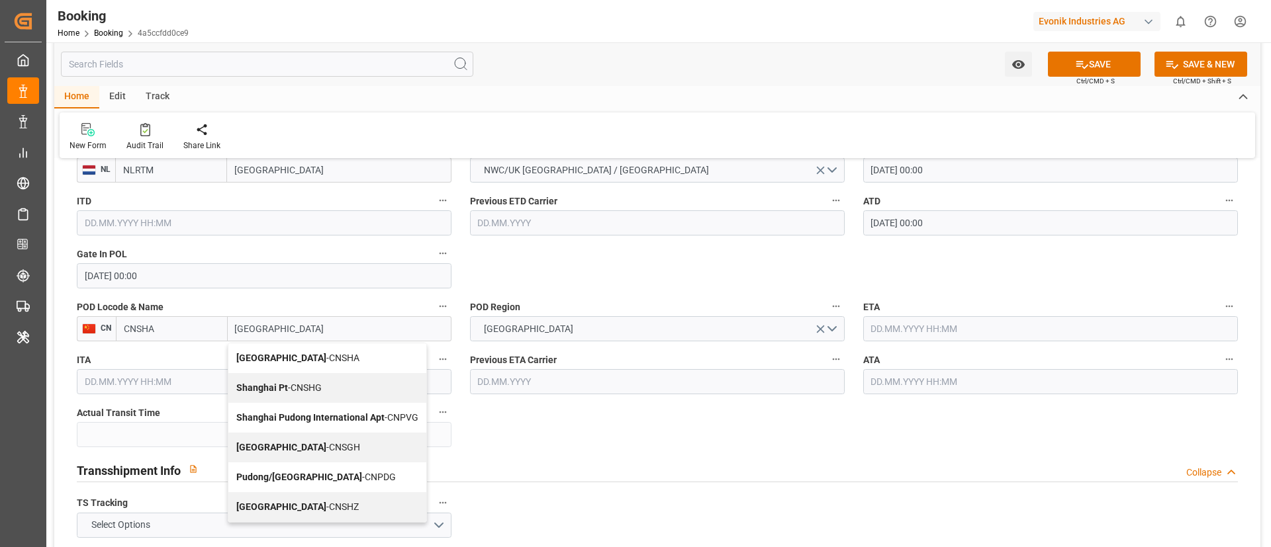
click at [276, 449] on span "Shanghai - CNSGH" at bounding box center [298, 447] width 124 height 11
type input "CNSGH"
type input "[GEOGRAPHIC_DATA]"
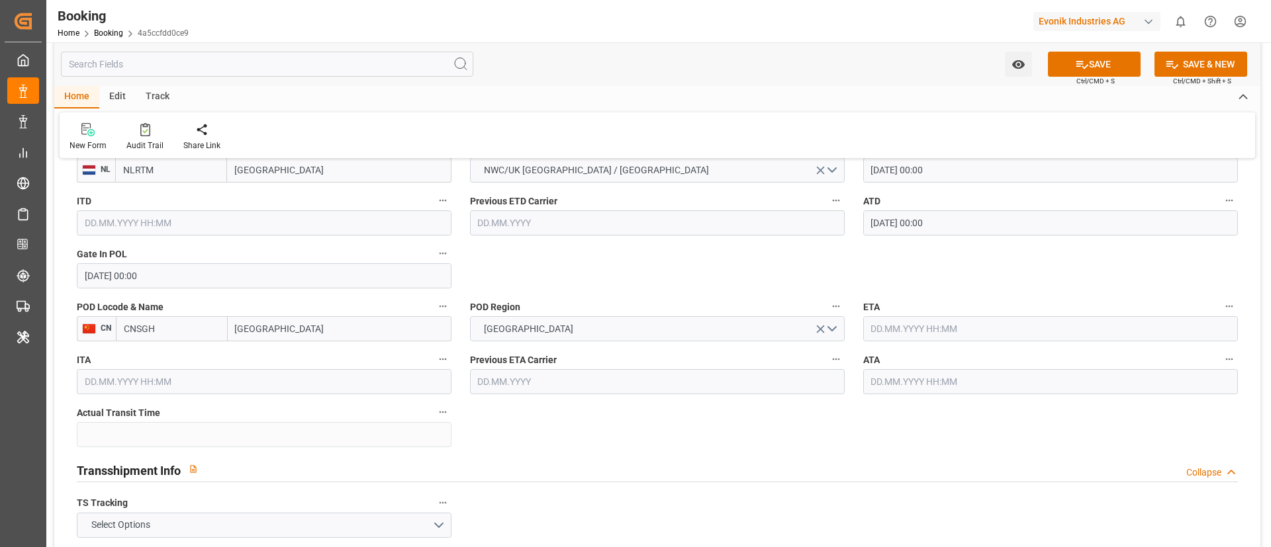
click at [908, 328] on input "text" at bounding box center [1050, 328] width 375 height 25
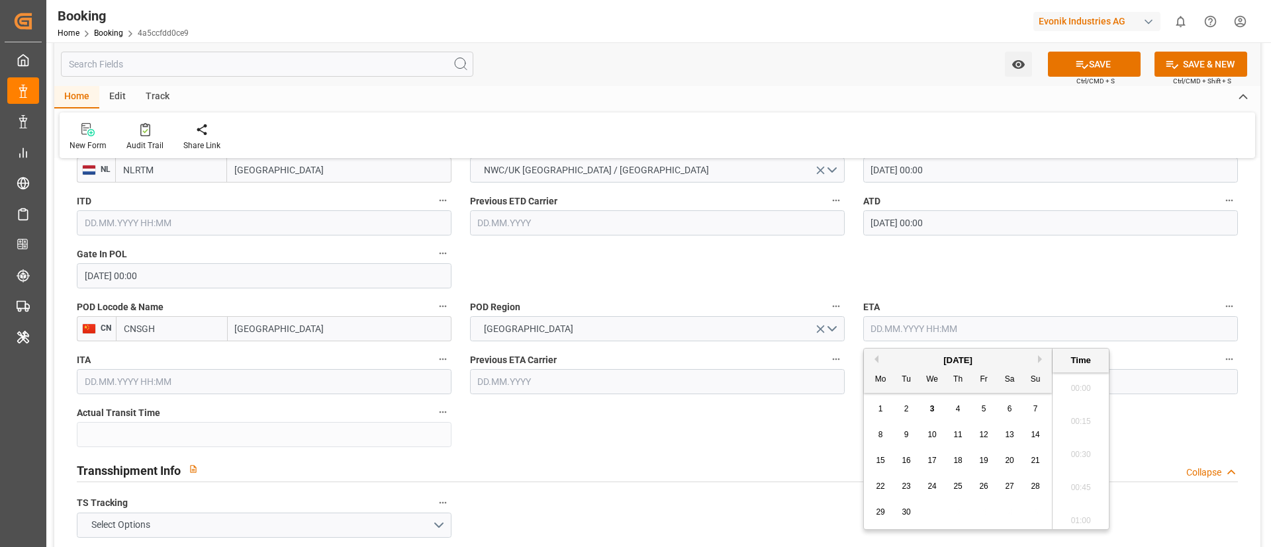
scroll to position [1924, 0]
click at [1041, 359] on button "Next Month" at bounding box center [1042, 360] width 8 height 8
click at [908, 463] on span "14" at bounding box center [906, 460] width 9 height 9
type input "[DATE] 00:00"
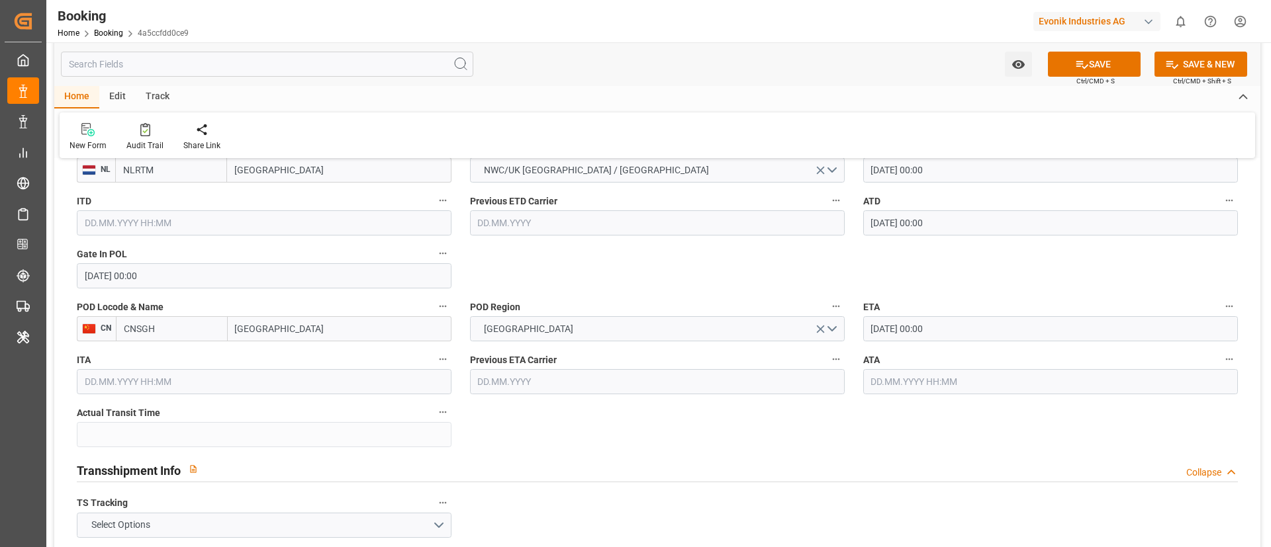
scroll to position [1192, 0]
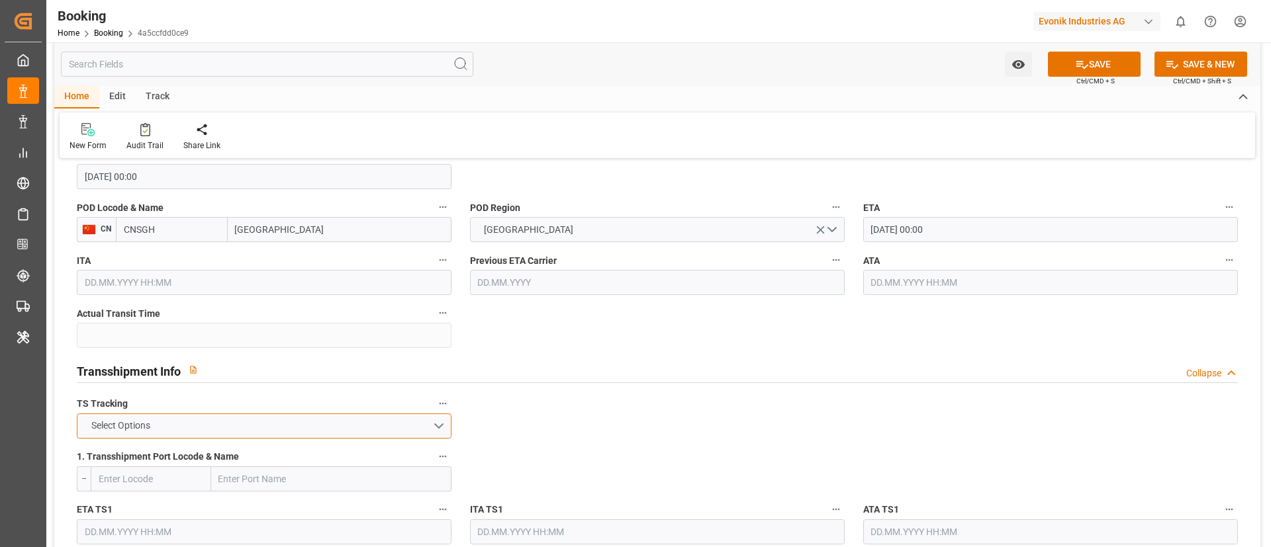
click at [360, 425] on button "Select Options" at bounding box center [264, 426] width 375 height 25
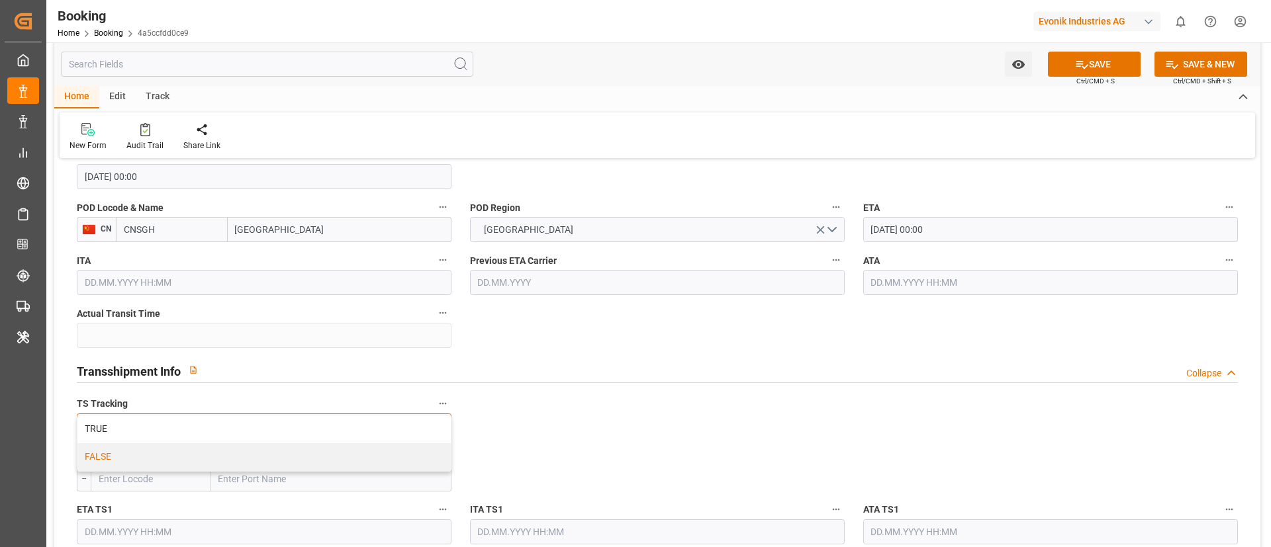
click at [336, 457] on div "FALSE" at bounding box center [263, 458] width 373 height 28
